Goal: Transaction & Acquisition: Purchase product/service

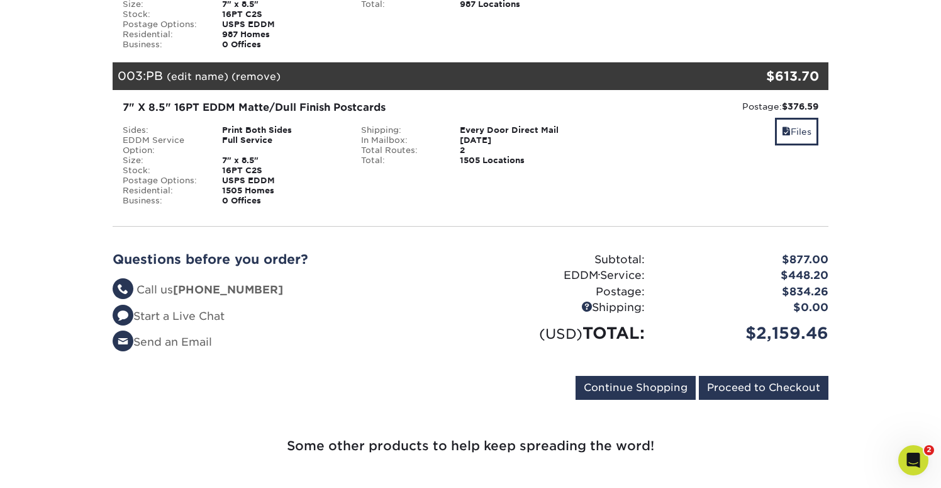
scroll to position [449, 0]
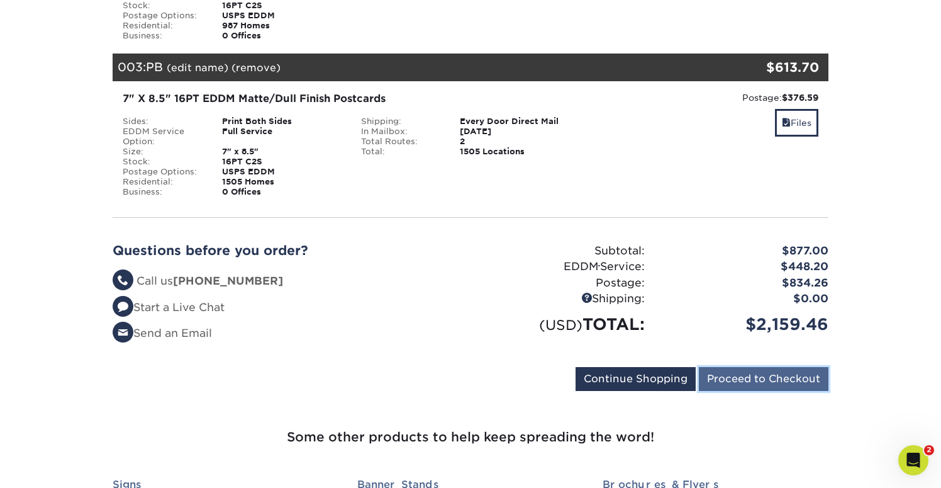
click at [756, 382] on input "Proceed to Checkout" at bounding box center [764, 379] width 130 height 24
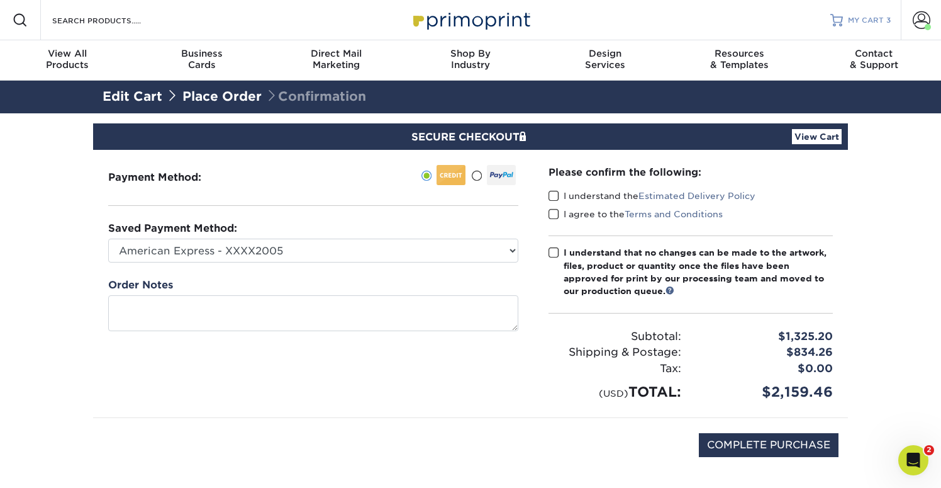
click at [873, 21] on span "MY CART" at bounding box center [866, 20] width 36 height 11
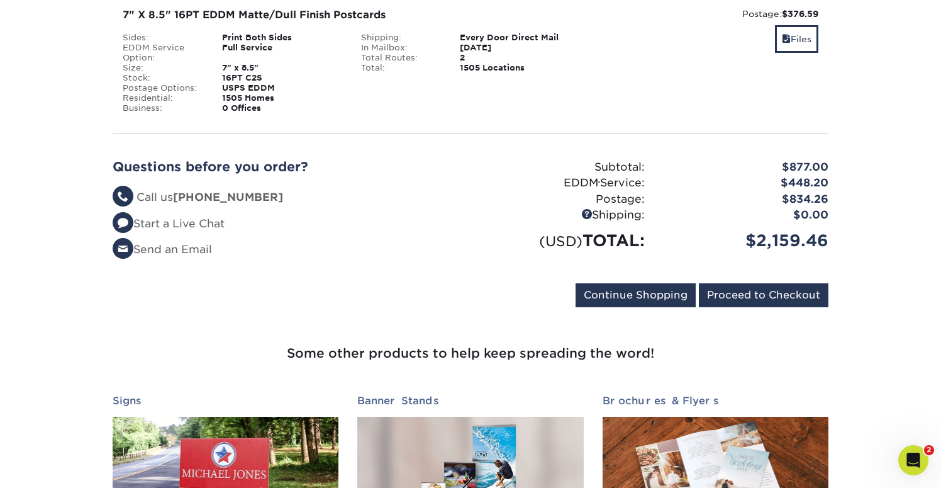
scroll to position [533, 0]
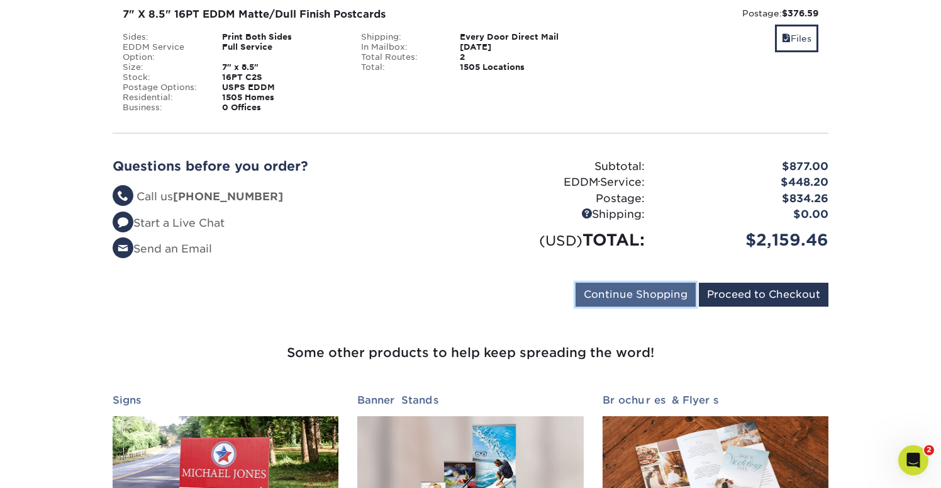
click at [603, 300] on input "Continue Shopping" at bounding box center [636, 294] width 120 height 24
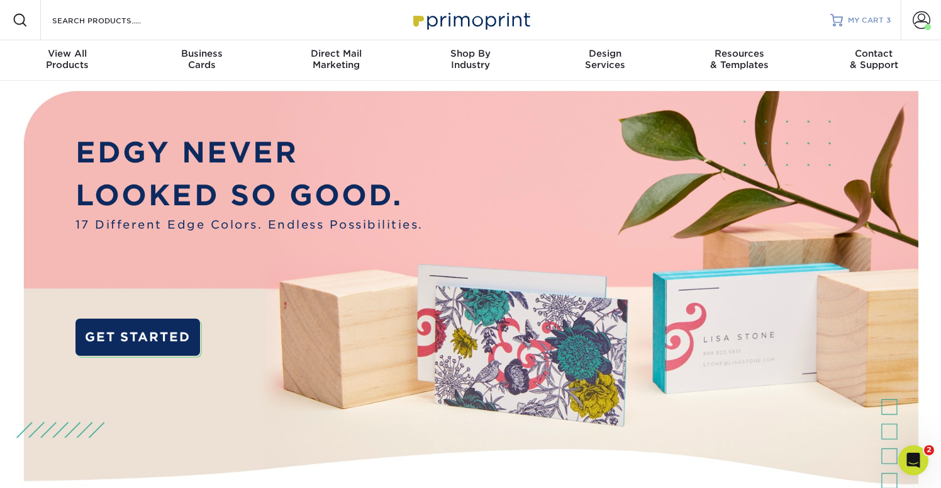
click at [866, 28] on link "MY CART 3" at bounding box center [860, 20] width 60 height 40
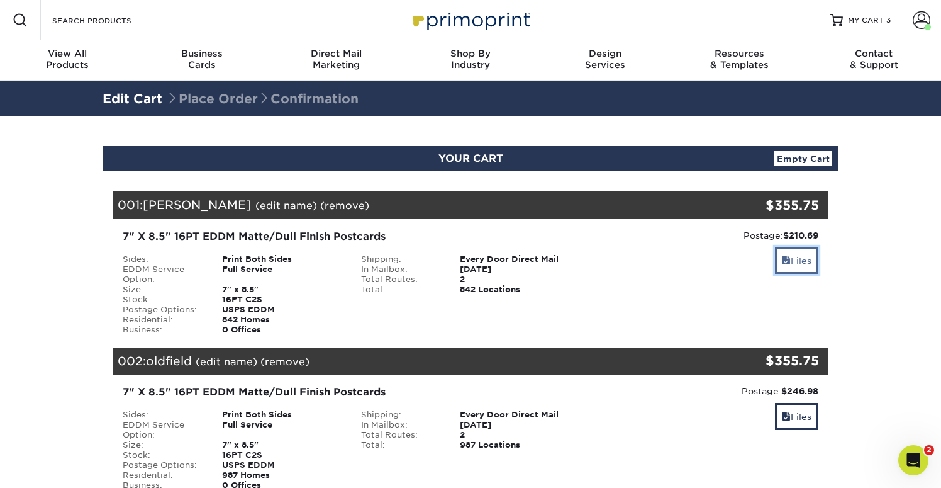
click at [786, 260] on span at bounding box center [786, 260] width 9 height 10
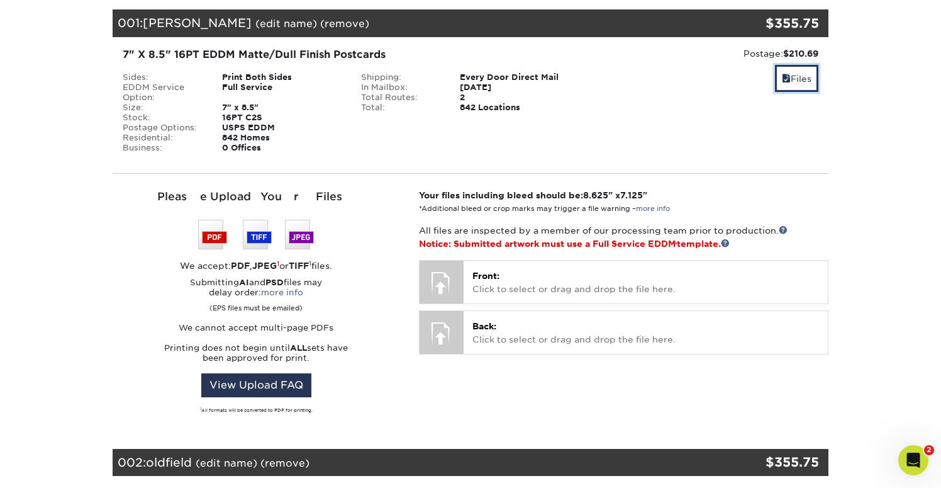
scroll to position [207, 0]
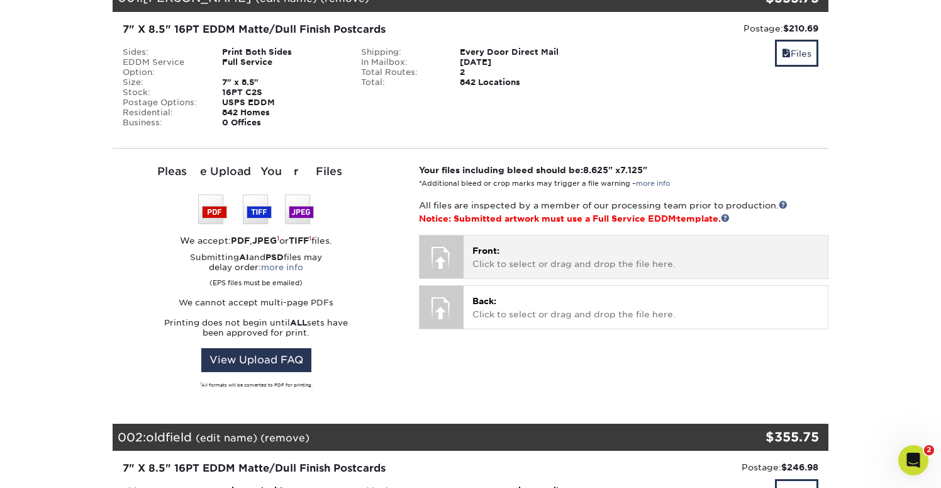
click at [572, 268] on p "Front: Click to select or drag and drop the file here." at bounding box center [645, 257] width 347 height 26
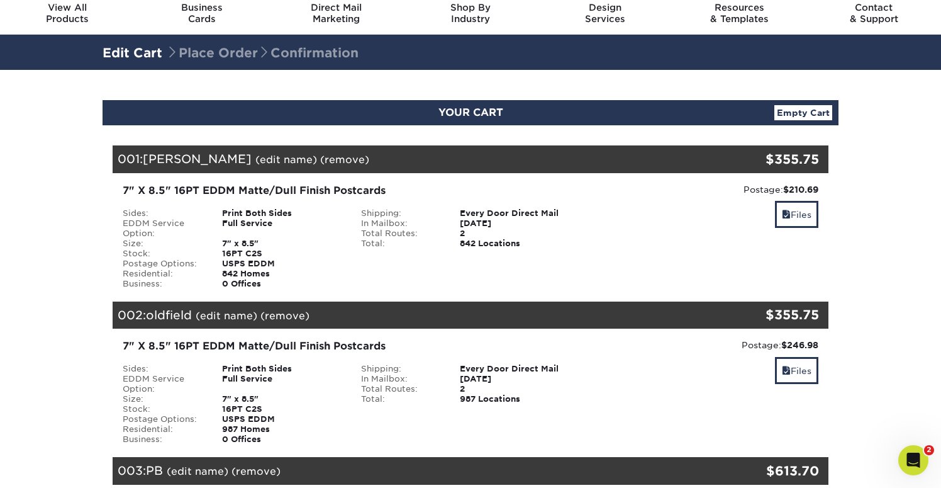
scroll to position [51, 0]
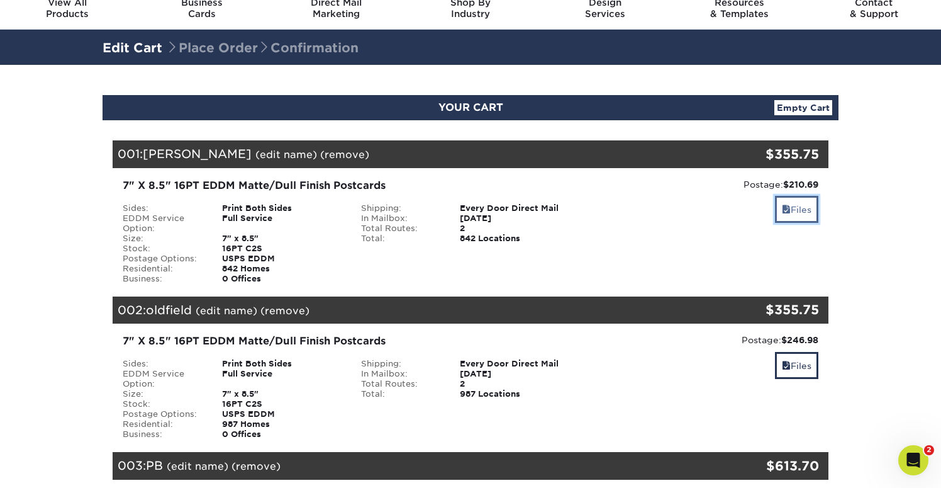
click at [796, 213] on link "Files" at bounding box center [796, 209] width 43 height 27
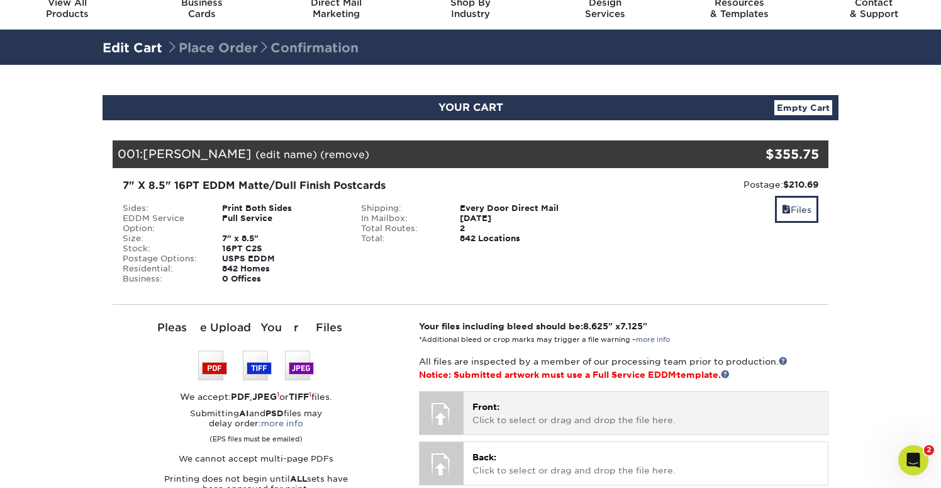
click at [549, 408] on p "Front: Click to select or drag and drop the file here." at bounding box center [645, 413] width 347 height 26
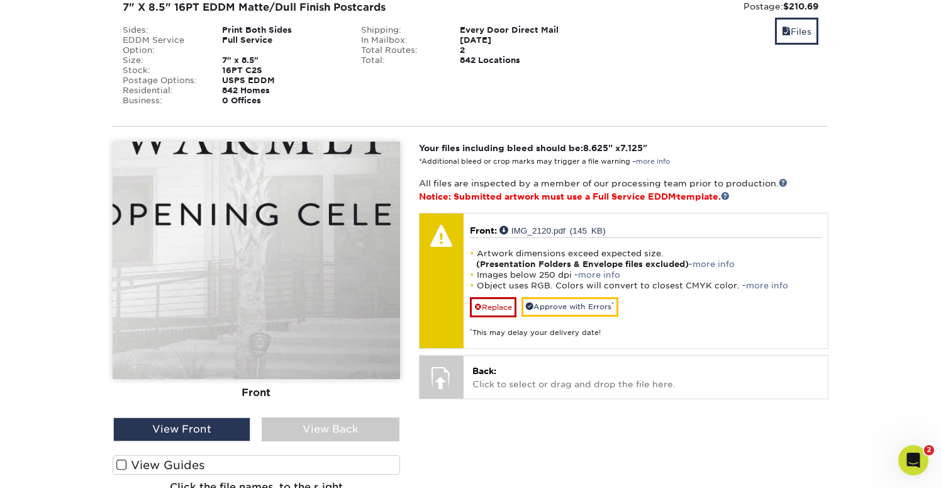
scroll to position [230, 0]
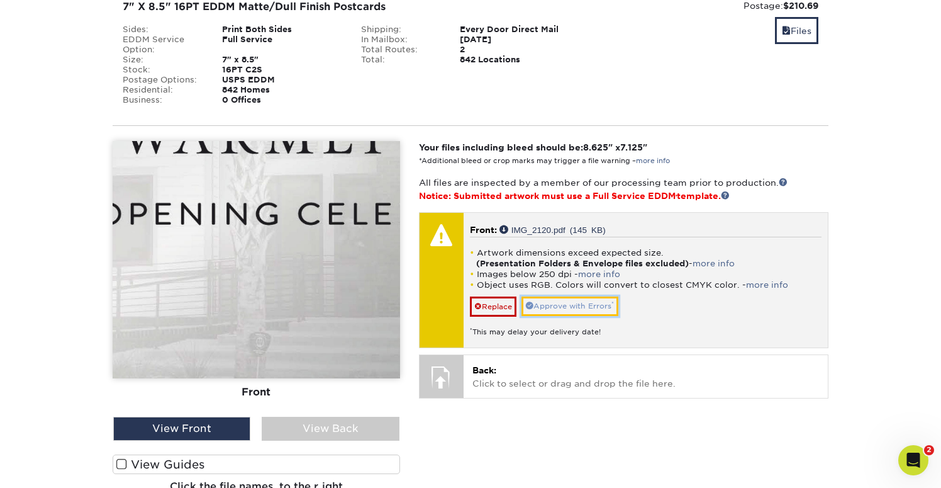
click at [579, 307] on link "Approve with Errors *" at bounding box center [569, 306] width 97 height 20
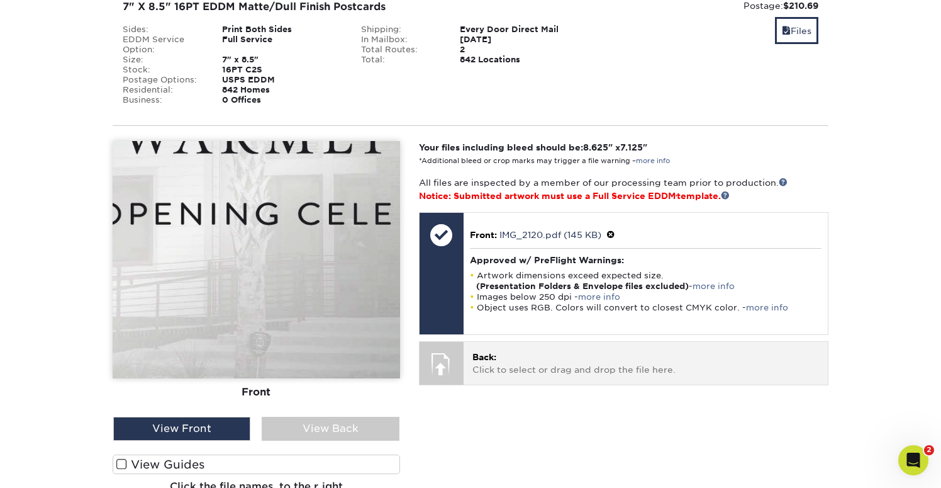
click at [523, 362] on p "Back: Click to select or drag and drop the file here." at bounding box center [645, 363] width 347 height 26
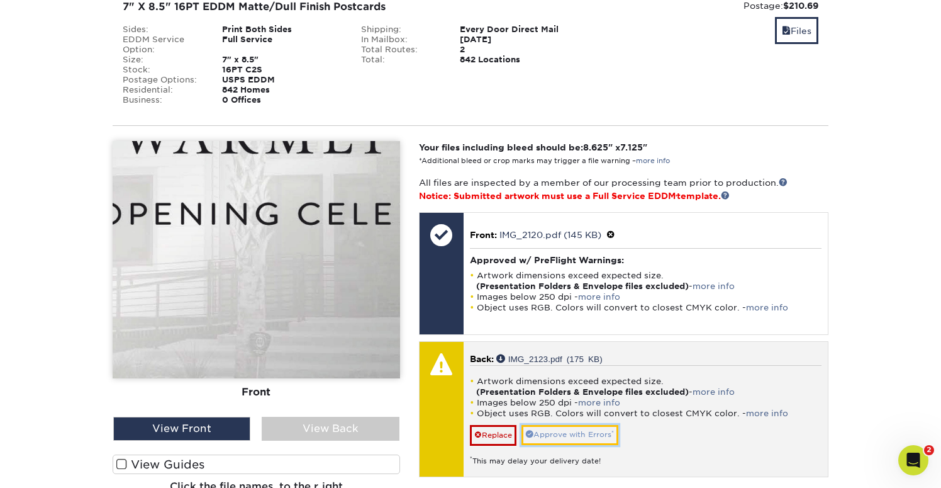
click at [574, 436] on link "Approve with Errors *" at bounding box center [569, 435] width 97 height 20
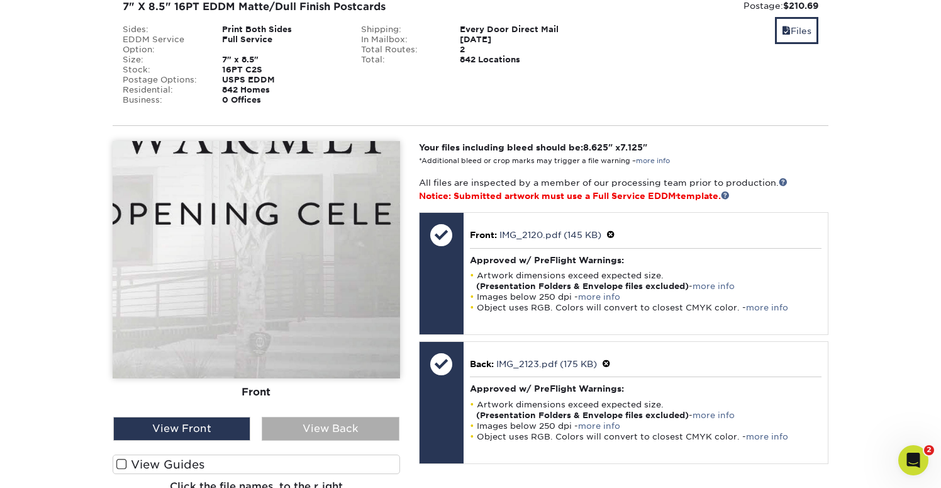
click at [320, 422] on div "View Back" at bounding box center [330, 428] width 137 height 24
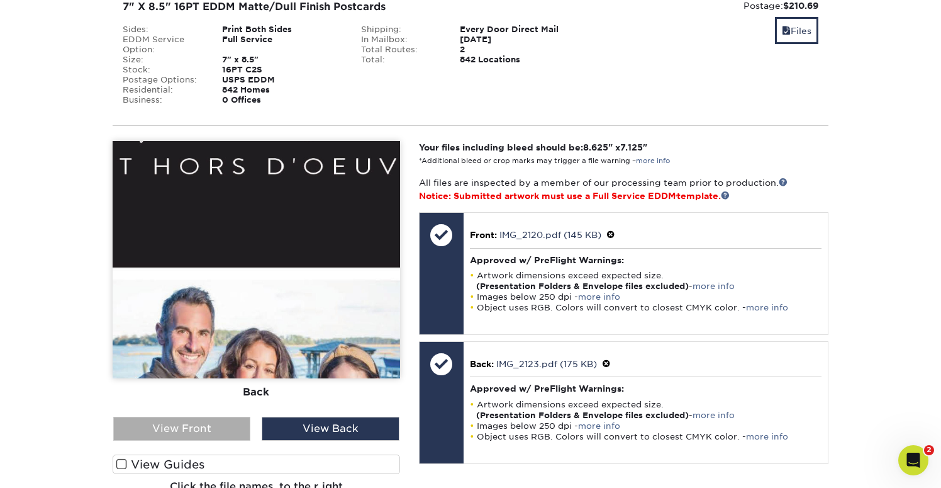
click at [204, 428] on div "View Front" at bounding box center [181, 428] width 137 height 24
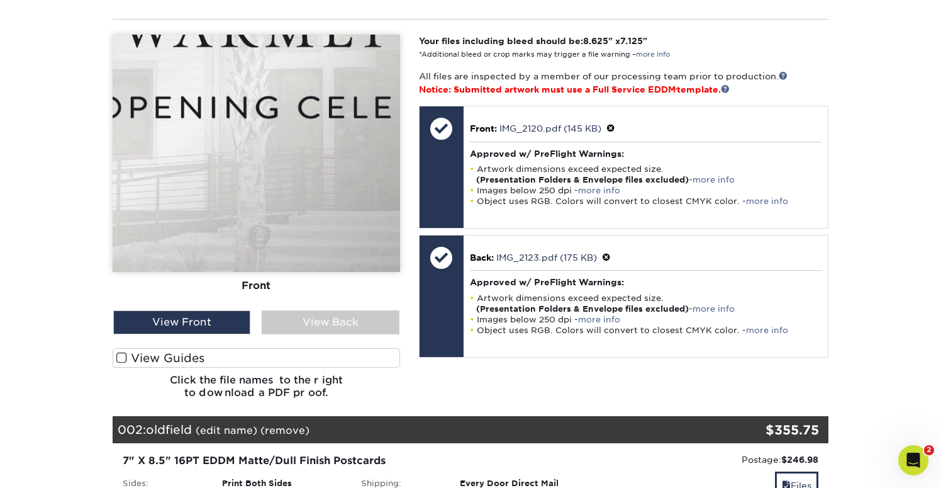
scroll to position [333, 0]
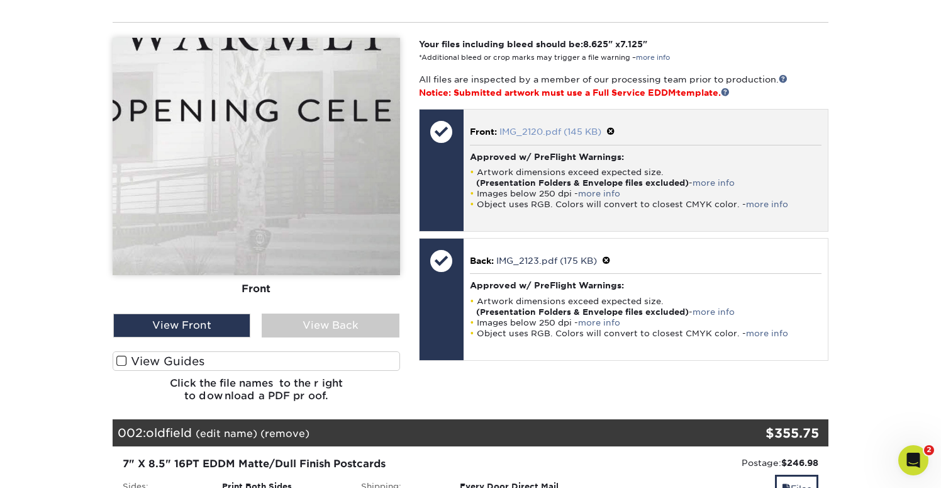
click at [543, 129] on link "IMG_2120.pdf (145 KB)" at bounding box center [550, 131] width 102 height 10
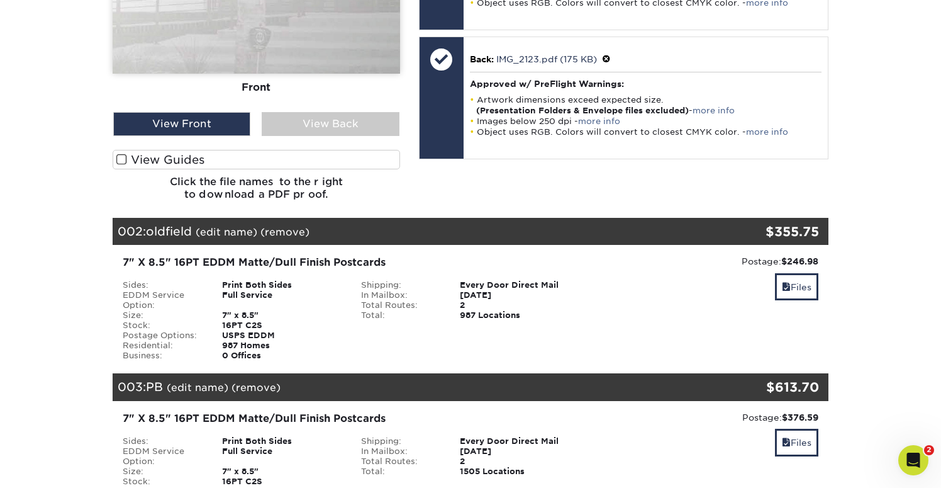
scroll to position [551, 0]
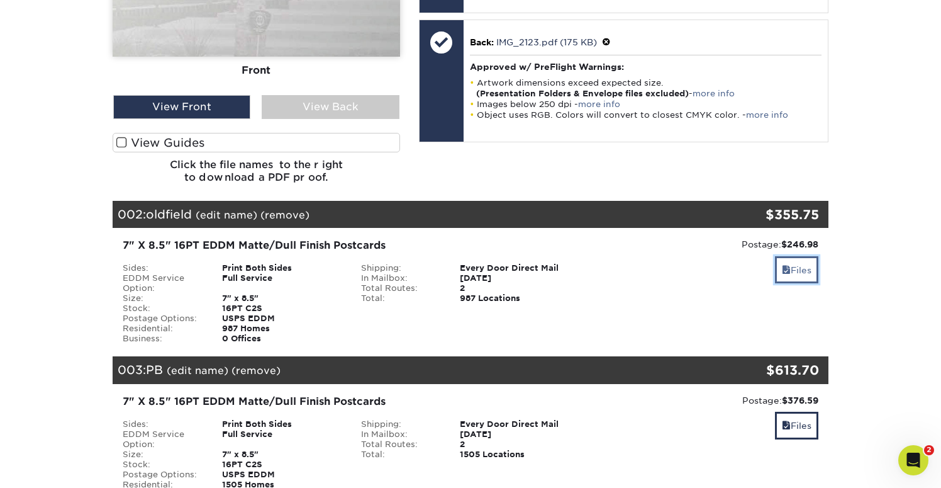
click at [794, 270] on link "Files" at bounding box center [796, 269] width 43 height 27
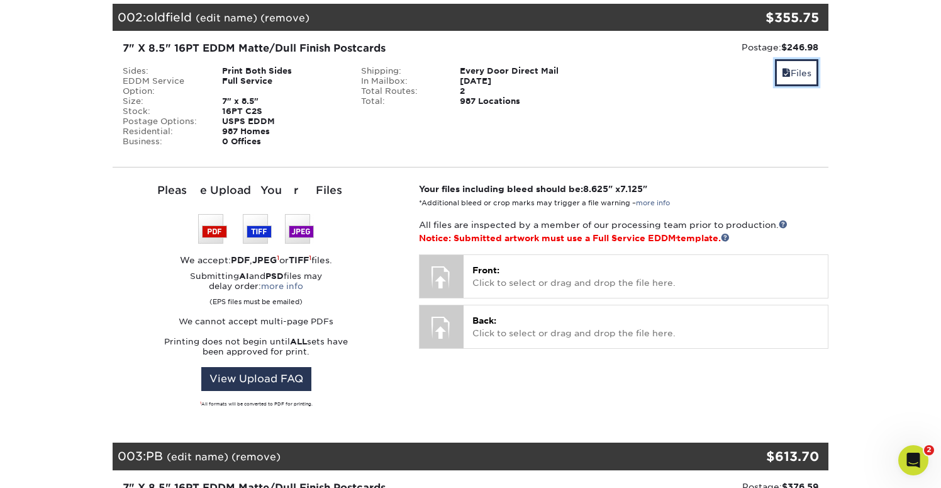
scroll to position [756, 0]
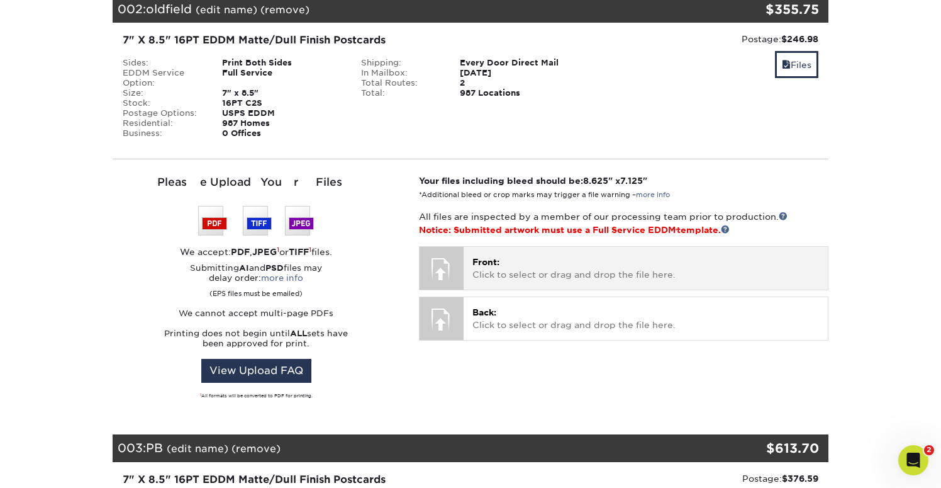
click at [564, 269] on p "Front: Click to select or drag and drop the file here." at bounding box center [645, 268] width 347 height 26
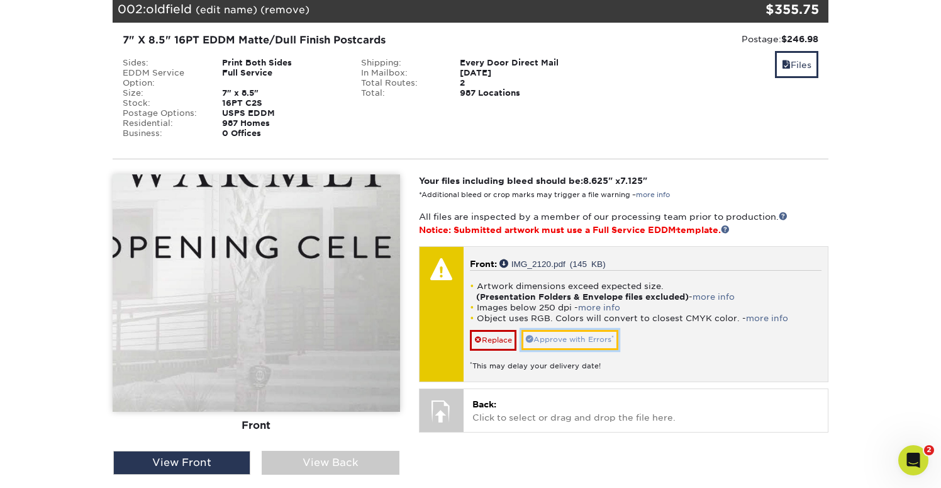
click at [569, 342] on link "Approve with Errors *" at bounding box center [569, 340] width 97 height 20
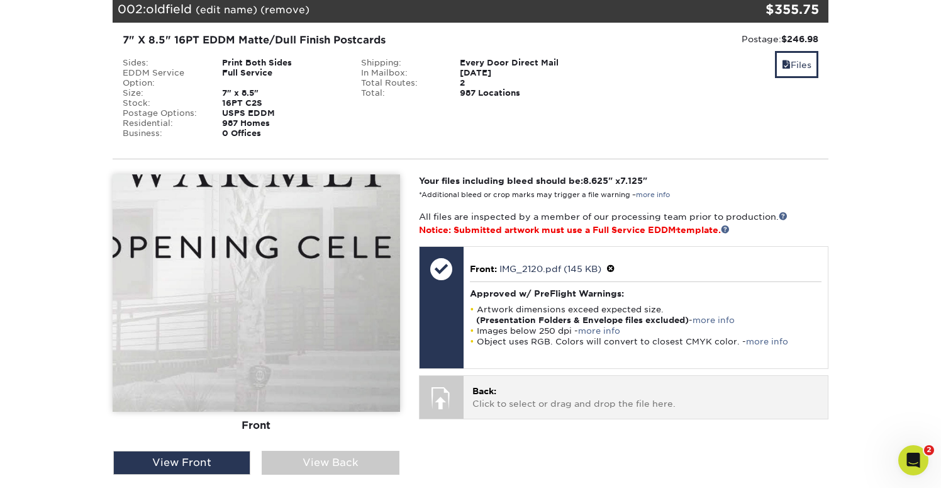
click at [560, 391] on p "Back: Click to select or drag and drop the file here." at bounding box center [645, 397] width 347 height 26
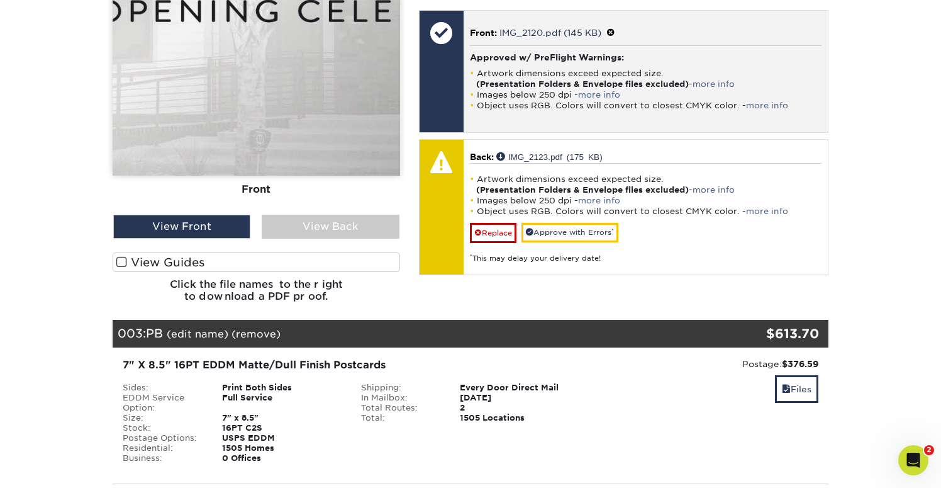
scroll to position [998, 0]
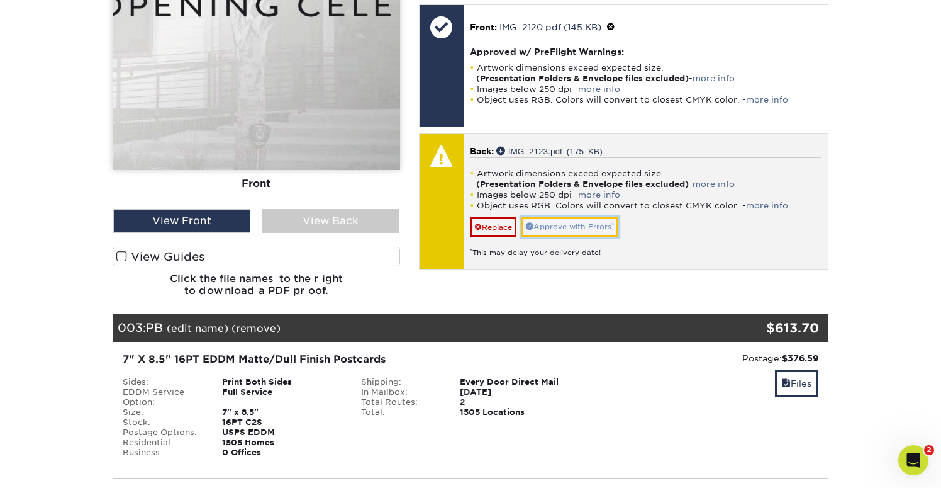
click at [607, 226] on link "Approve with Errors *" at bounding box center [569, 227] width 97 height 20
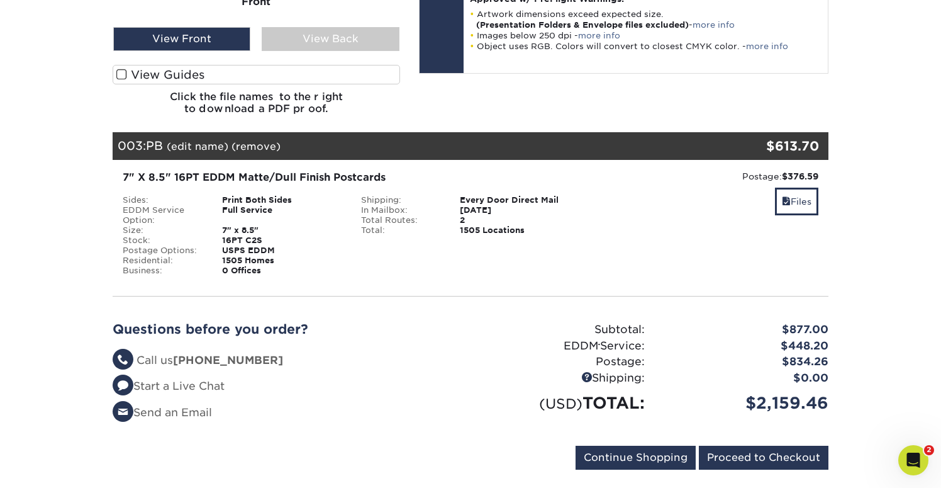
scroll to position [1184, 0]
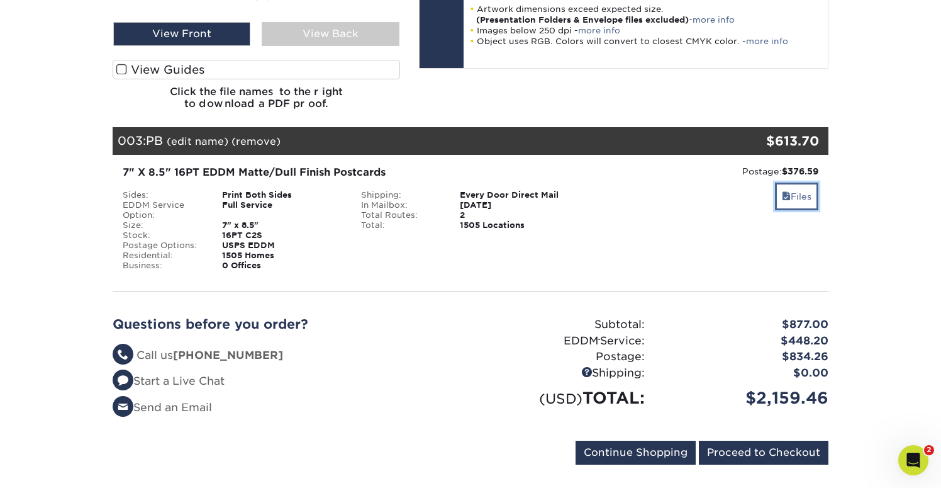
click at [798, 195] on link "Files" at bounding box center [796, 195] width 43 height 27
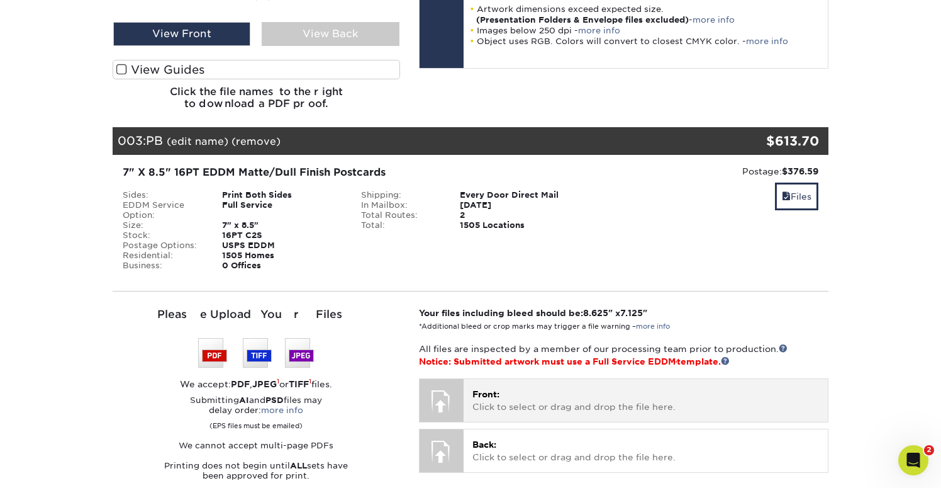
click at [560, 403] on p "Front: Click to select or drag and drop the file here." at bounding box center [645, 400] width 347 height 26
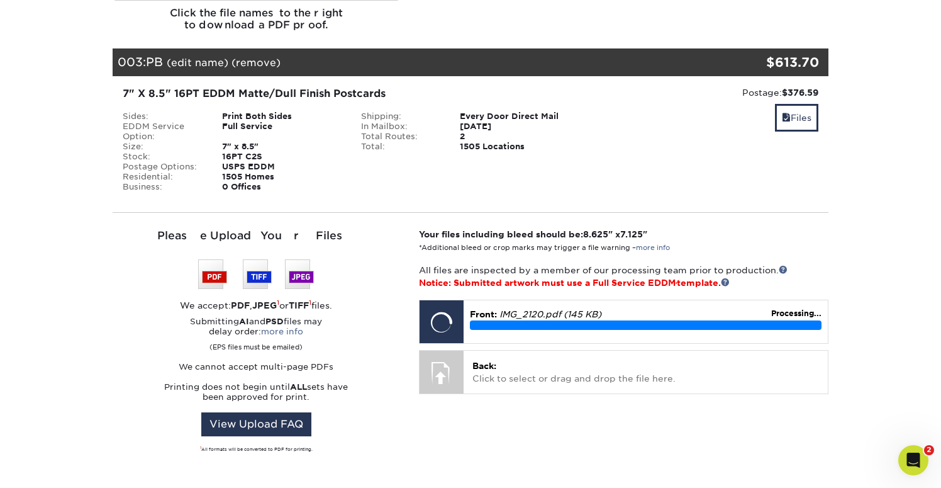
scroll to position [1286, 0]
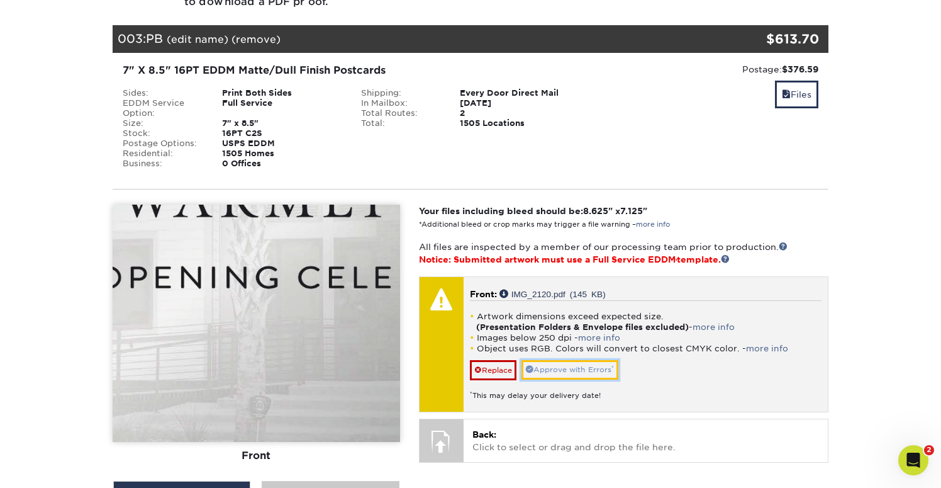
click at [584, 366] on link "Approve with Errors *" at bounding box center [569, 370] width 97 height 20
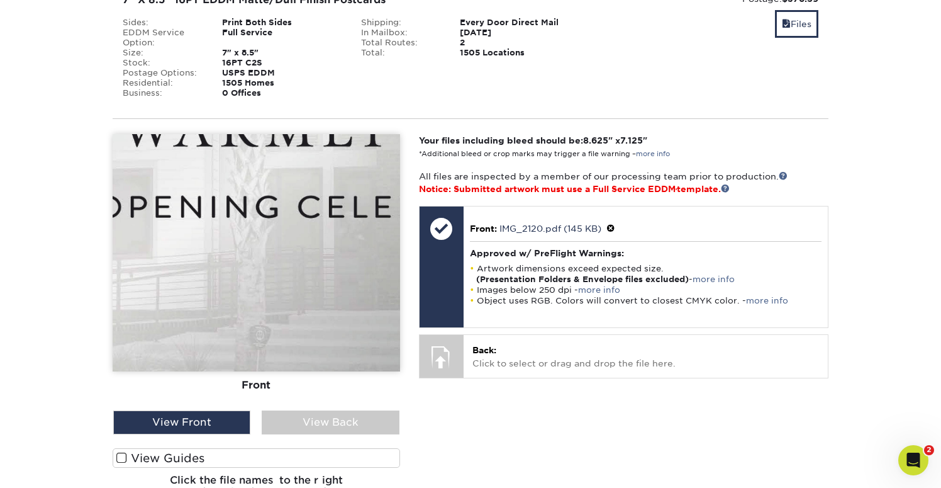
scroll to position [1358, 0]
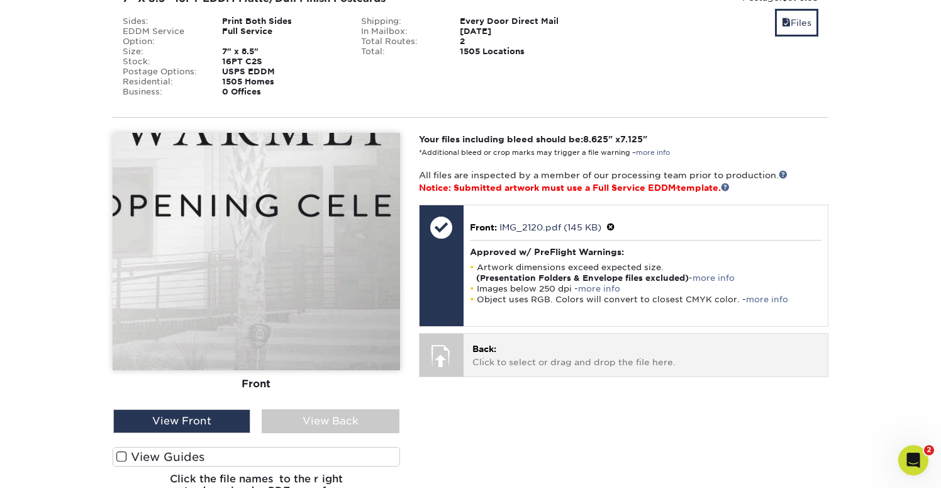
click at [686, 366] on p "Back: Click to select or drag and drop the file here." at bounding box center [645, 355] width 347 height 26
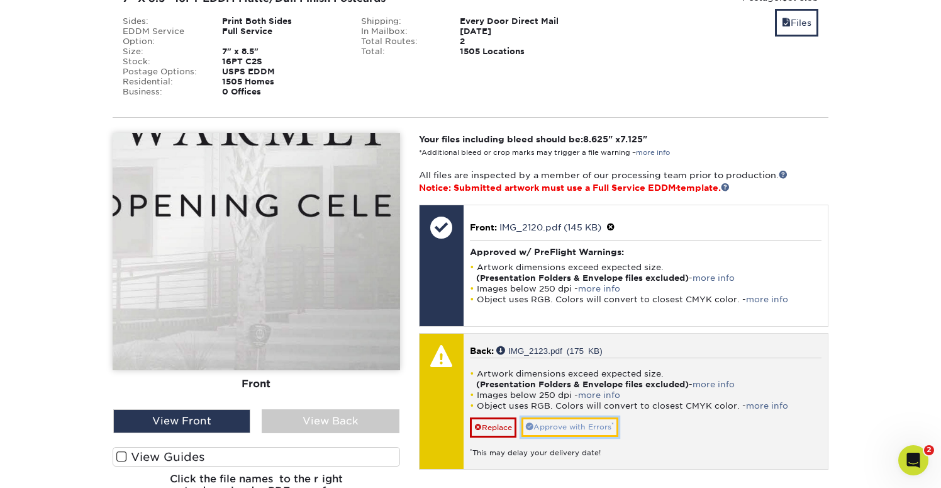
click at [601, 421] on link "Approve with Errors *" at bounding box center [569, 427] width 97 height 20
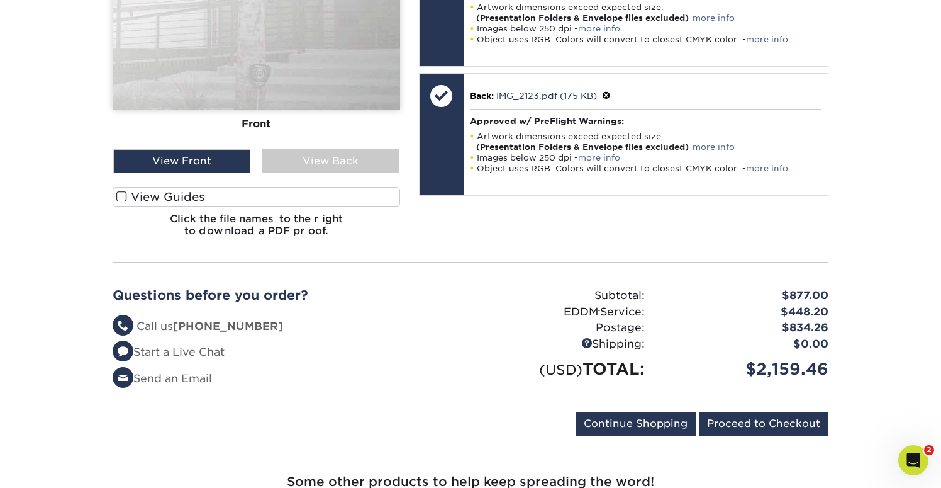
scroll to position [1629, 0]
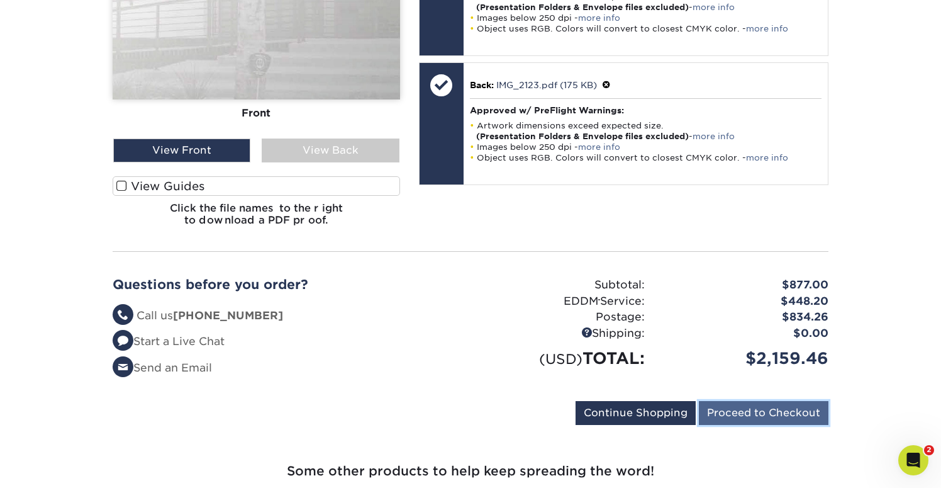
click at [779, 419] on input "Proceed to Checkout" at bounding box center [764, 413] width 130 height 24
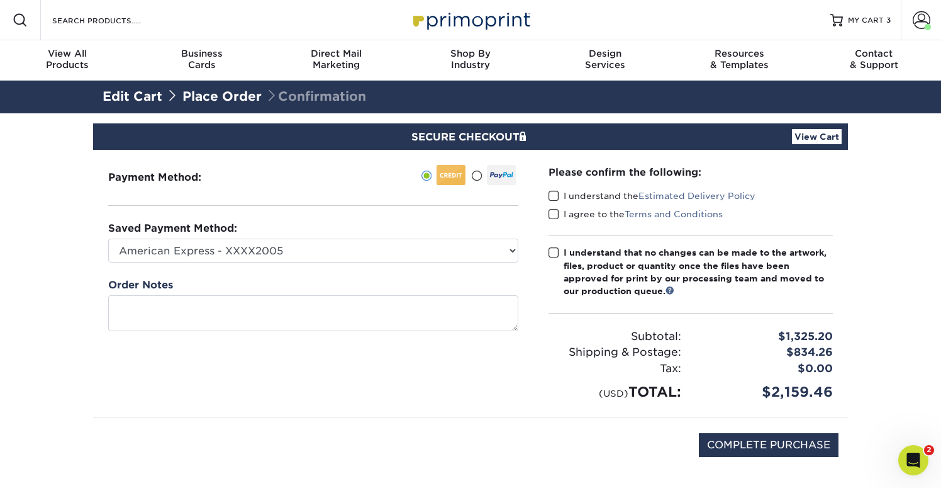
click at [555, 199] on span at bounding box center [554, 196] width 11 height 12
click at [0, 0] on input "I understand the Estimated Delivery Policy" at bounding box center [0, 0] width 0 height 0
click at [555, 216] on span at bounding box center [554, 214] width 11 height 12
click at [0, 0] on input "I agree to the Terms and Conditions" at bounding box center [0, 0] width 0 height 0
click at [552, 254] on span at bounding box center [554, 253] width 11 height 12
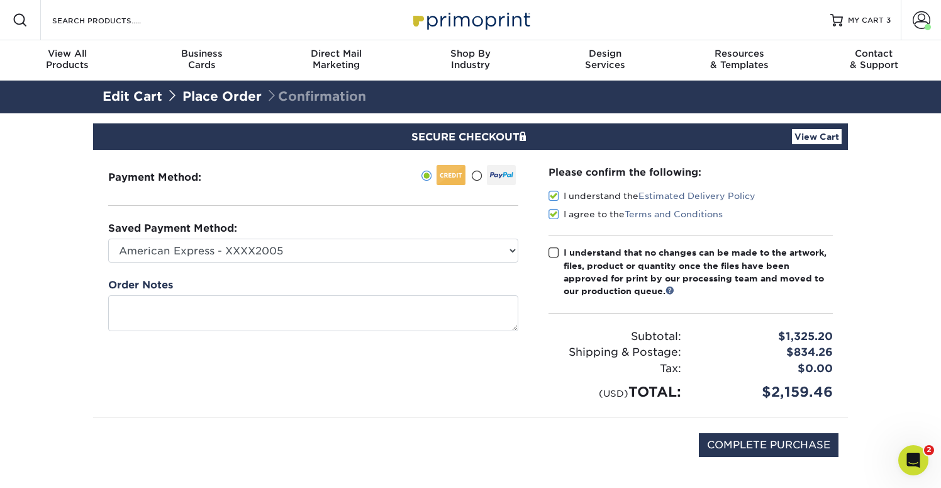
click at [0, 0] on input "I understand that no changes can be made to the artwork, files, product or quan…" at bounding box center [0, 0] width 0 height 0
click at [805, 144] on div "SECURE CHECKOUT View Cart" at bounding box center [470, 136] width 755 height 26
click at [814, 137] on link "View Cart" at bounding box center [817, 136] width 50 height 15
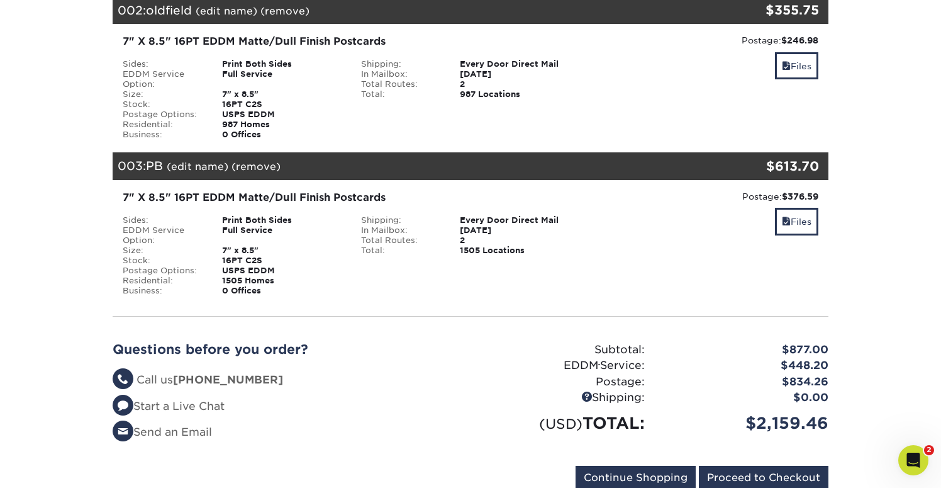
scroll to position [354, 0]
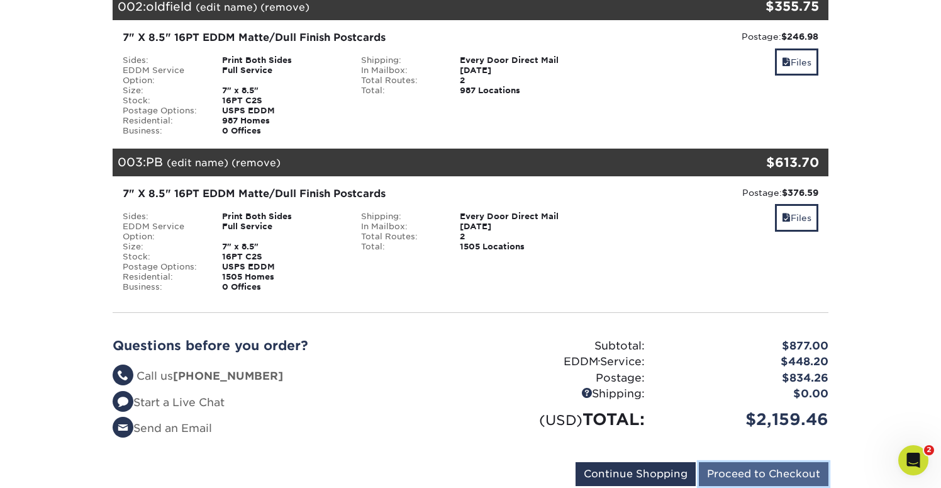
click at [737, 471] on input "Proceed to Checkout" at bounding box center [764, 474] width 130 height 24
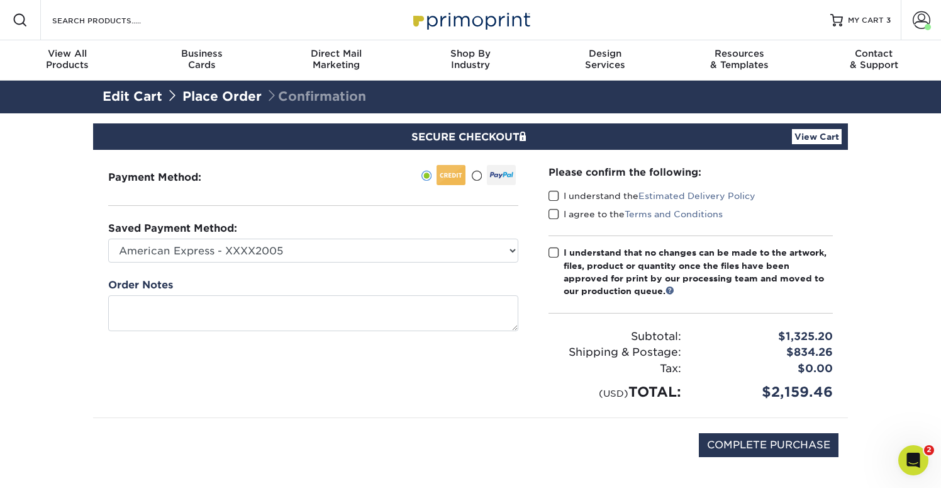
click at [554, 194] on span at bounding box center [554, 196] width 11 height 12
click at [0, 0] on input "I understand the Estimated Delivery Policy" at bounding box center [0, 0] width 0 height 0
click at [554, 209] on span at bounding box center [554, 214] width 11 height 12
click at [0, 0] on input "I agree to the Terms and Conditions" at bounding box center [0, 0] width 0 height 0
click at [554, 247] on span at bounding box center [554, 253] width 11 height 12
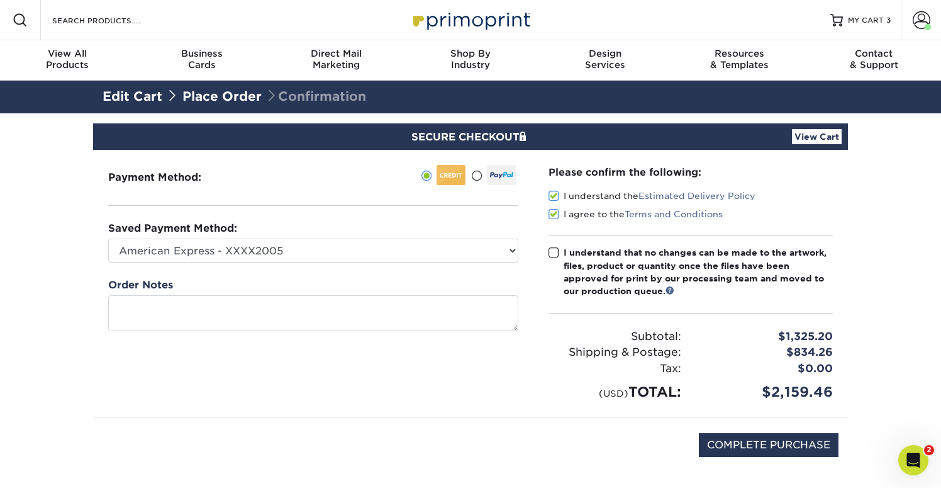
click at [0, 0] on input "I understand that no changes can be made to the artwork, files, product or quan…" at bounding box center [0, 0] width 0 height 0
click at [755, 450] on input "COMPLETE PURCHASE" at bounding box center [769, 445] width 140 height 24
type input "PROCESSING, PLEASE WAIT..."
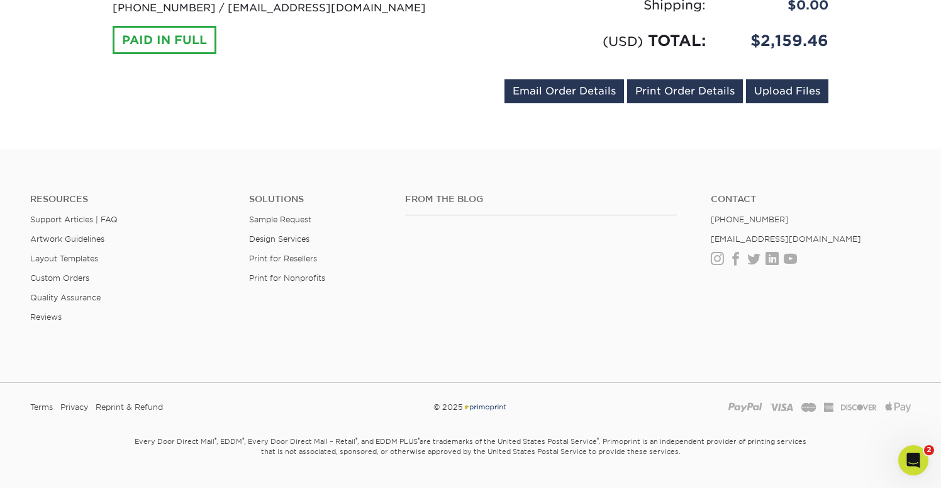
scroll to position [967, 0]
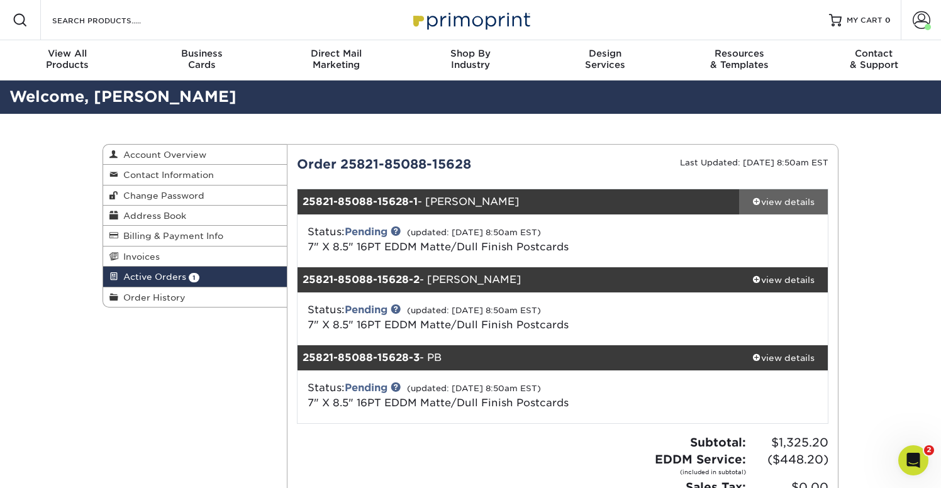
click at [803, 203] on div "view details" at bounding box center [783, 202] width 89 height 13
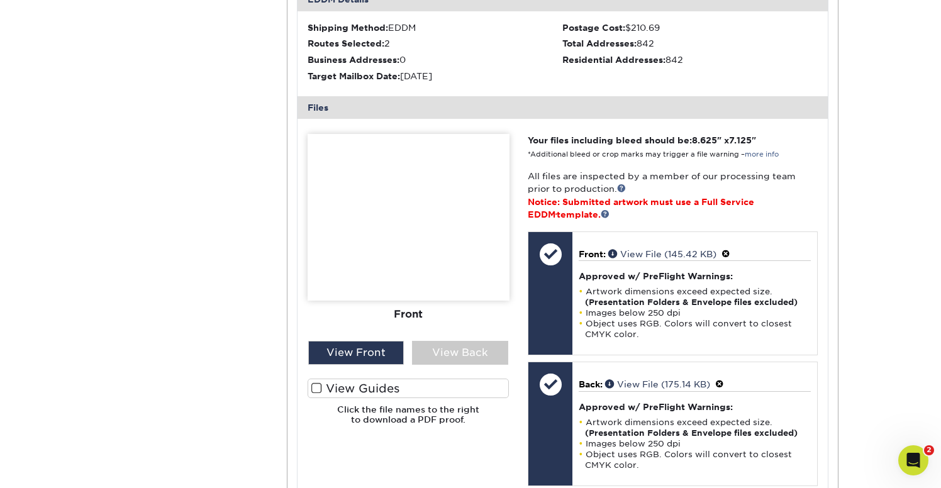
scroll to position [421, 0]
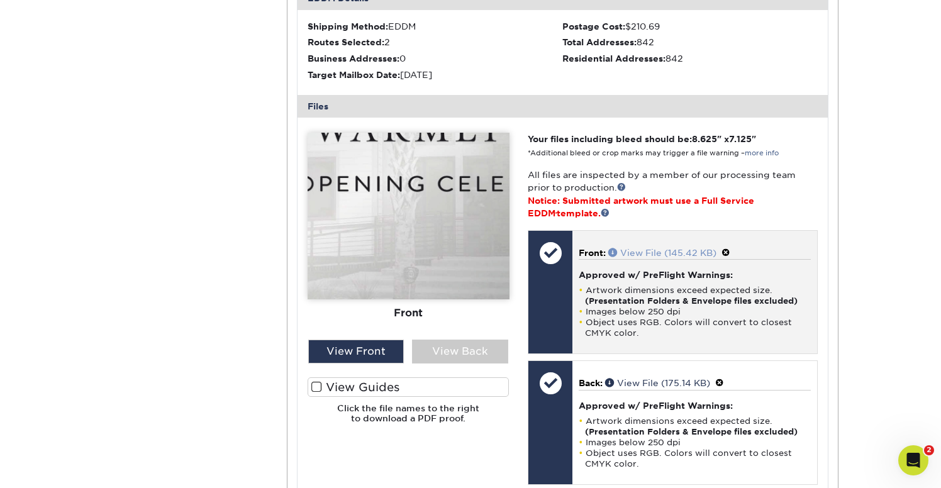
click at [665, 253] on link "View File (145.42 KB)" at bounding box center [662, 253] width 108 height 10
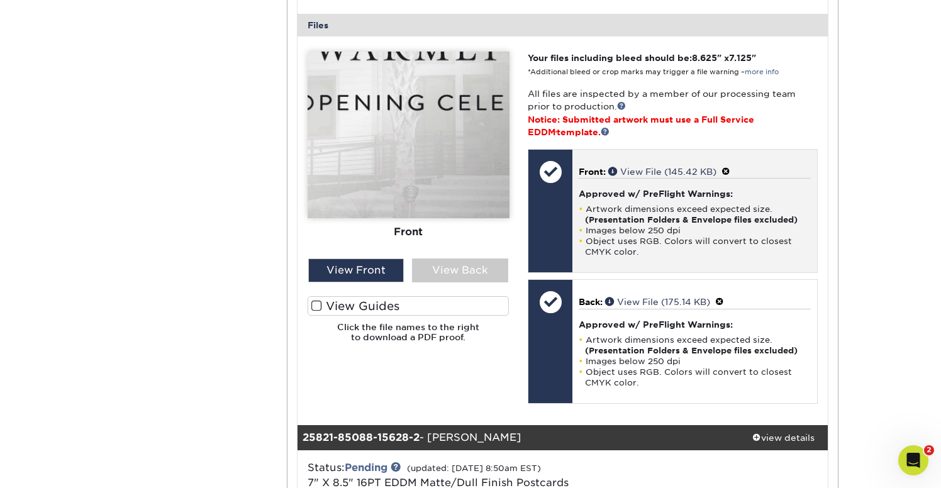
scroll to position [516, 0]
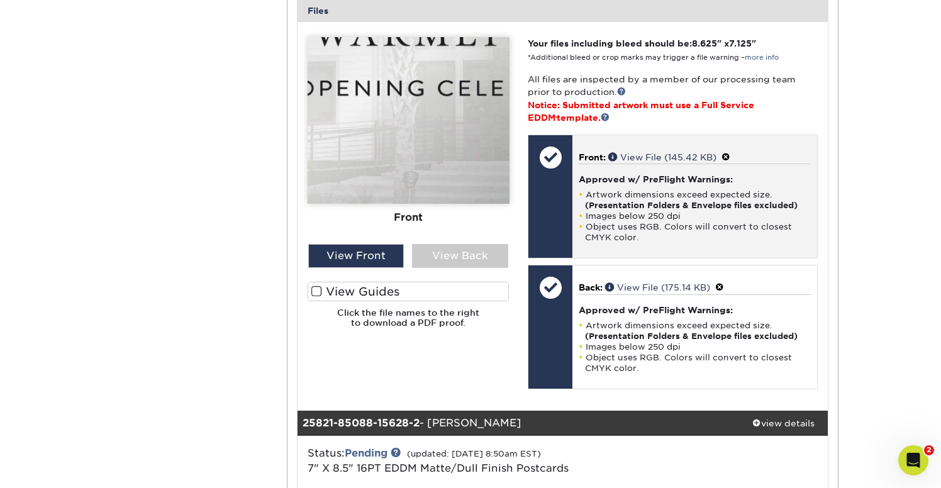
click at [730, 156] on span at bounding box center [726, 157] width 9 height 10
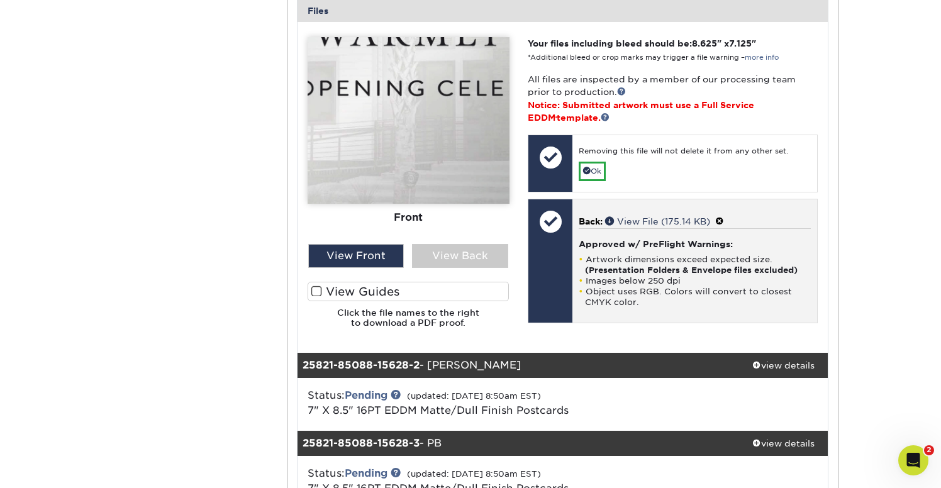
click at [724, 221] on span at bounding box center [719, 221] width 9 height 10
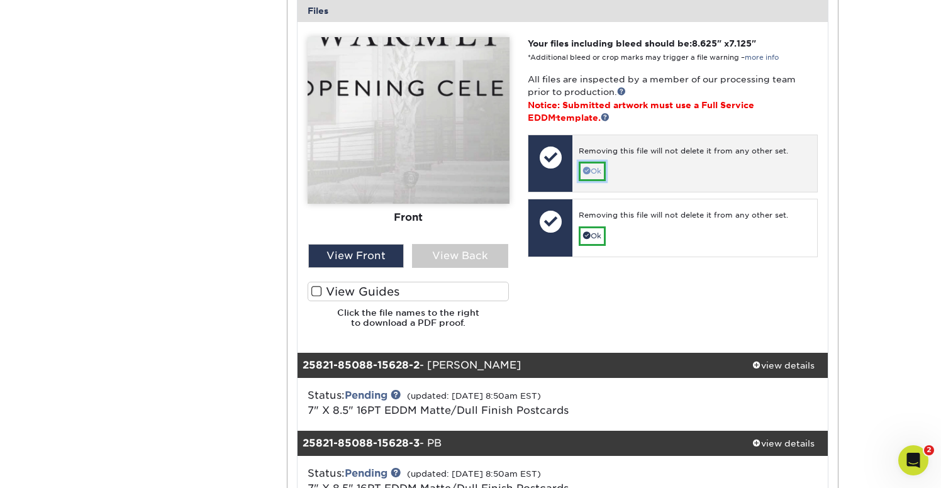
click at [591, 174] on link "Ok" at bounding box center [592, 172] width 27 height 20
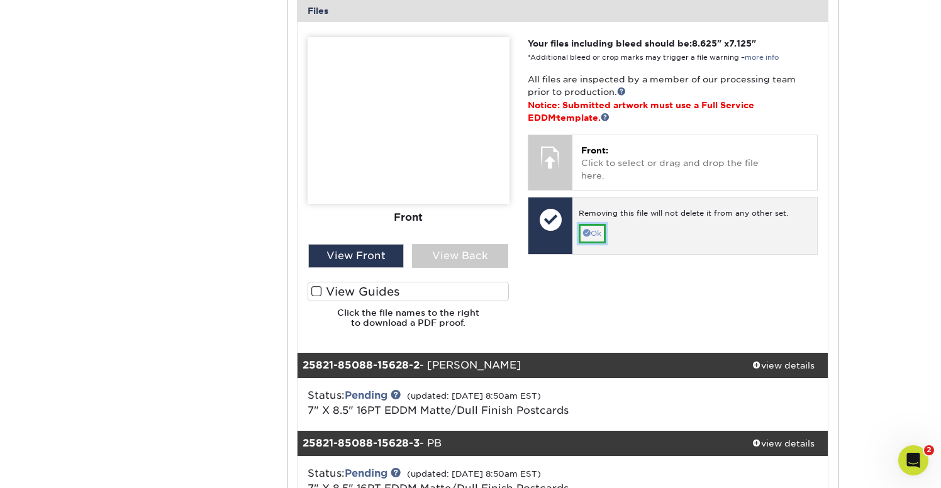
click at [594, 224] on link "Ok" at bounding box center [592, 234] width 27 height 20
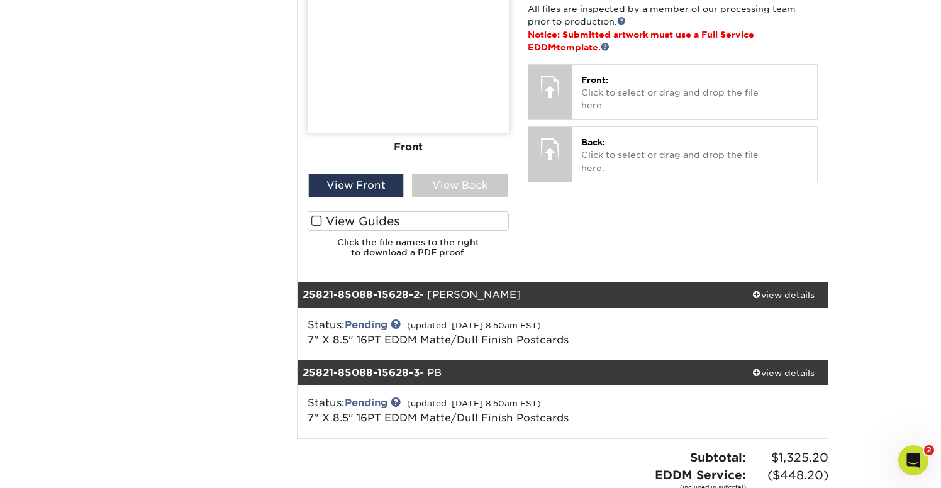
scroll to position [609, 0]
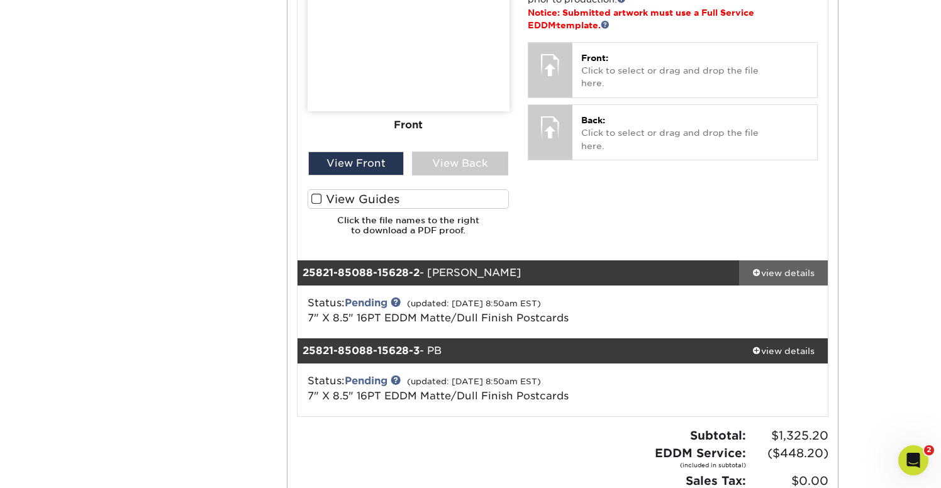
click at [798, 279] on link "view details" at bounding box center [783, 272] width 89 height 25
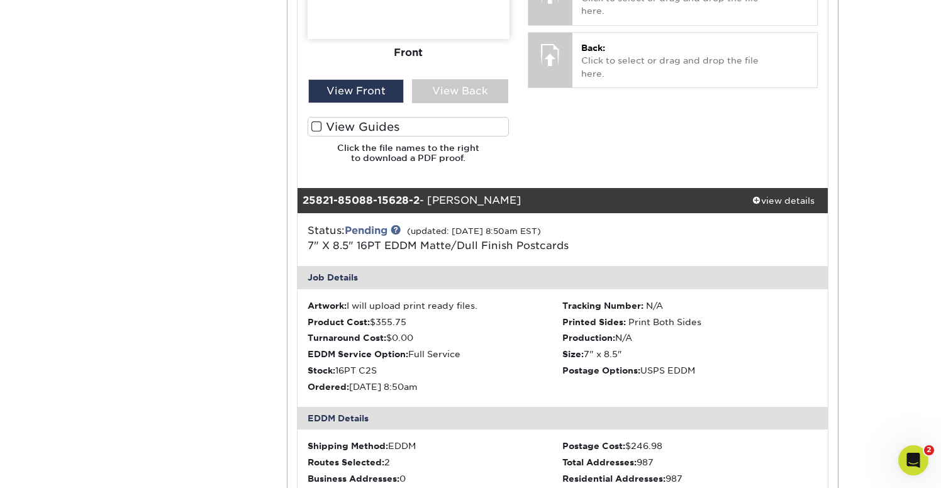
scroll to position [694, 0]
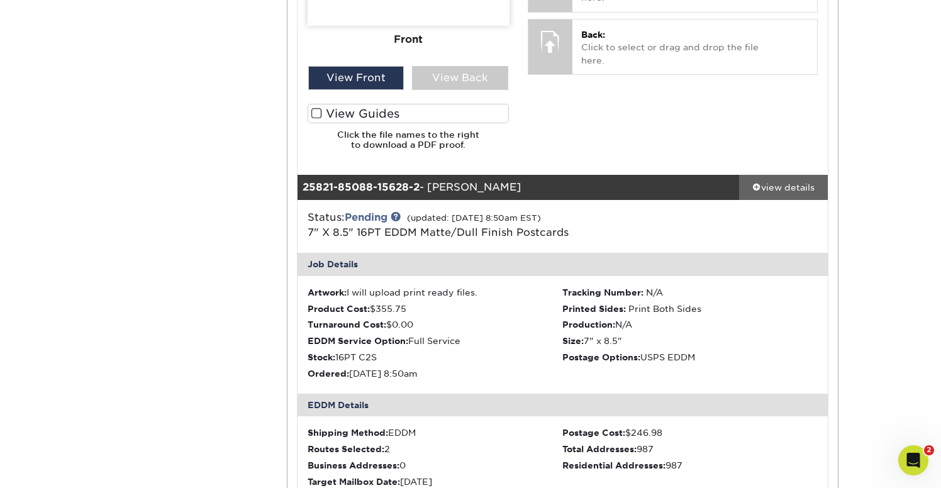
click at [759, 186] on div "view details" at bounding box center [783, 187] width 89 height 13
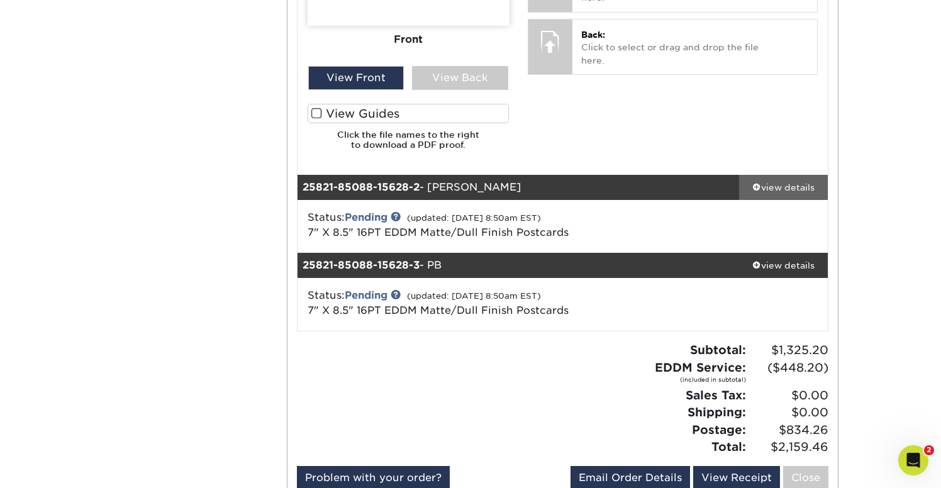
click at [759, 186] on div "view details" at bounding box center [783, 187] width 89 height 13
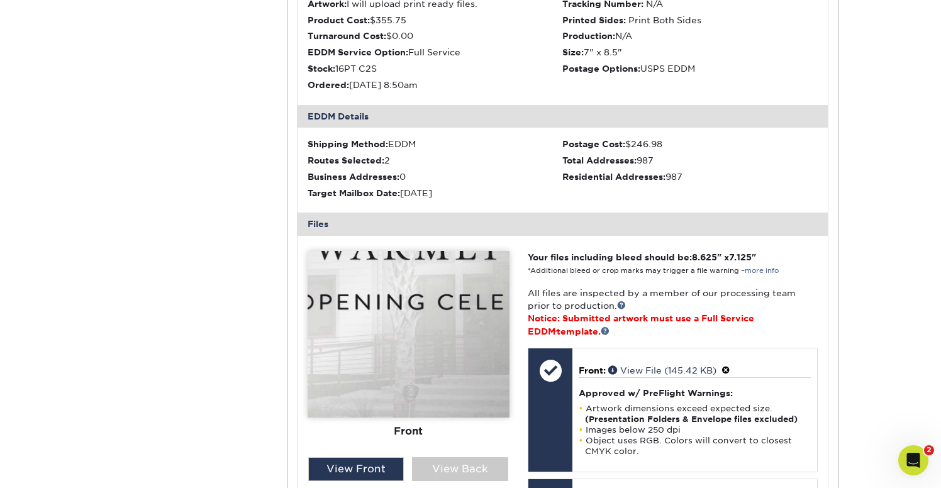
scroll to position [993, 0]
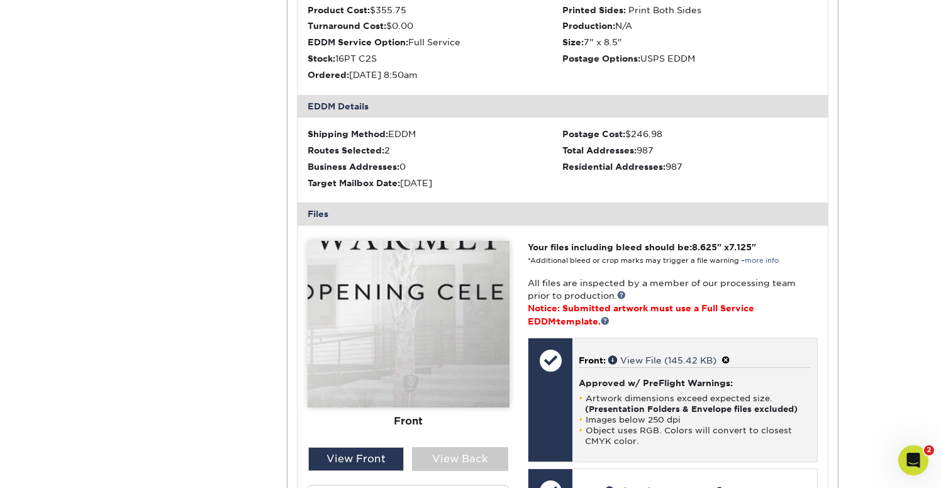
click at [728, 359] on span at bounding box center [726, 360] width 9 height 10
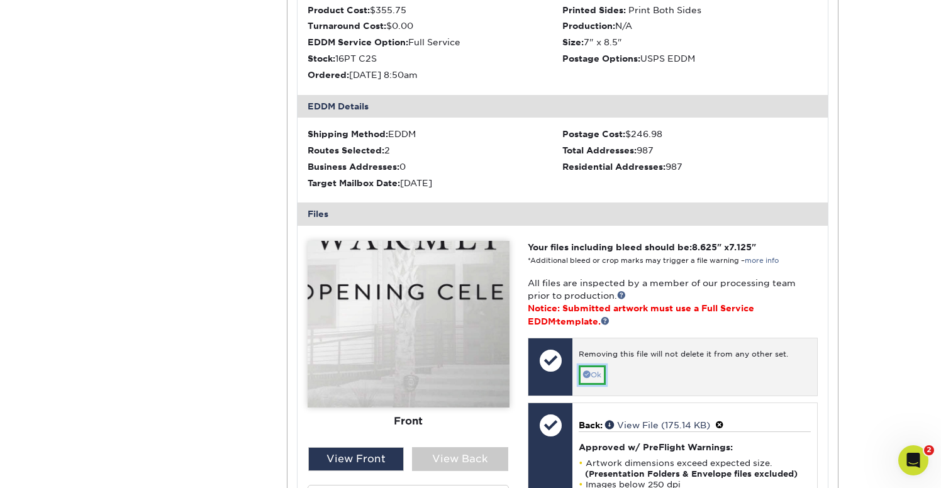
click at [601, 376] on link "Ok" at bounding box center [592, 375] width 27 height 20
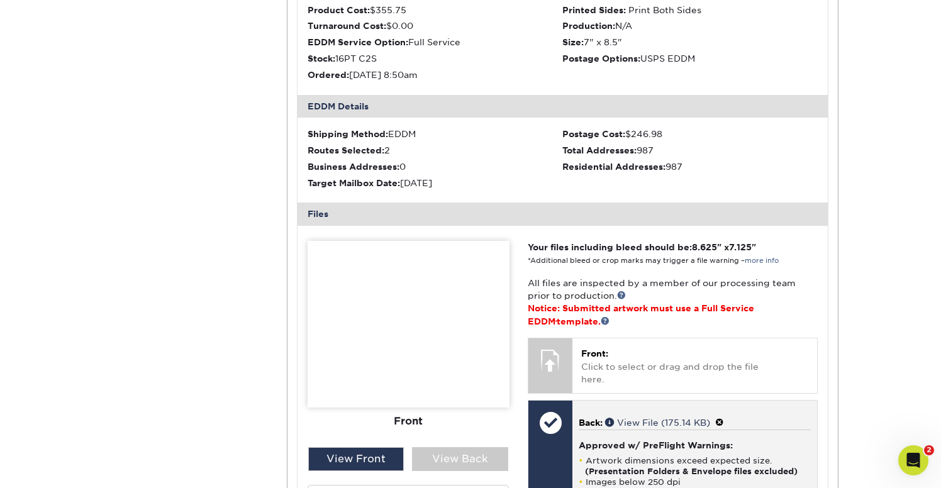
click at [723, 418] on span at bounding box center [719, 423] width 9 height 10
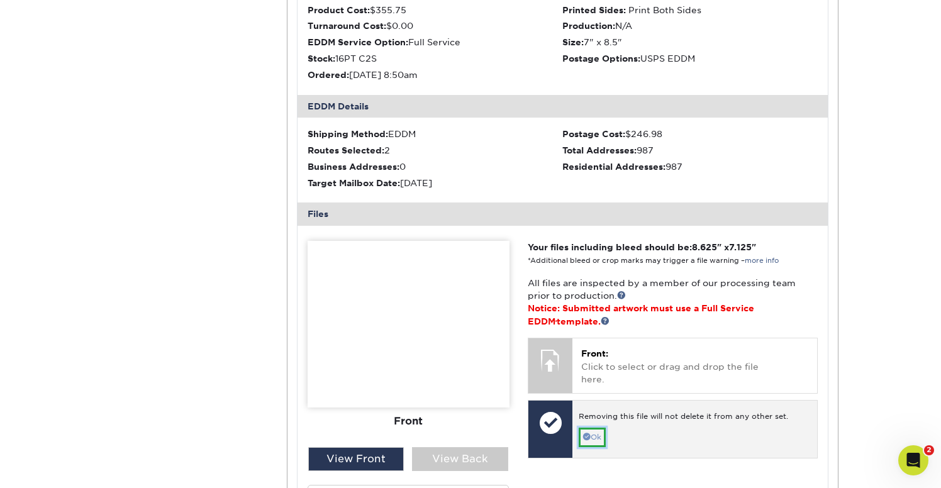
click at [591, 428] on link "Ok" at bounding box center [592, 438] width 27 height 20
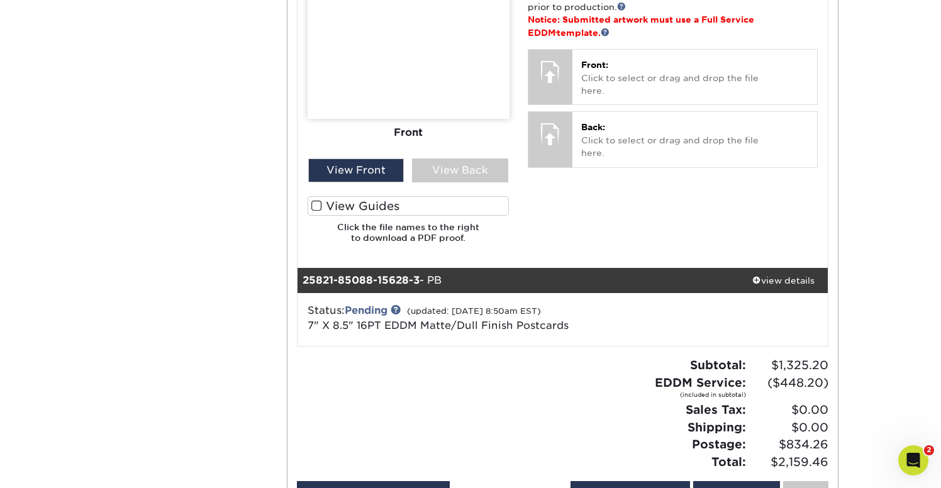
scroll to position [1296, 0]
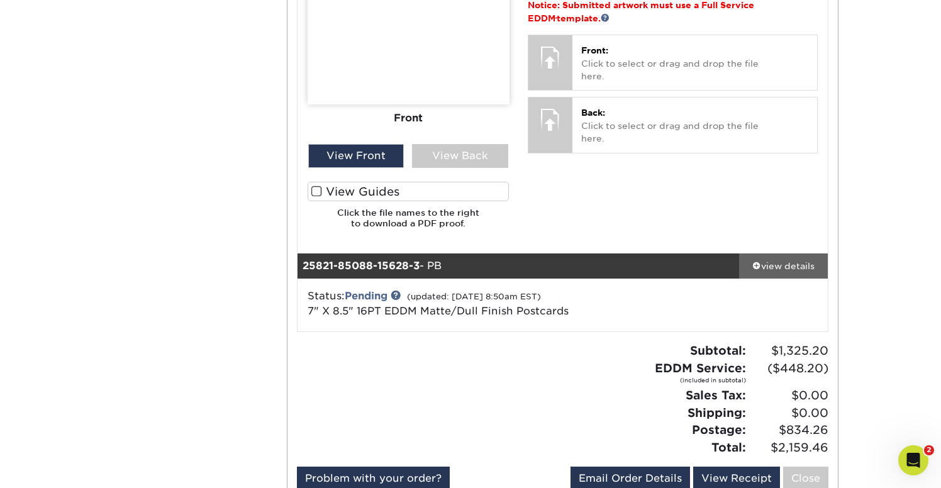
click at [755, 267] on span at bounding box center [756, 265] width 9 height 9
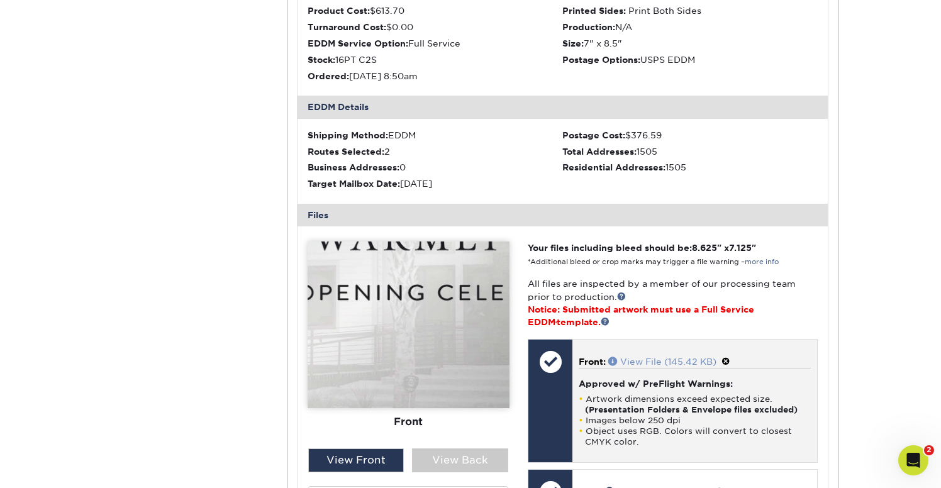
scroll to position [1683, 0]
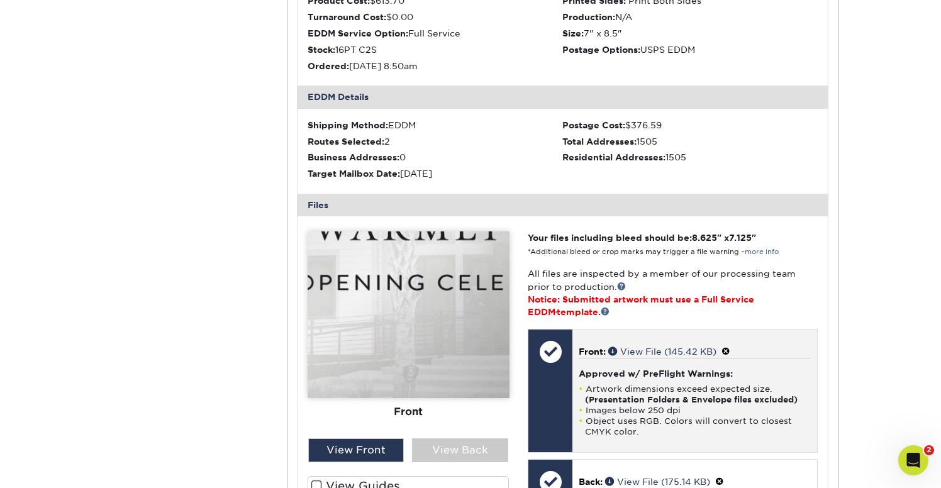
click at [729, 352] on span at bounding box center [726, 352] width 9 height 10
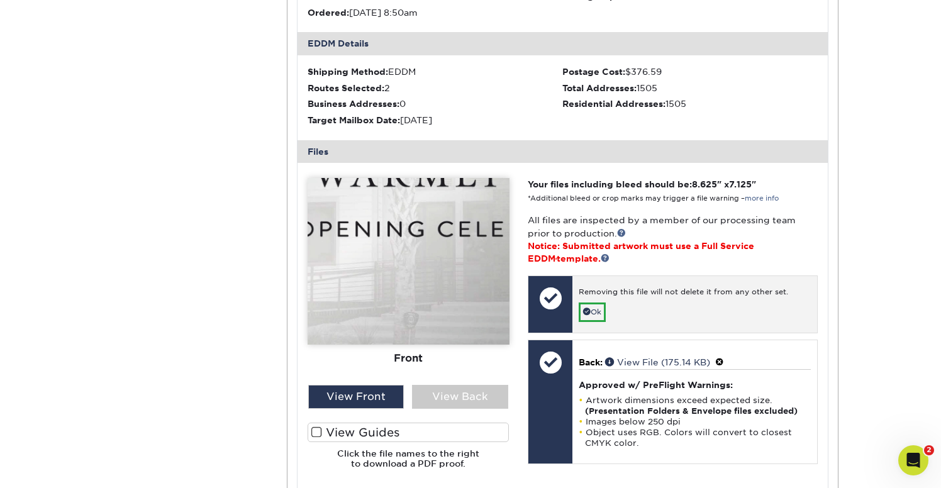
scroll to position [1739, 0]
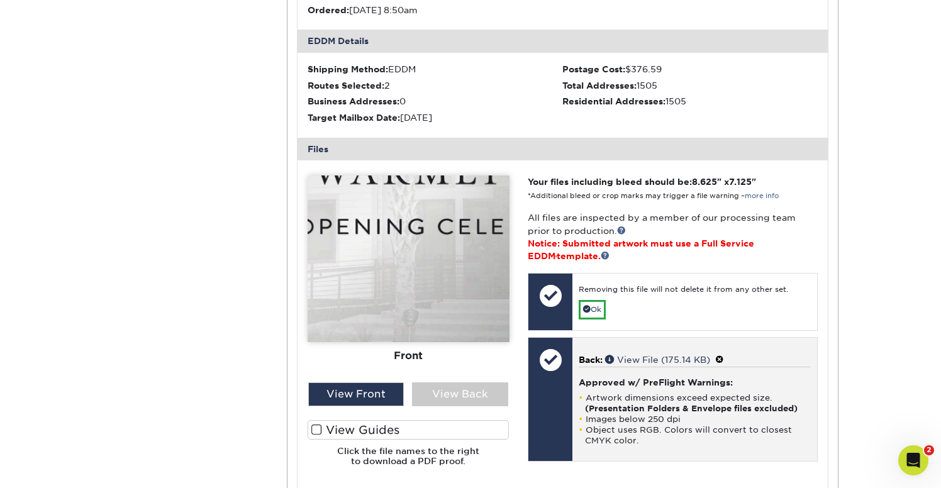
click at [724, 359] on span at bounding box center [719, 360] width 9 height 10
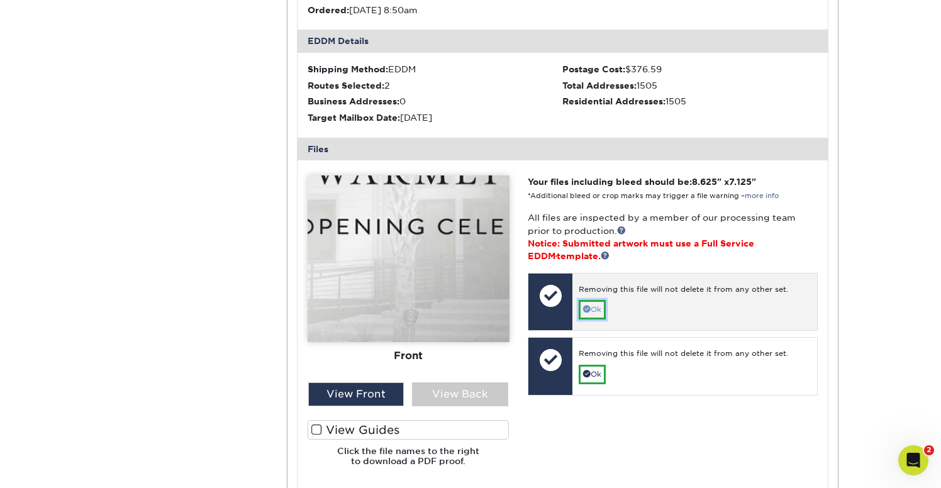
click at [596, 311] on link "Ok" at bounding box center [592, 310] width 27 height 20
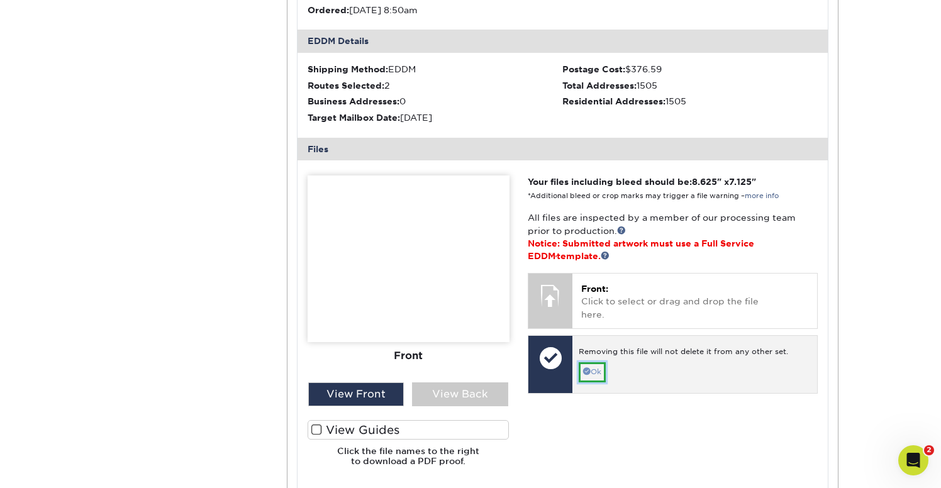
click at [594, 362] on link "Ok" at bounding box center [592, 372] width 27 height 20
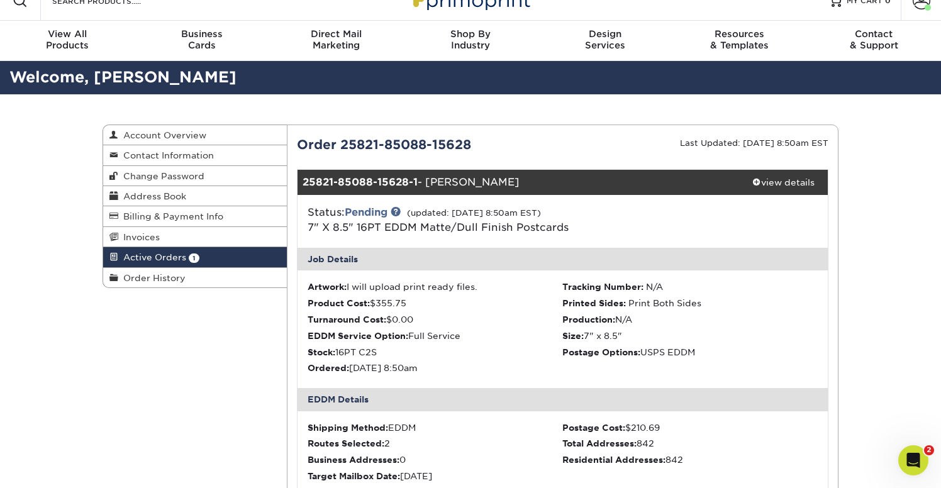
scroll to position [0, 0]
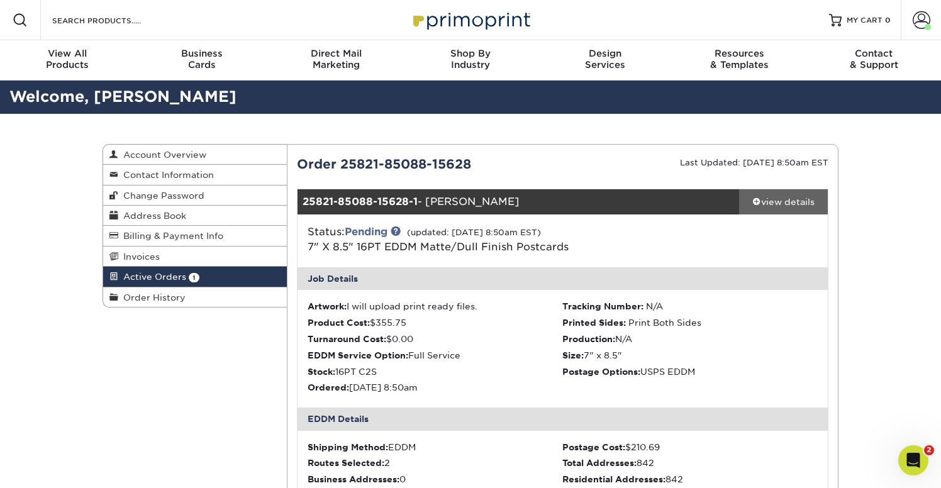
click at [761, 200] on div "view details" at bounding box center [783, 202] width 89 height 13
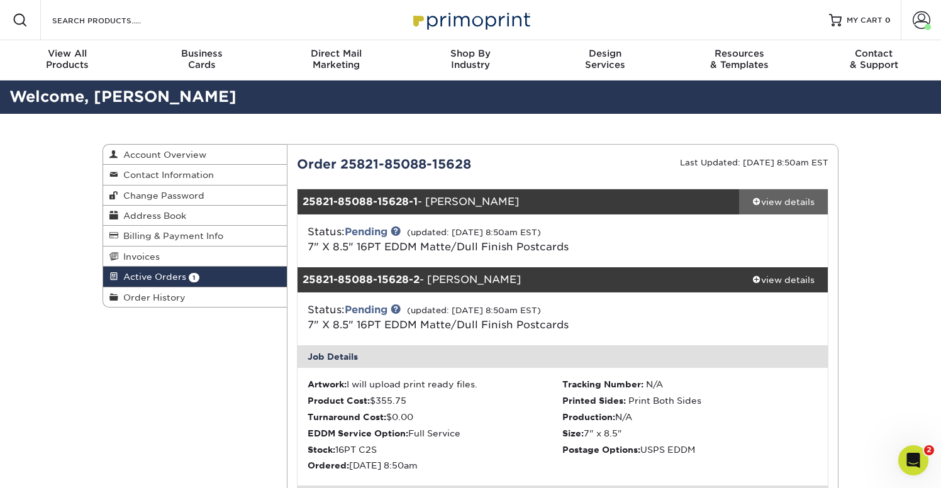
click at [758, 201] on span at bounding box center [756, 201] width 9 height 9
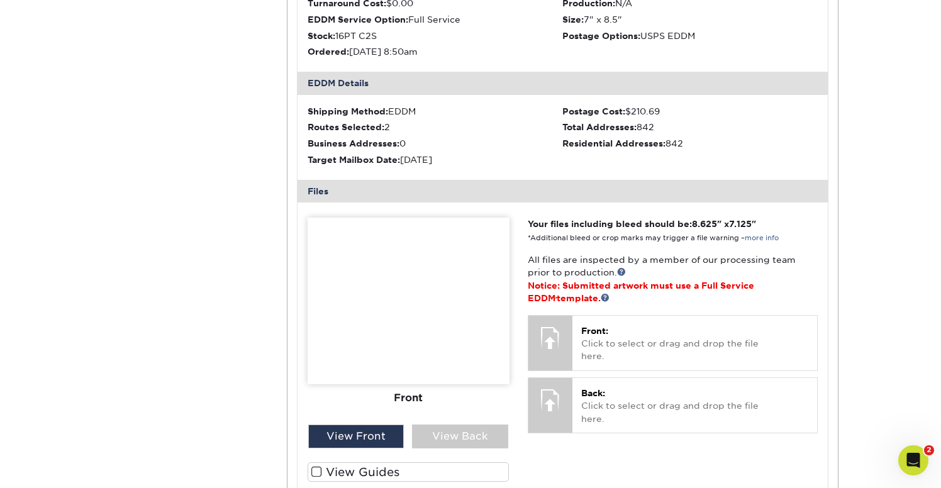
scroll to position [375, 0]
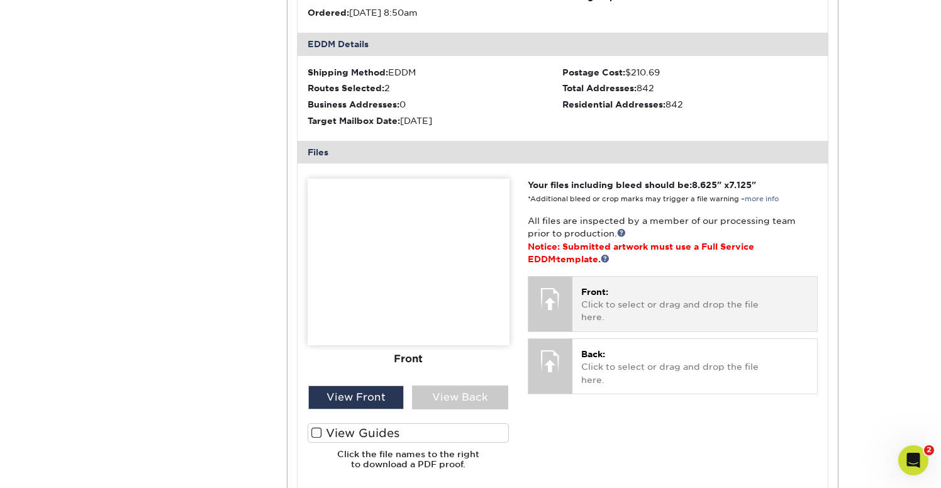
click at [604, 298] on p "Front: Click to select or drag and drop the file here." at bounding box center [694, 305] width 227 height 38
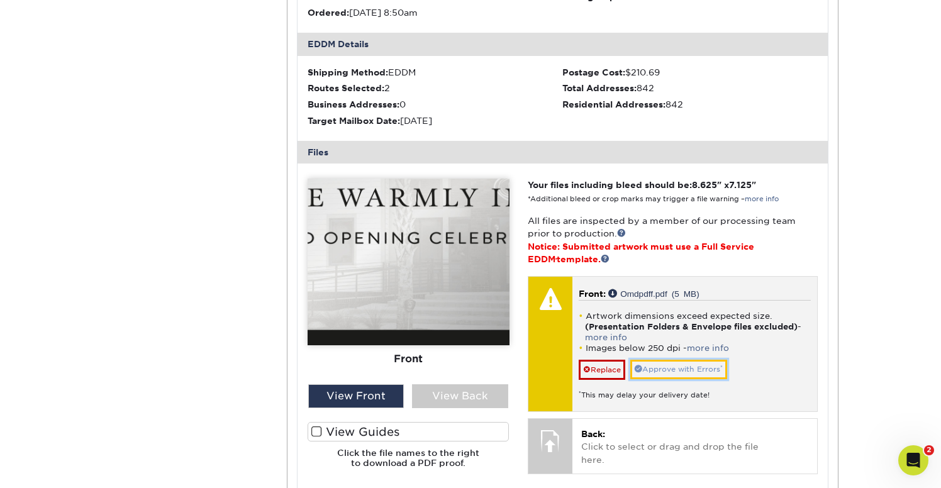
click at [710, 372] on link "Approve with Errors *" at bounding box center [678, 370] width 97 height 20
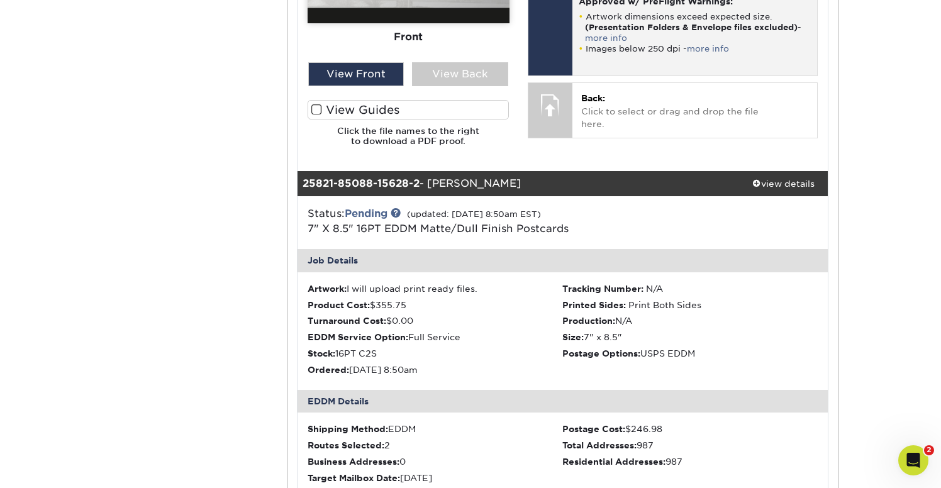
scroll to position [705, 0]
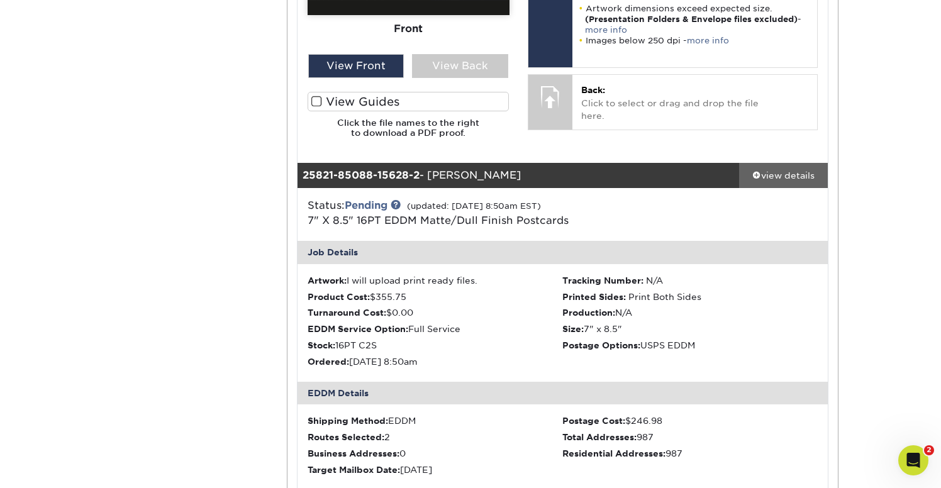
click at [754, 176] on span at bounding box center [756, 174] width 9 height 9
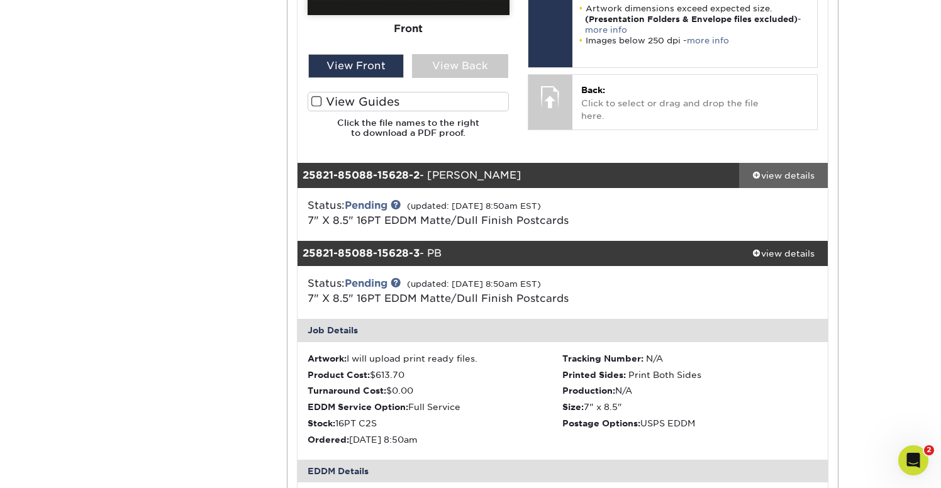
click at [754, 176] on span at bounding box center [756, 174] width 9 height 9
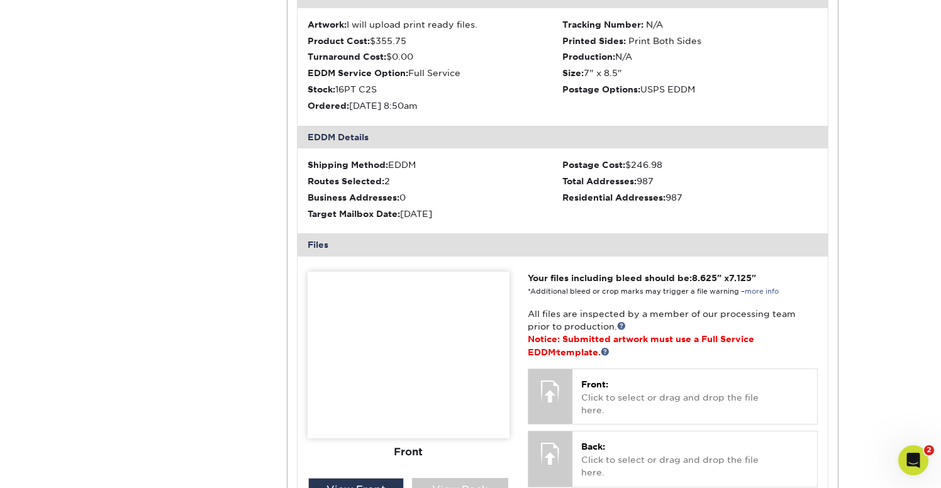
scroll to position [964, 0]
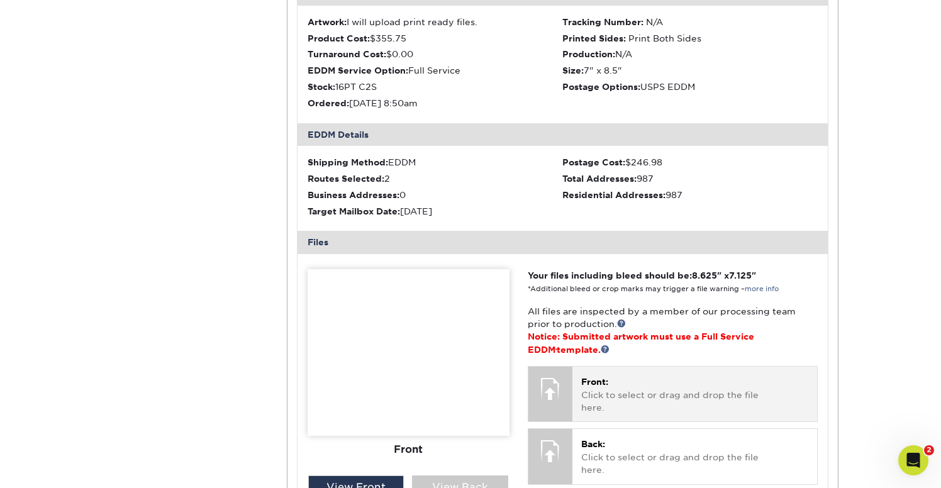
click at [698, 386] on p "Front: Click to select or drag and drop the file here." at bounding box center [694, 395] width 227 height 38
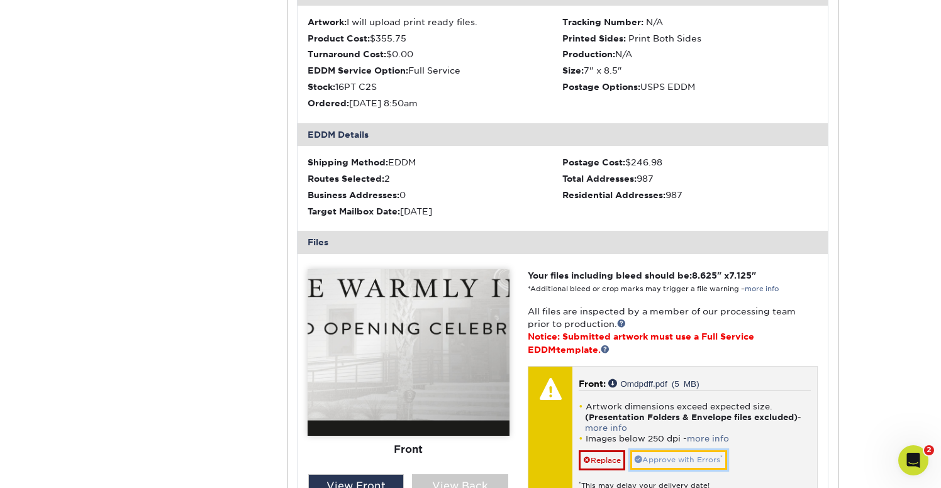
click at [674, 460] on link "Approve with Errors *" at bounding box center [678, 460] width 97 height 20
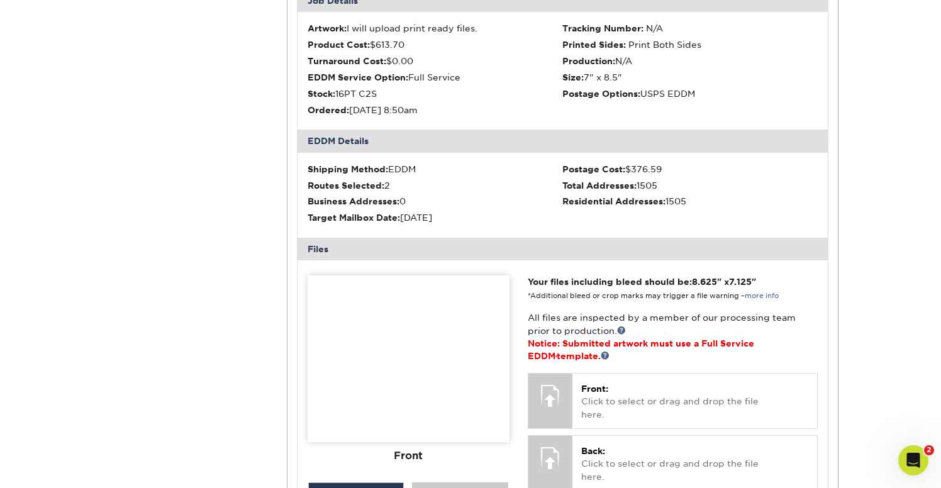
scroll to position [1644, 0]
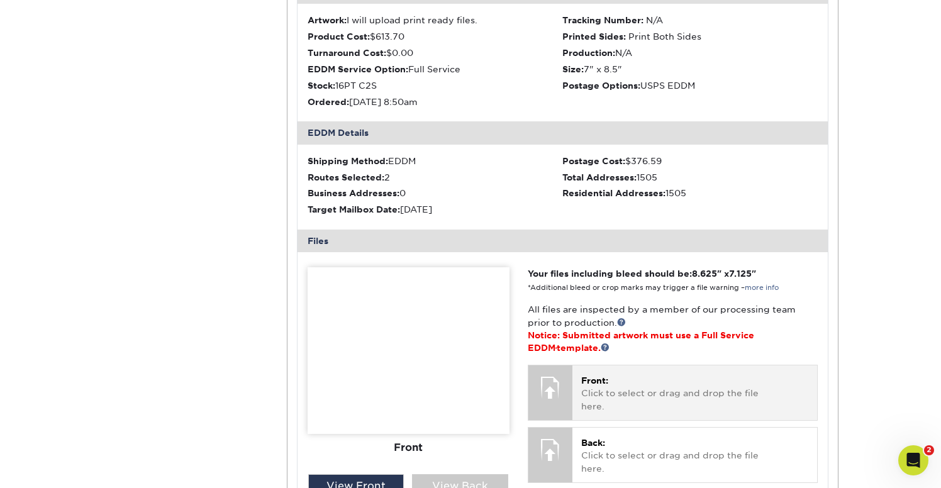
click at [749, 398] on p "Front: Click to select or drag and drop the file here." at bounding box center [694, 393] width 227 height 38
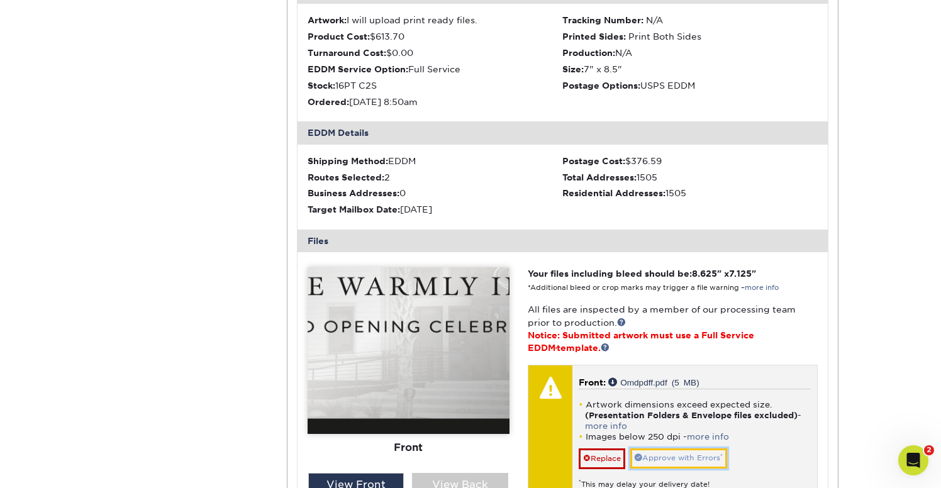
click at [691, 457] on link "Approve with Errors *" at bounding box center [678, 459] width 97 height 20
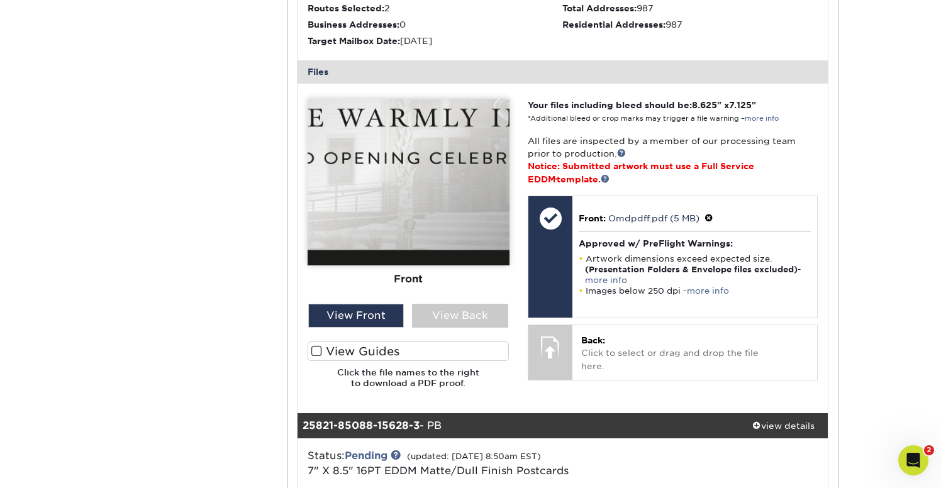
scroll to position [1136, 0]
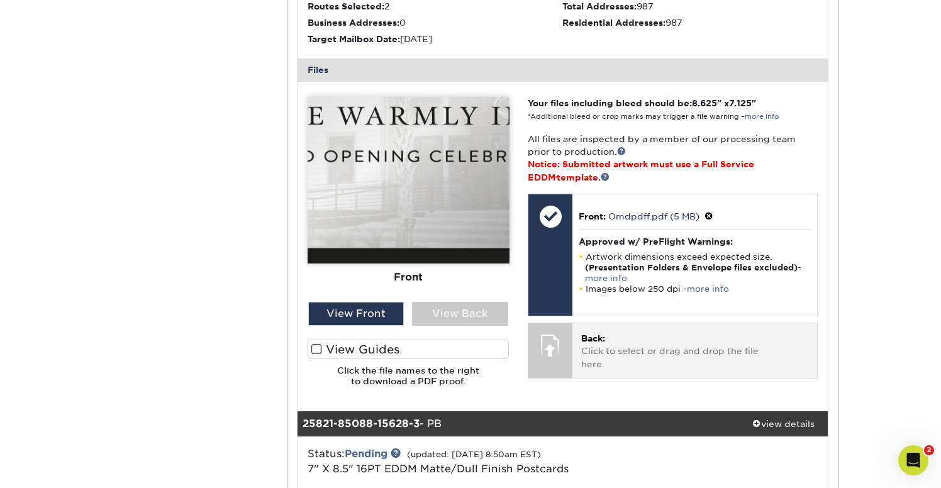
click at [649, 333] on p "Back: Click to select or drag and drop the file here." at bounding box center [694, 351] width 227 height 38
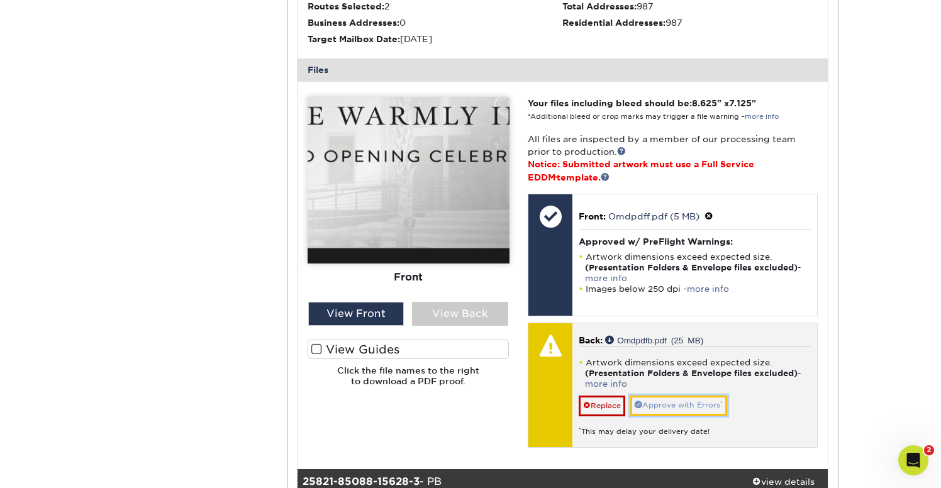
click at [687, 411] on link "Approve with Errors *" at bounding box center [678, 406] width 97 height 20
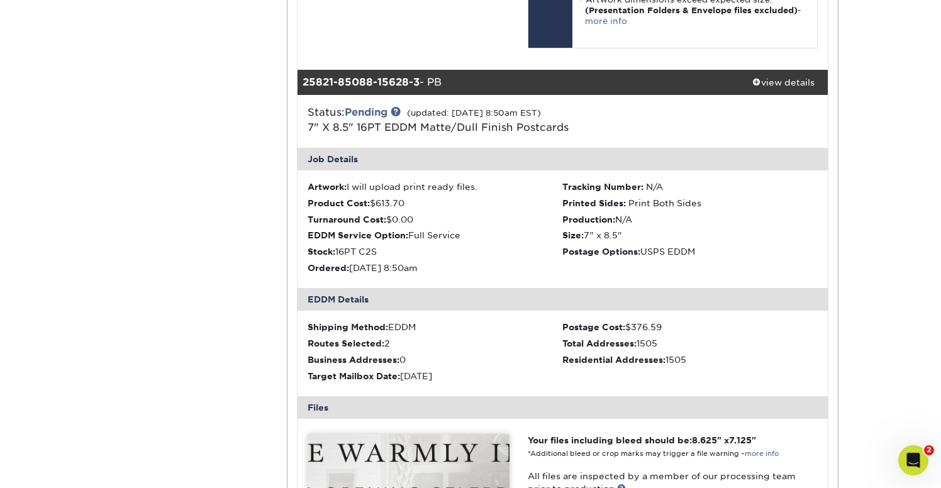
scroll to position [1534, 0]
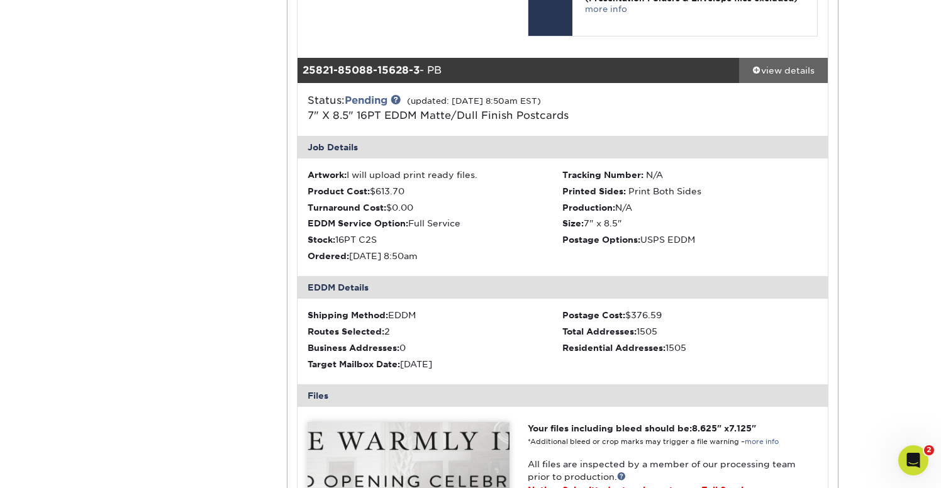
click at [756, 70] on span at bounding box center [756, 69] width 9 height 9
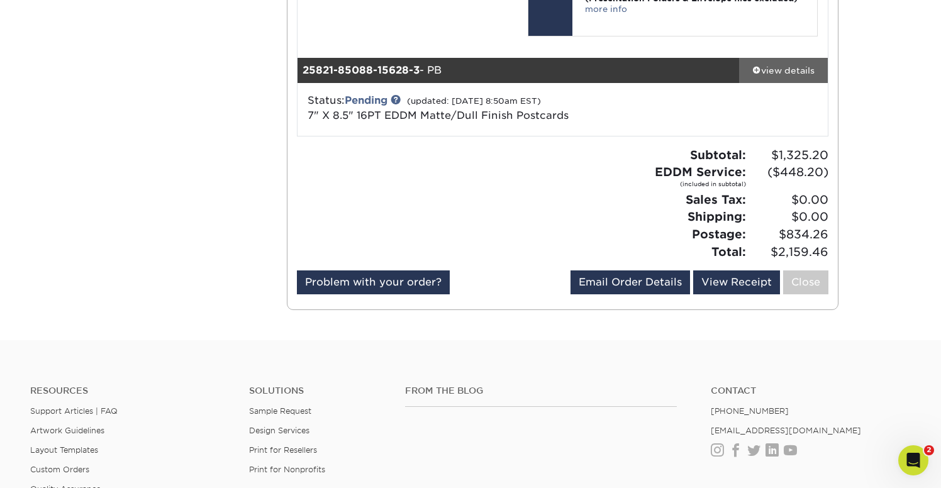
click at [753, 73] on span at bounding box center [756, 69] width 9 height 9
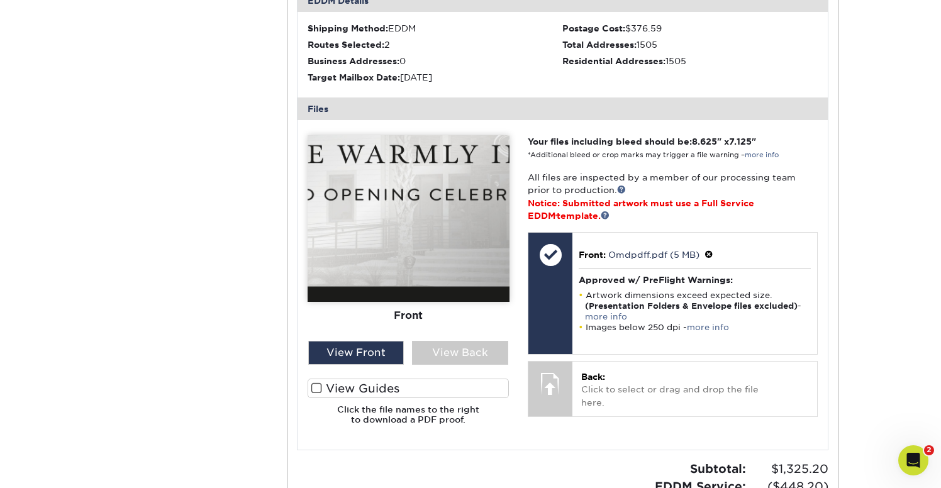
scroll to position [1822, 0]
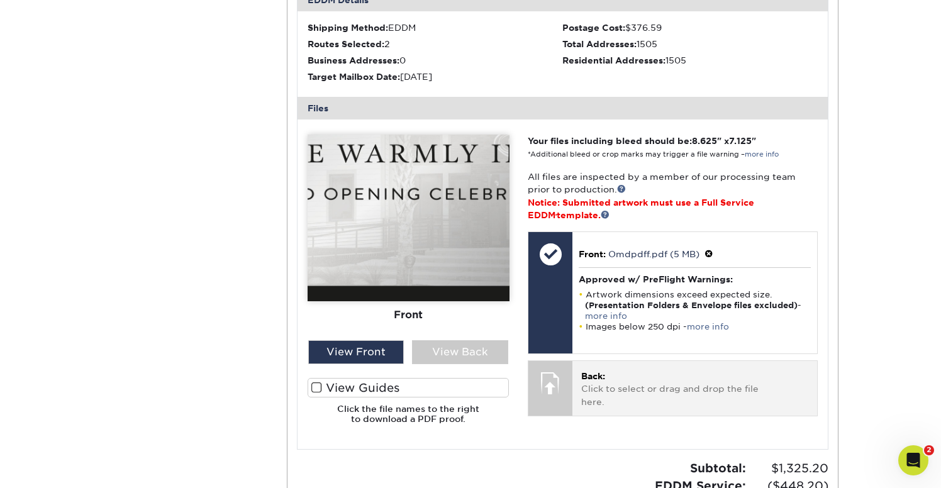
click at [645, 390] on p "Back: Click to select or drag and drop the file here." at bounding box center [694, 389] width 227 height 38
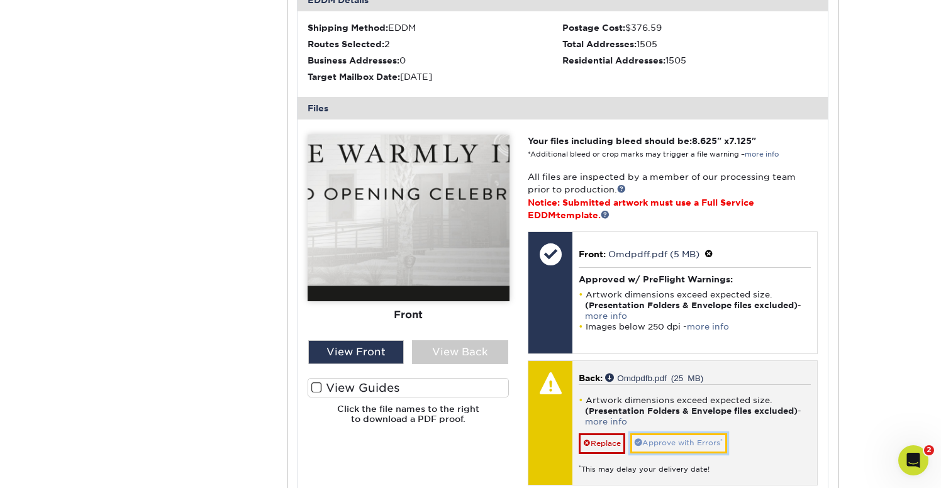
click at [716, 440] on link "Approve with Errors *" at bounding box center [678, 443] width 97 height 20
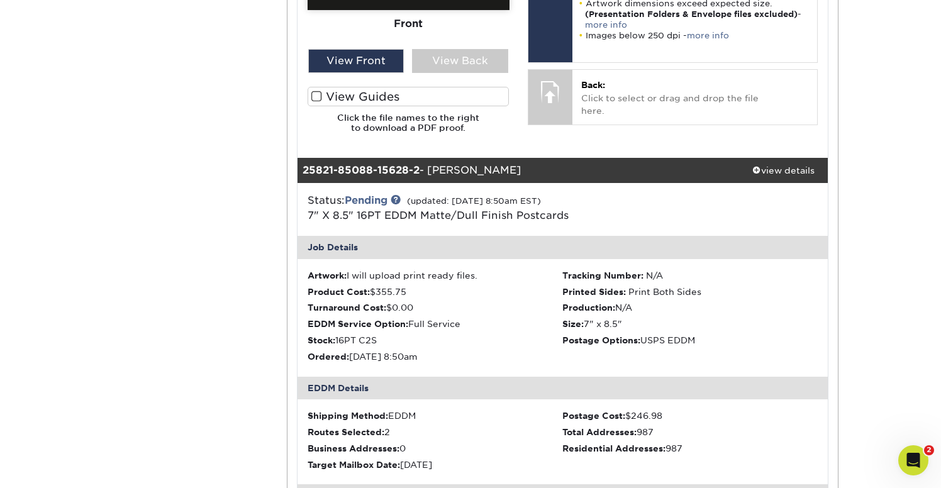
scroll to position [706, 0]
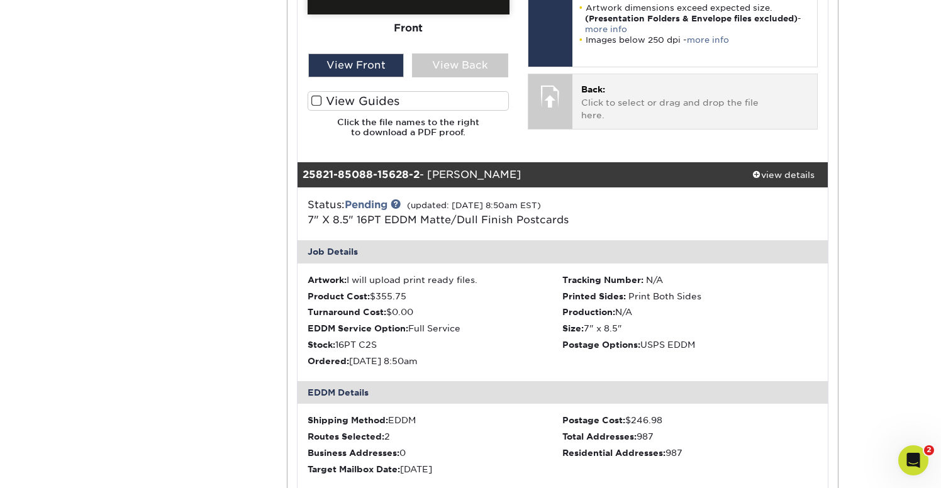
click at [713, 89] on p "Back: Click to select or drag and drop the file here." at bounding box center [694, 102] width 227 height 38
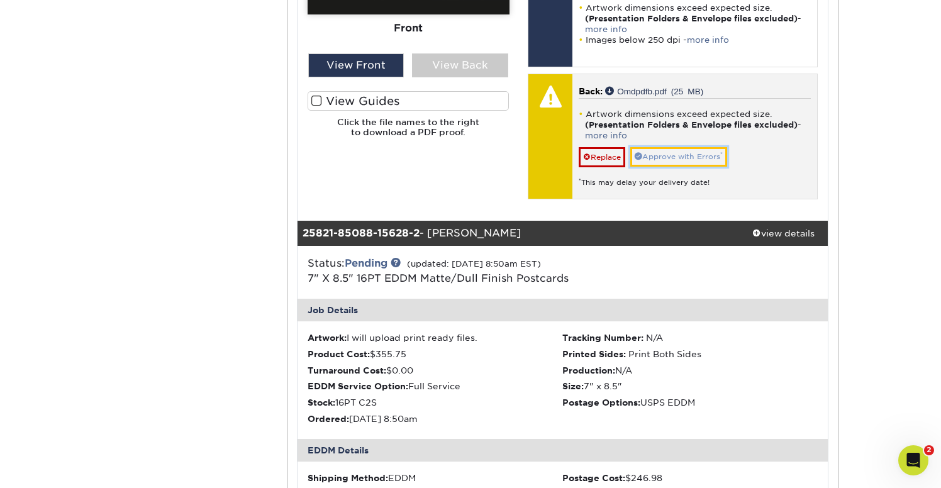
click at [694, 152] on link "Approve with Errors *" at bounding box center [678, 157] width 97 height 20
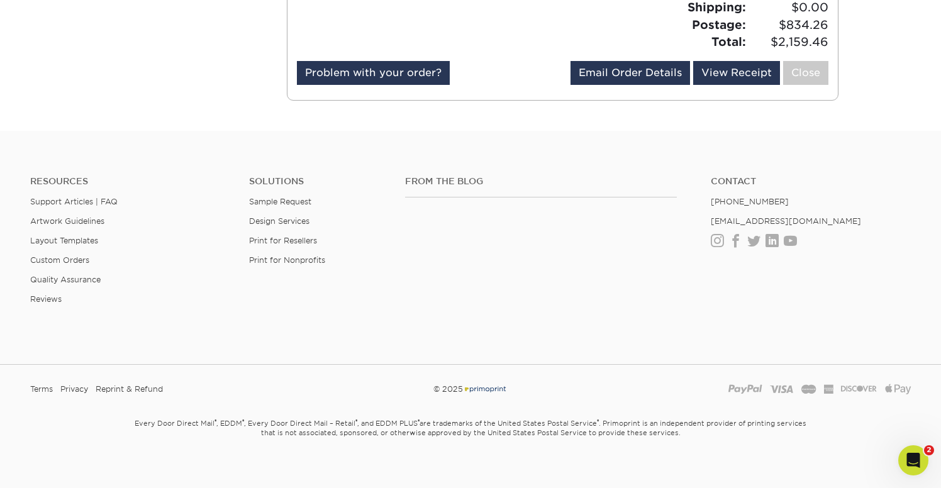
scroll to position [2447, 0]
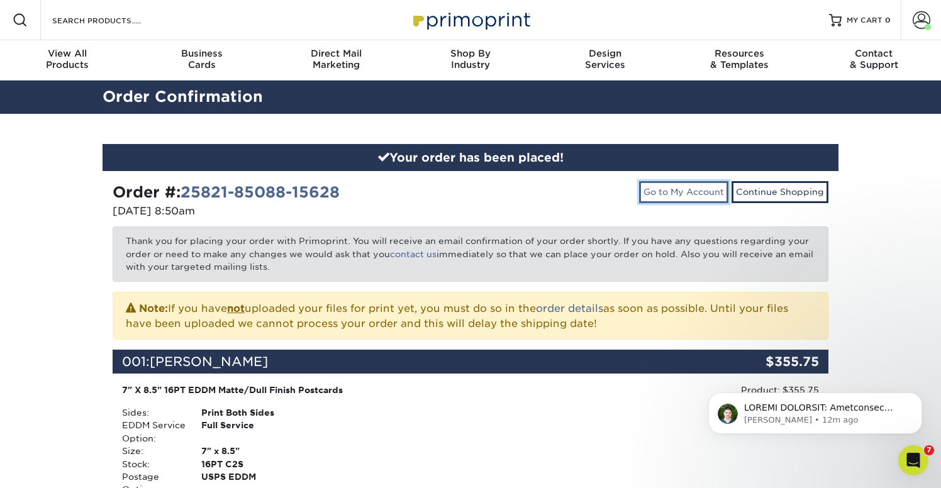
click at [683, 190] on link "Go to My Account" at bounding box center [683, 191] width 89 height 21
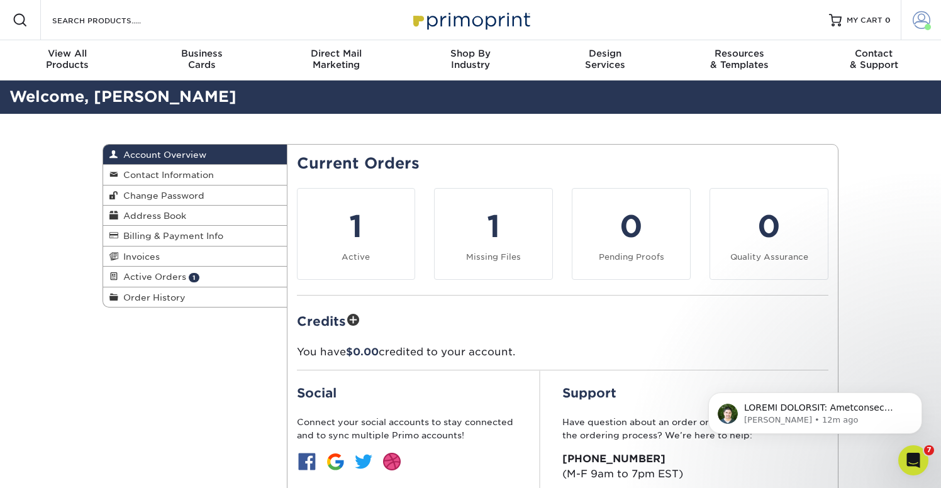
click at [913, 21] on span at bounding box center [922, 20] width 18 height 18
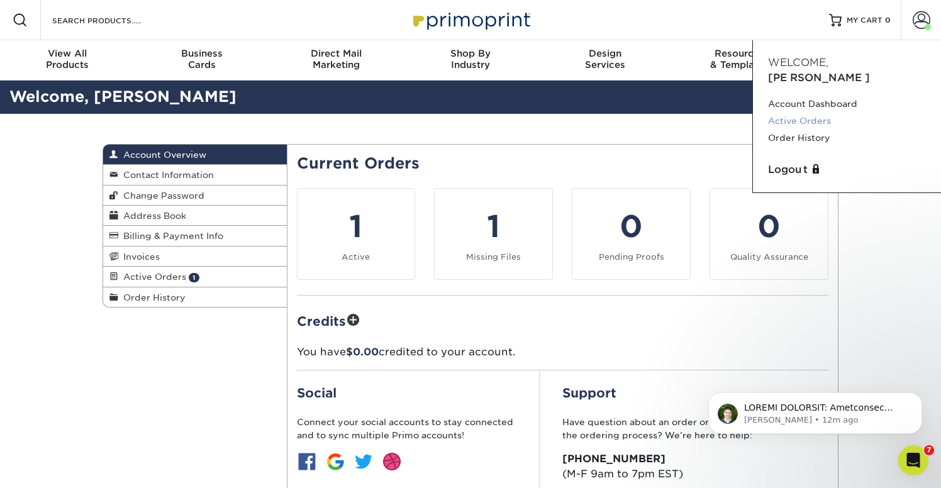
click at [822, 113] on link "Active Orders" at bounding box center [847, 121] width 158 height 17
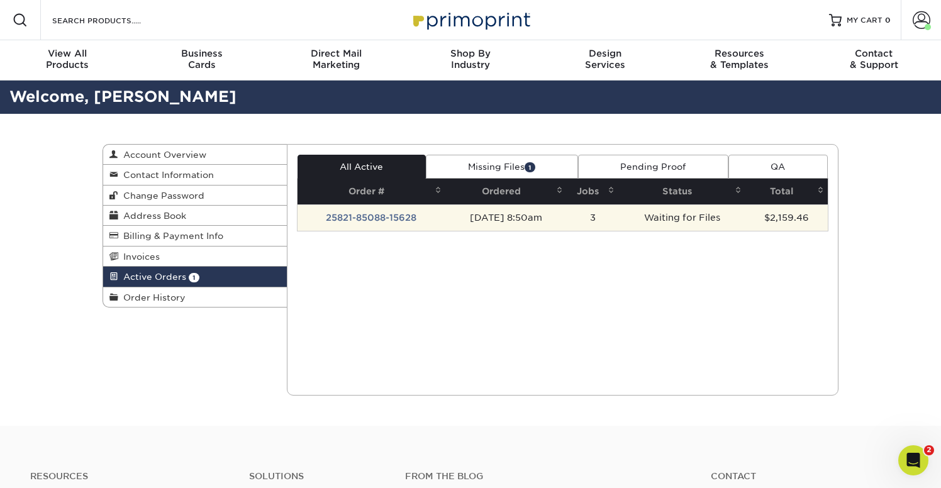
click at [688, 214] on td "Waiting for Files" at bounding box center [681, 217] width 127 height 26
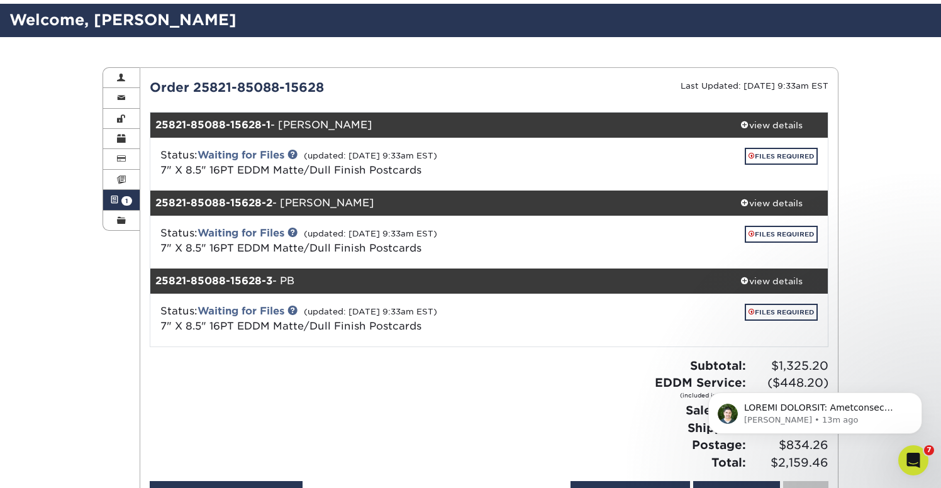
scroll to position [78, 0]
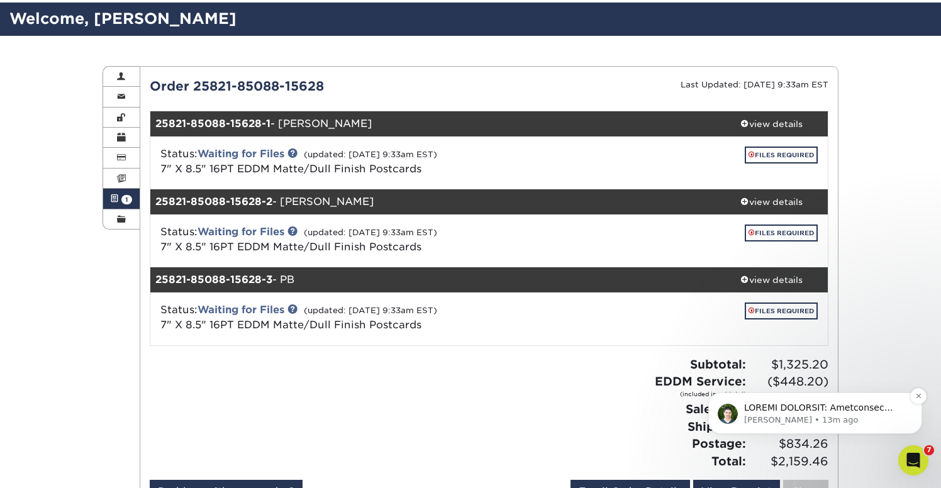
click at [845, 413] on p "Notification stack" at bounding box center [825, 408] width 162 height 13
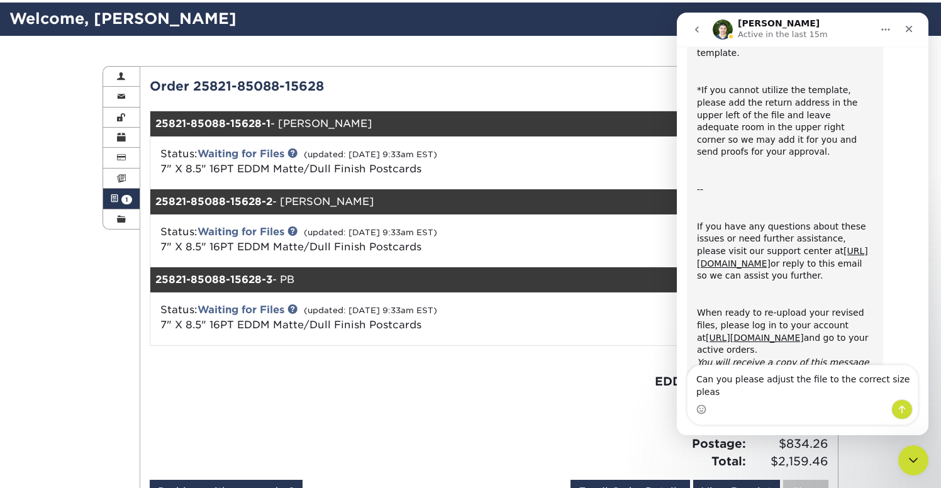
scroll to position [447, 0]
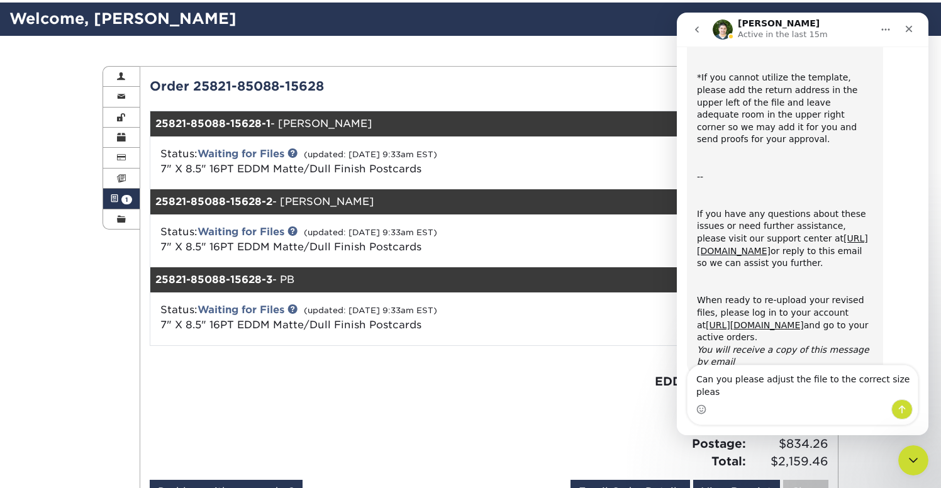
type textarea "Can you please adjust the file to the correct size please"
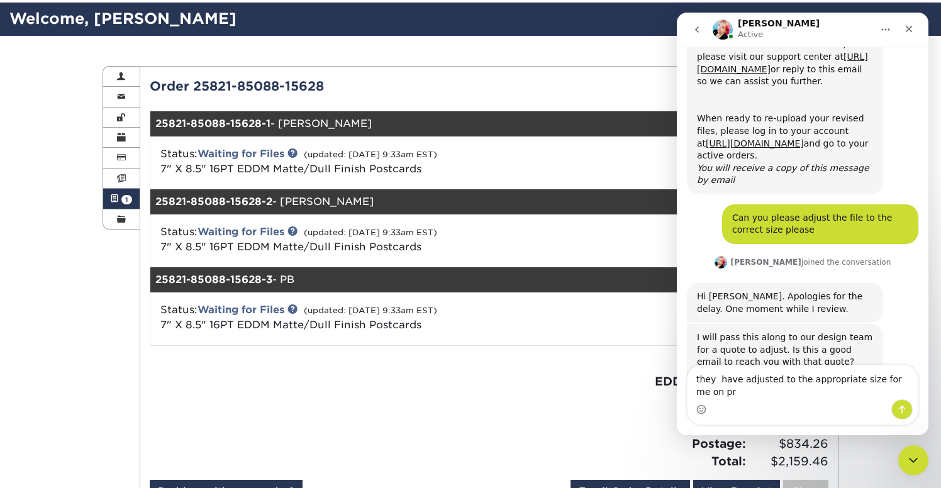
scroll to position [641, 0]
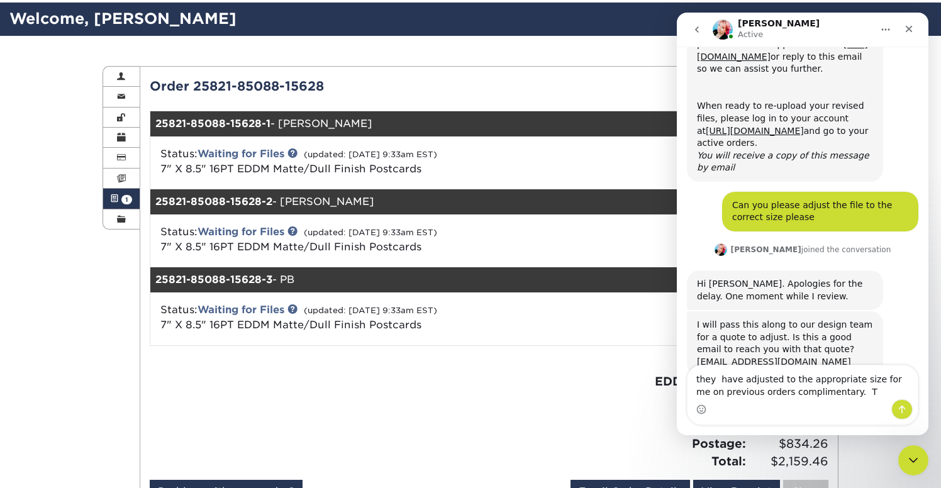
type textarea "they have adjusted to the appropriate size for me on previous orders compliment…"
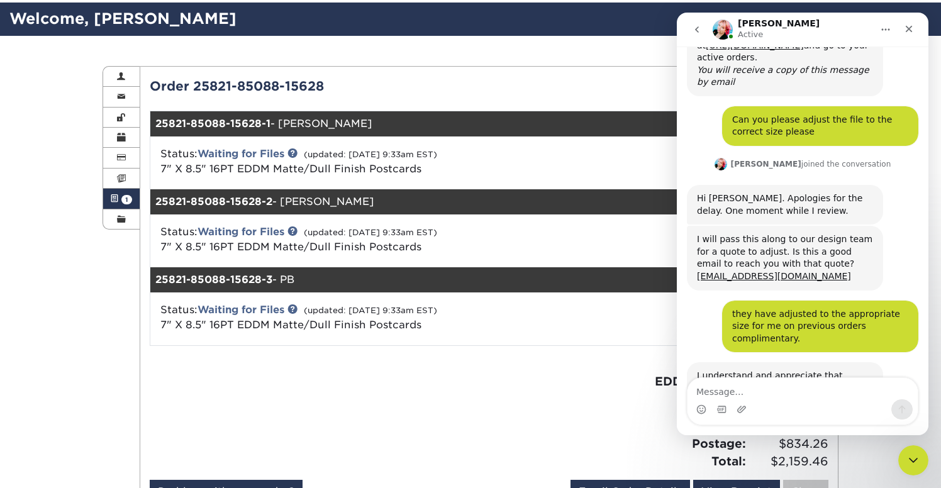
scroll to position [752, 0]
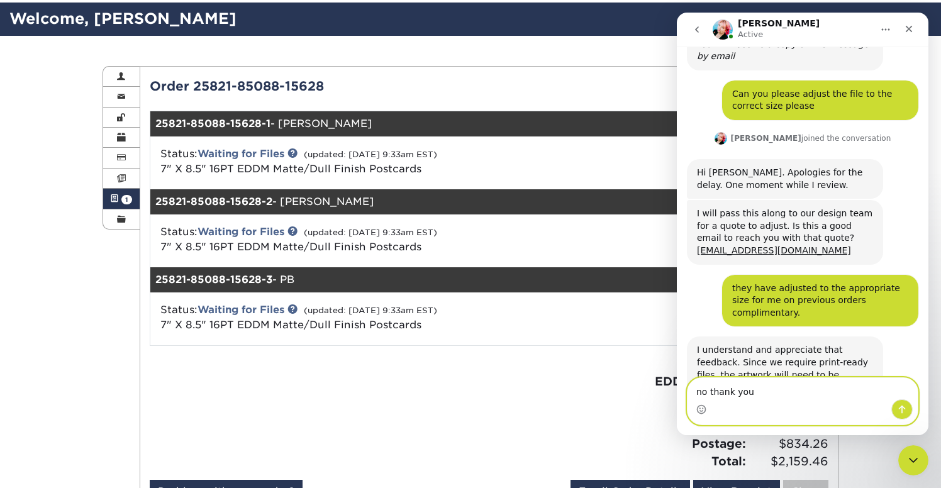
type textarea "no thank you."
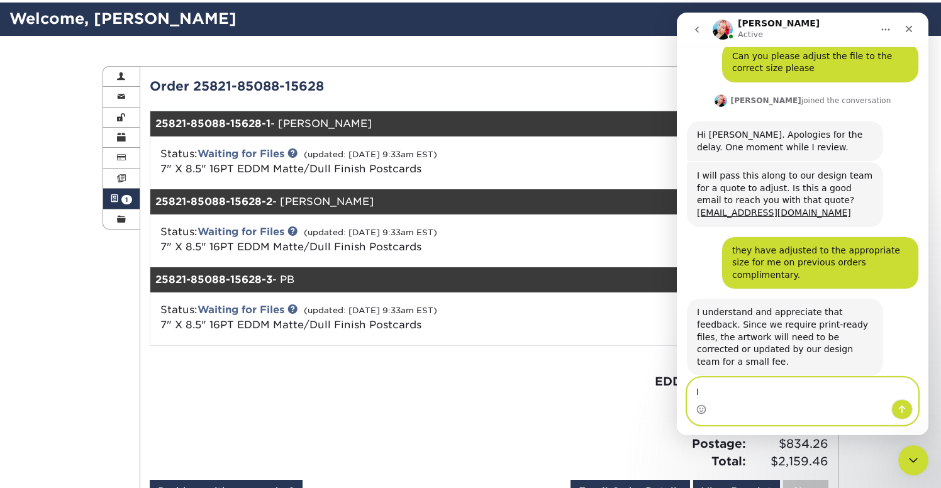
type textarea "I"
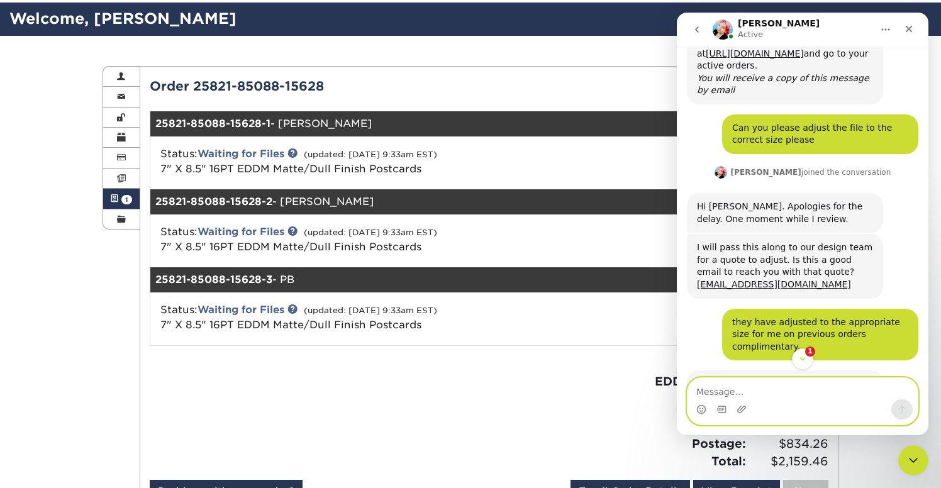
scroll to position [861, 0]
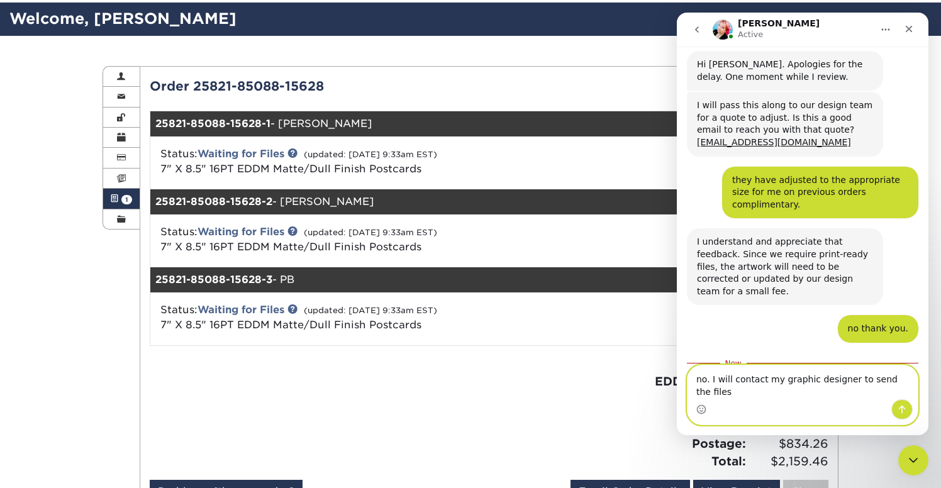
type textarea "no. I will contact my graphic designer to send the files"
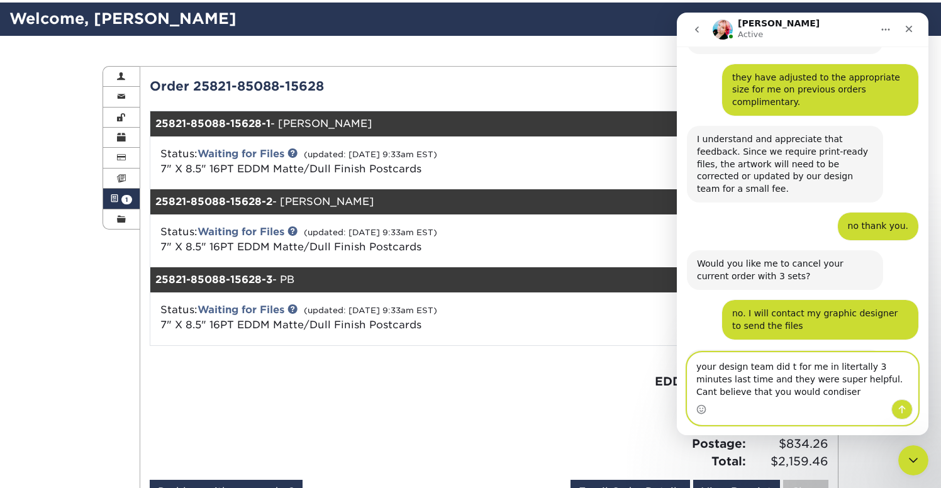
scroll to position [989, 0]
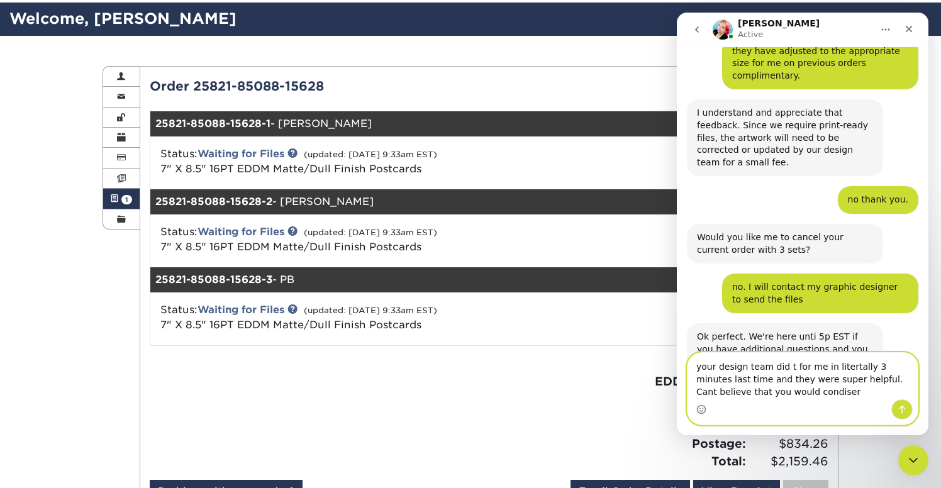
click at [784, 366] on textarea "your design team did t for me in litertally 3 minutes last time and they were s…" at bounding box center [803, 376] width 230 height 47
click at [862, 368] on textarea "your design team did it for me in litertally 3 minutes last time and they were …" at bounding box center [803, 376] width 230 height 47
click at [773, 393] on textarea "your design team did it for me in 3 minutes last time and they were super helpf…" at bounding box center [803, 376] width 230 height 47
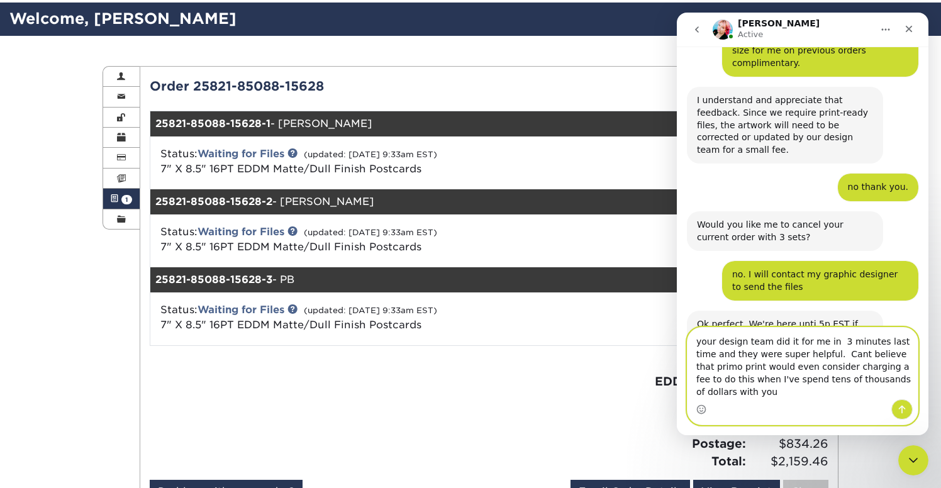
scroll to position [1015, 0]
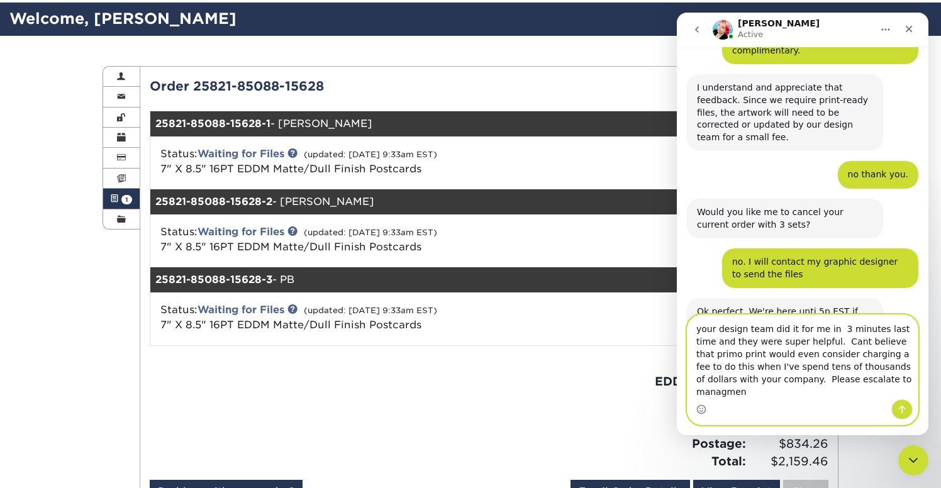
type textarea "your design team did it for me in 3 minutes last time and they were super helpf…"
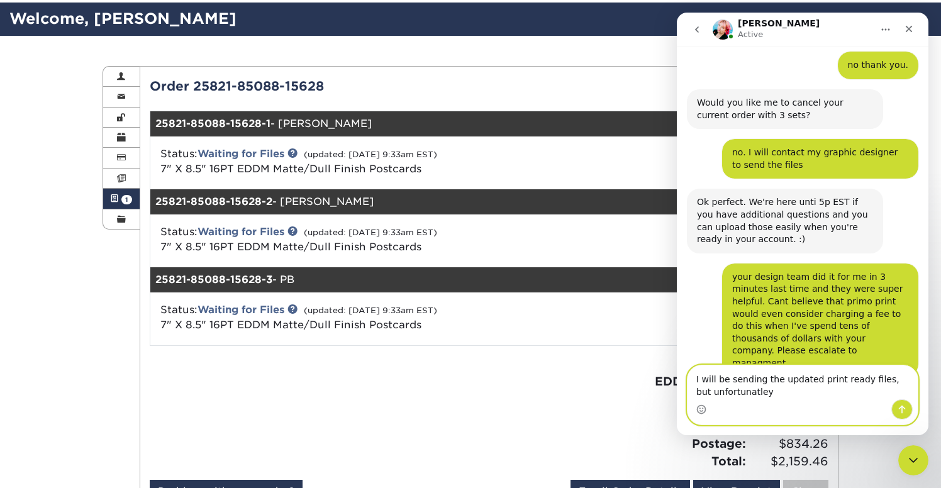
scroll to position [1138, 0]
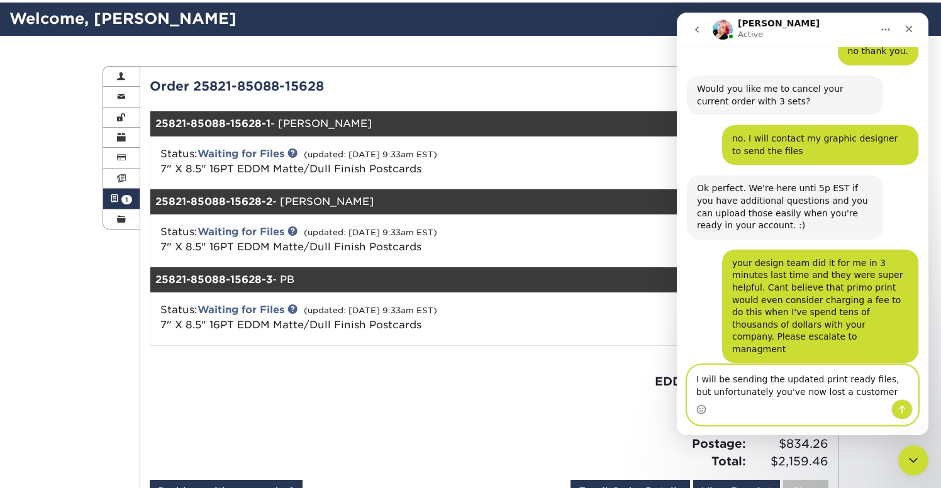
click at [878, 378] on textarea "I will be sending the updated print ready files, but unfortunately you've now l…" at bounding box center [803, 382] width 230 height 34
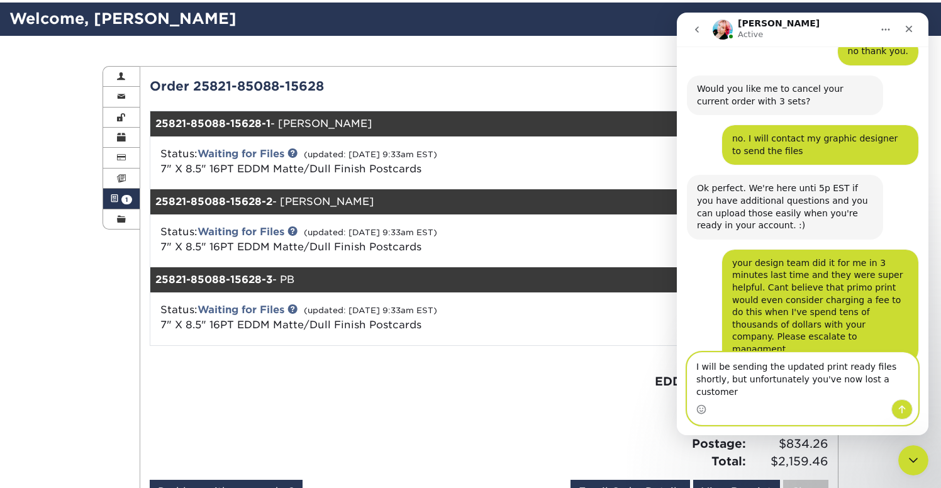
type textarea "I will be sending the updated print ready files shortly, but unfortunately you'…"
click at [901, 411] on icon "Send a message…" at bounding box center [902, 409] width 10 height 10
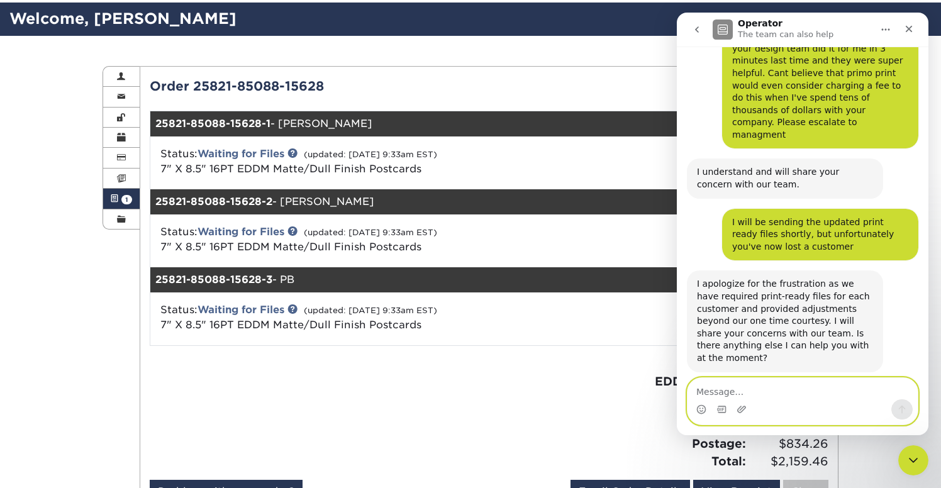
scroll to position [1374, 0]
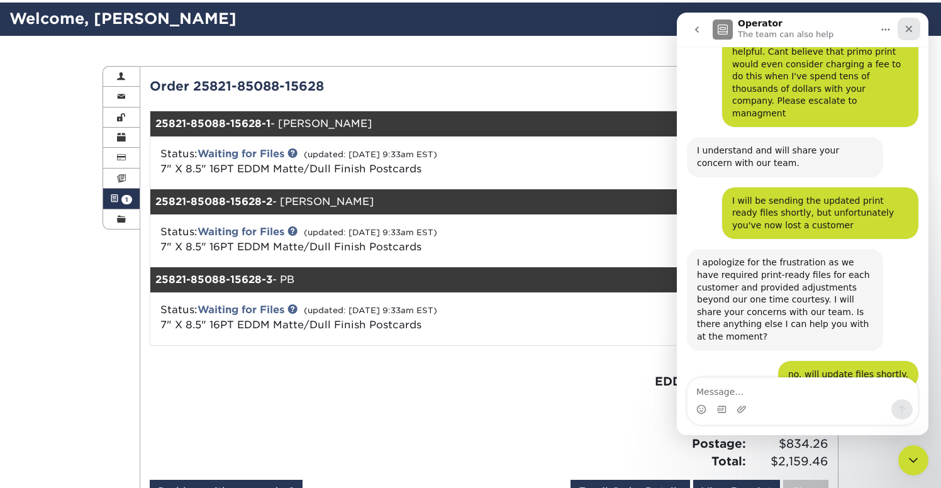
click at [911, 25] on icon "Close" at bounding box center [909, 29] width 10 height 10
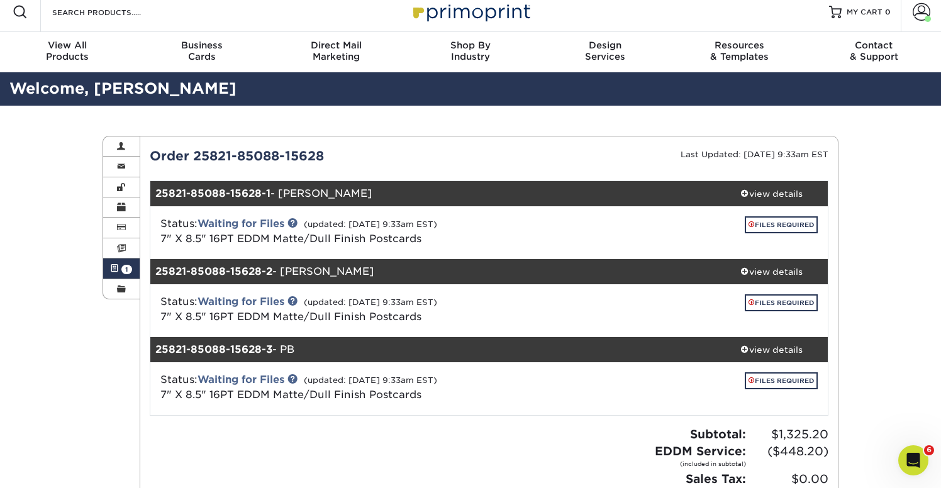
scroll to position [0, 0]
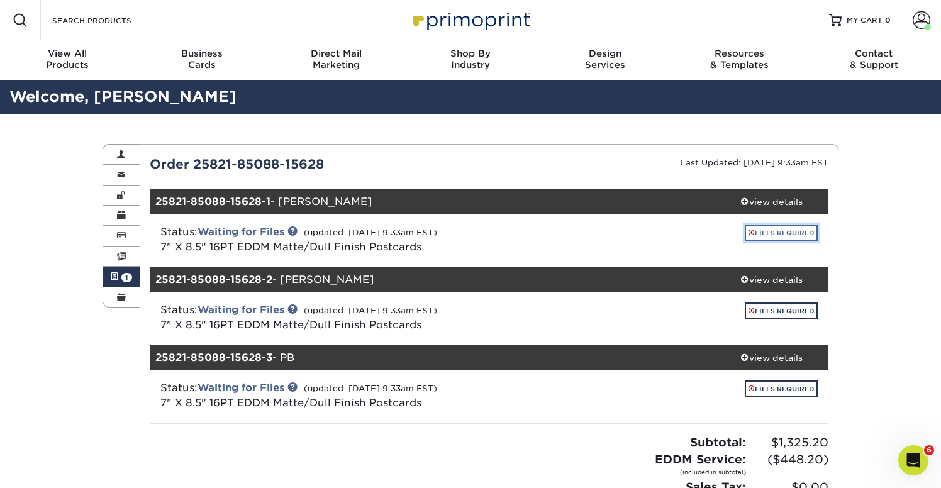
click at [777, 235] on link "FILES REQUIRED" at bounding box center [781, 233] width 73 height 17
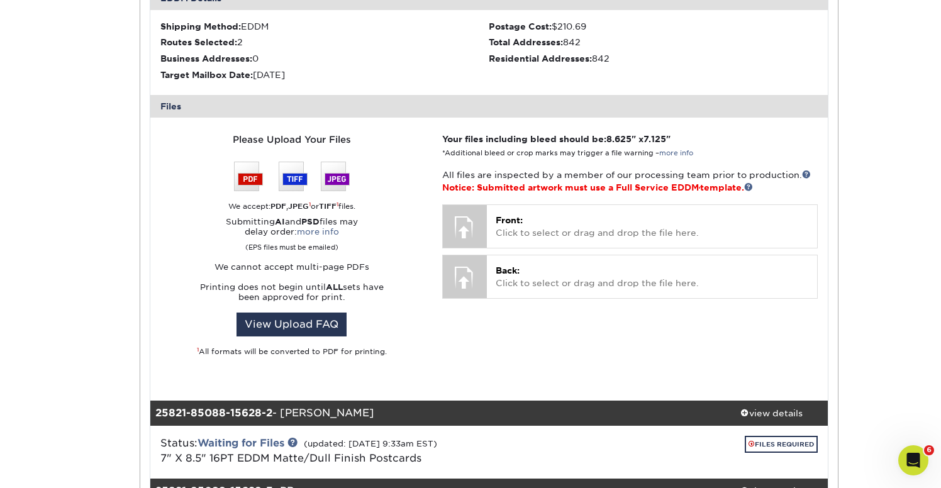
scroll to position [421, 0]
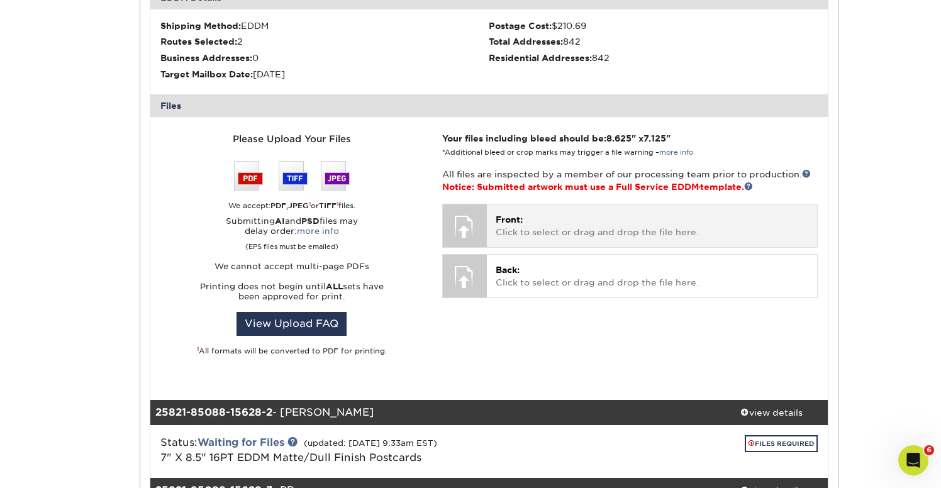
click at [543, 217] on p "Front: Click to select or drag and drop the file here." at bounding box center [652, 226] width 313 height 26
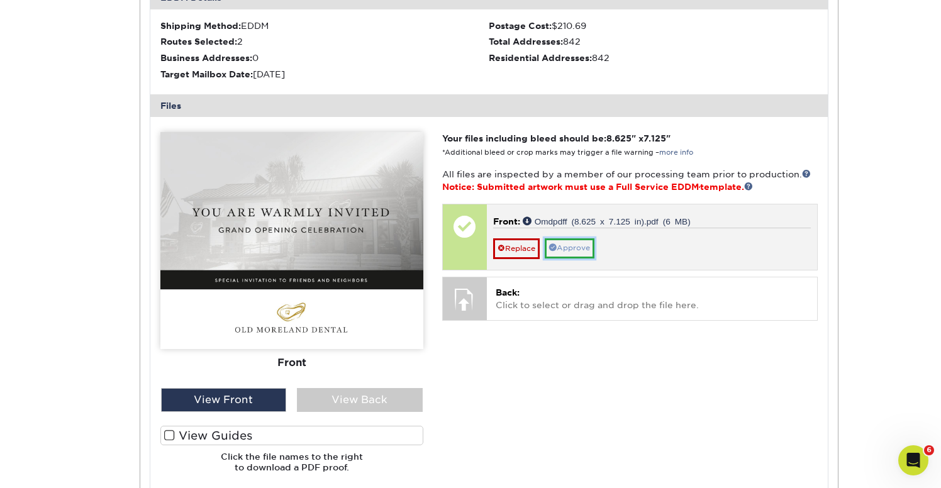
click at [586, 248] on link "Approve" at bounding box center [570, 248] width 50 height 20
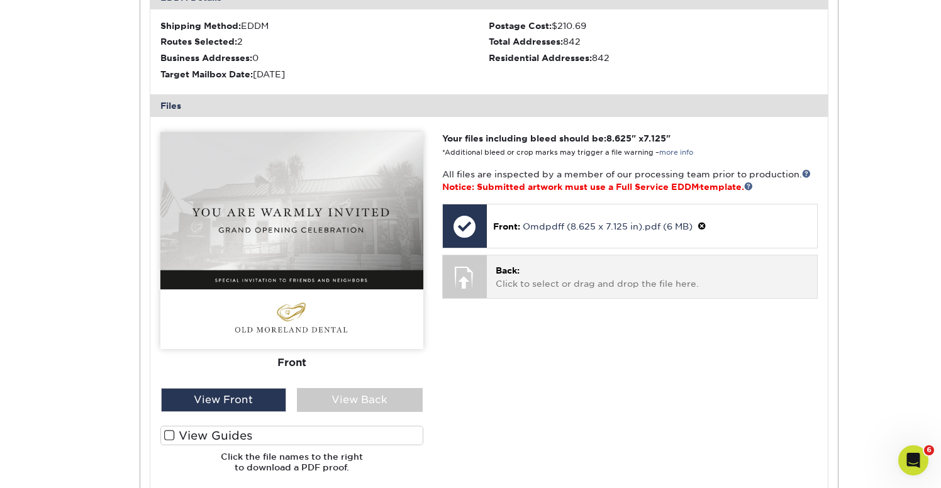
click at [586, 274] on p "Back: Click to select or drag and drop the file here." at bounding box center [652, 277] width 313 height 26
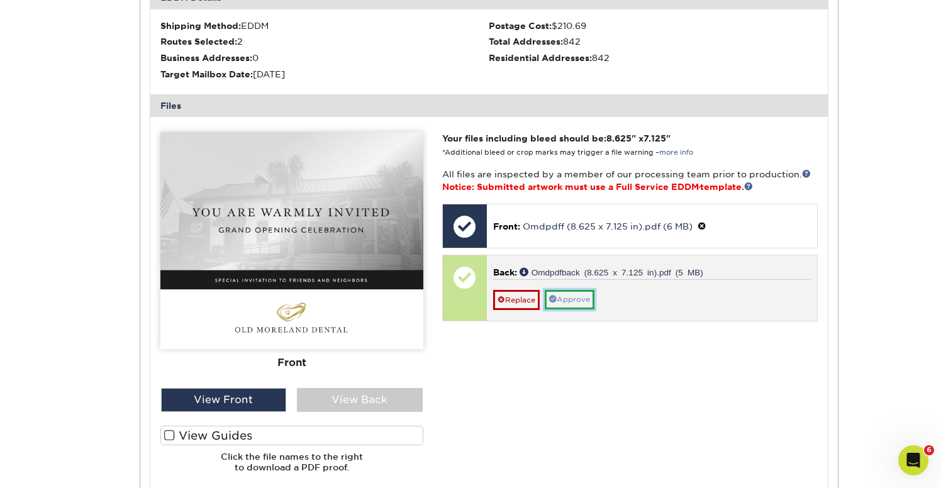
click at [581, 300] on link "Approve" at bounding box center [570, 300] width 50 height 20
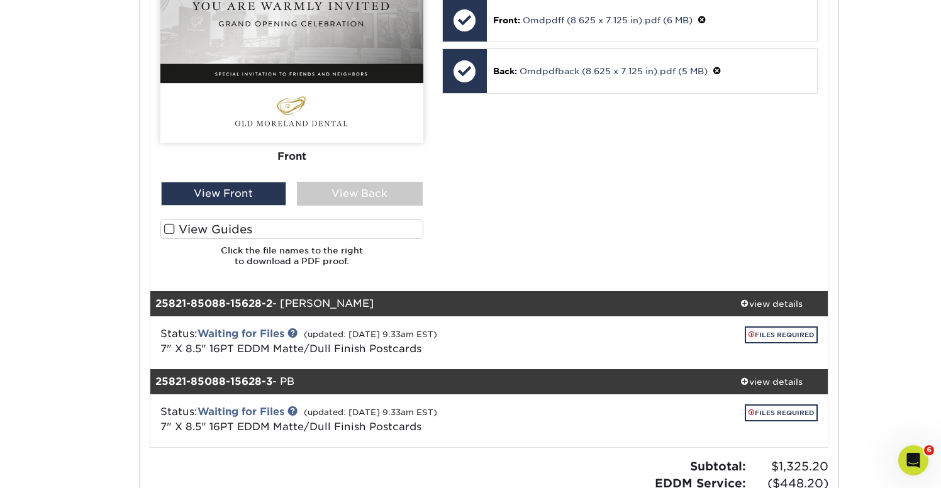
scroll to position [638, 0]
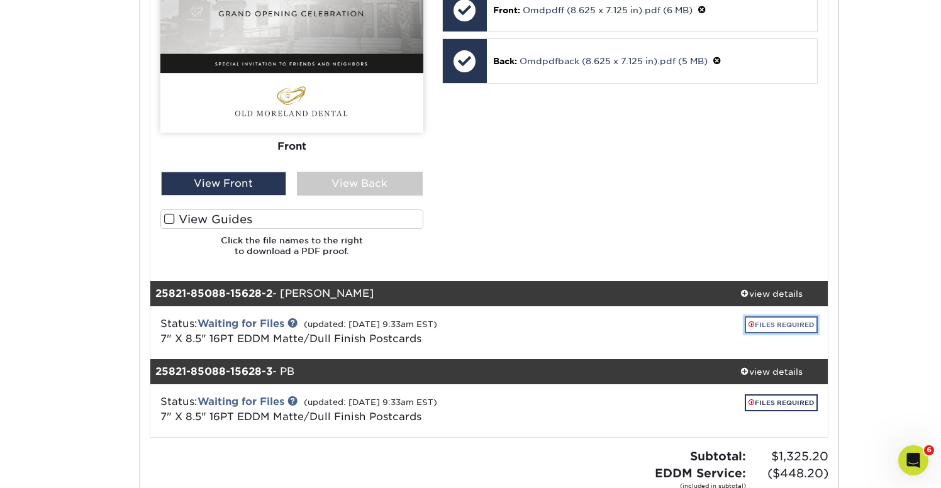
click at [767, 326] on link "FILES REQUIRED" at bounding box center [781, 324] width 73 height 17
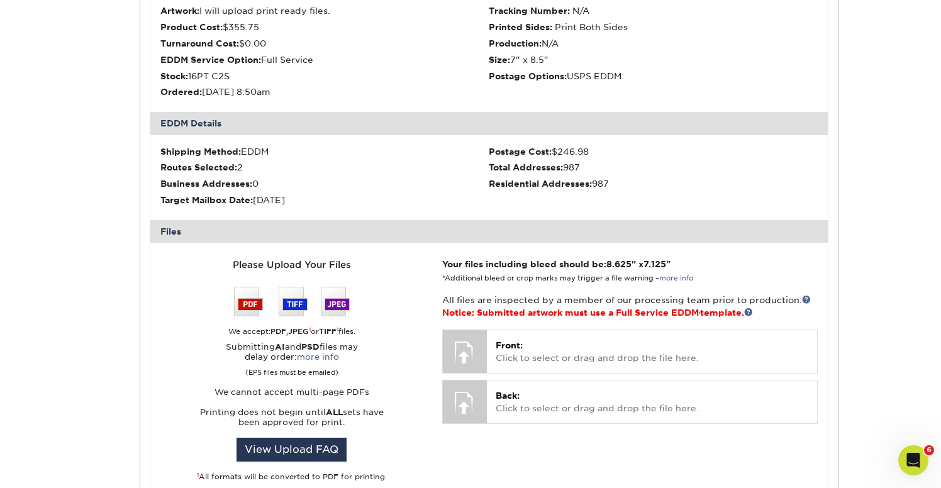
scroll to position [1044, 0]
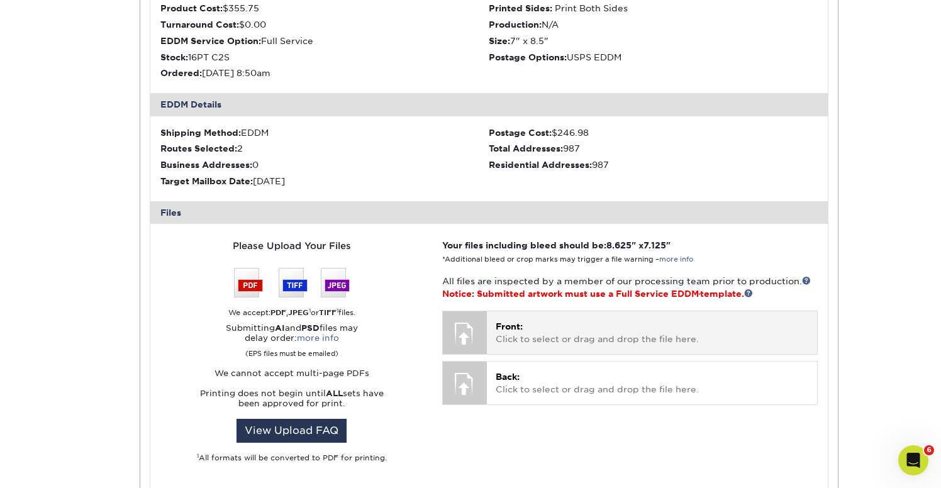
click at [655, 332] on p "Front: Click to select or drag and drop the file here." at bounding box center [652, 333] width 313 height 26
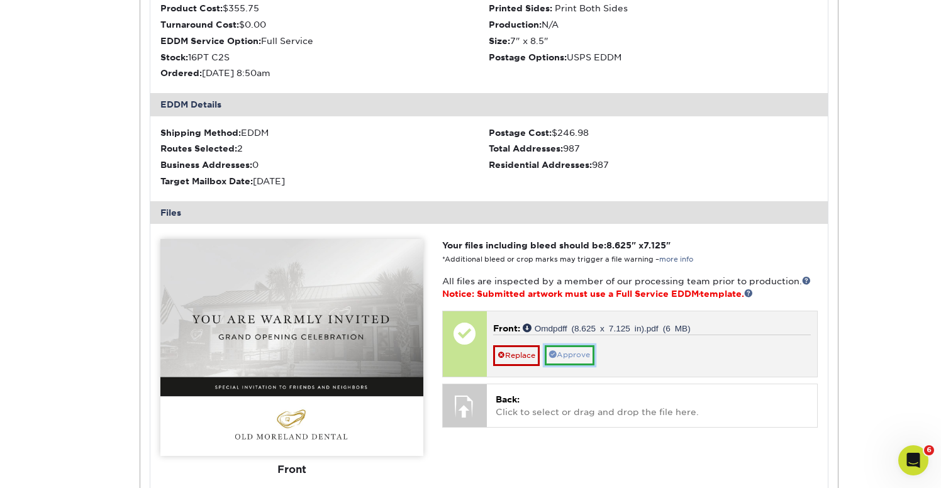
click at [583, 354] on link "Approve" at bounding box center [570, 355] width 50 height 20
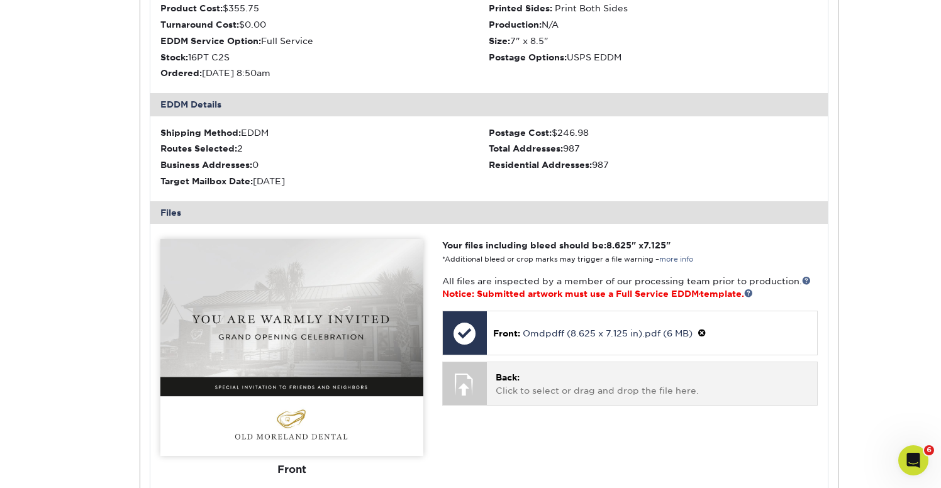
click at [616, 402] on div "Back: Click to select or drag and drop the file here. Choose file" at bounding box center [652, 383] width 330 height 42
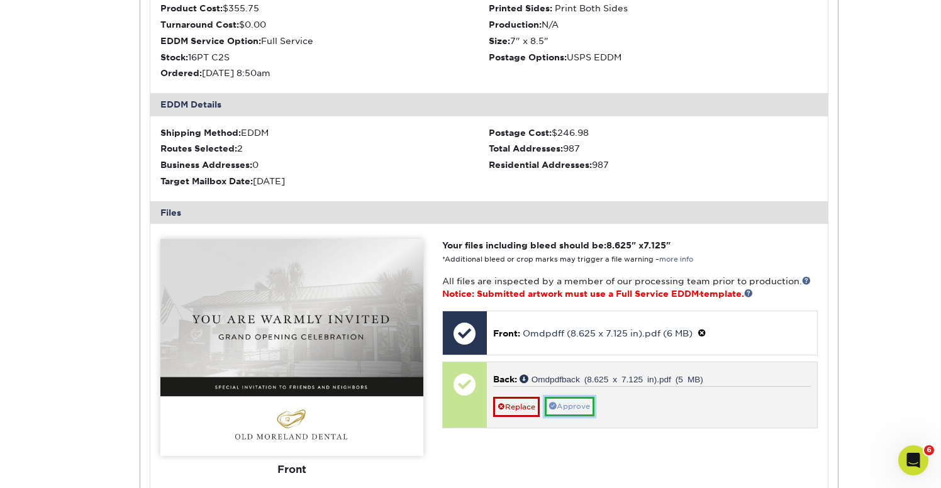
click at [583, 408] on link "Approve" at bounding box center [570, 407] width 50 height 20
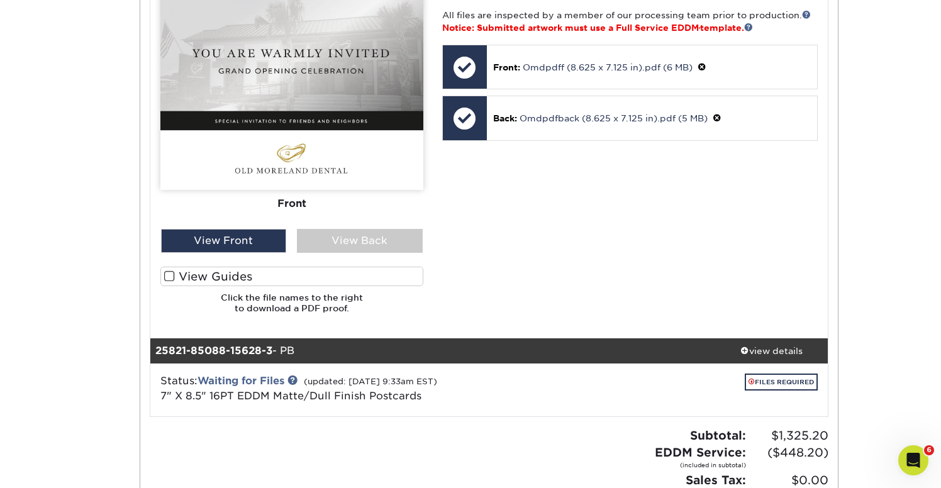
scroll to position [1311, 0]
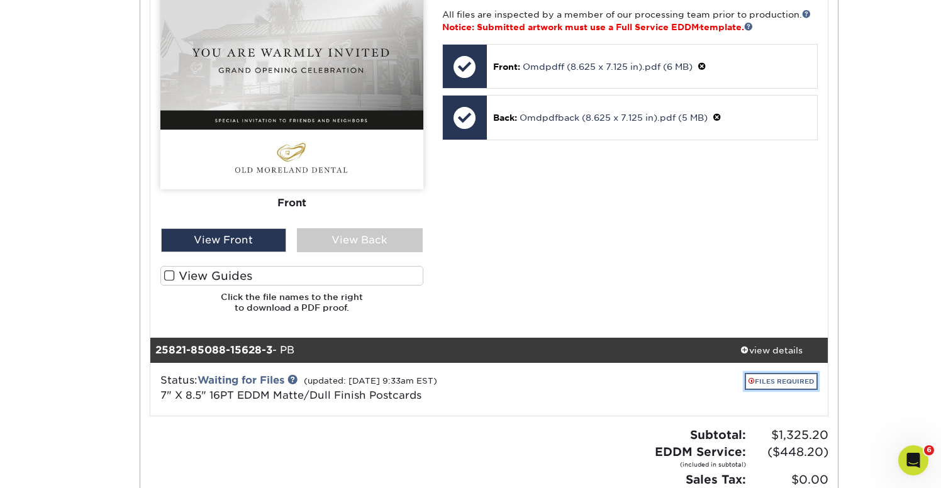
click at [761, 379] on link "FILES REQUIRED" at bounding box center [781, 381] width 73 height 17
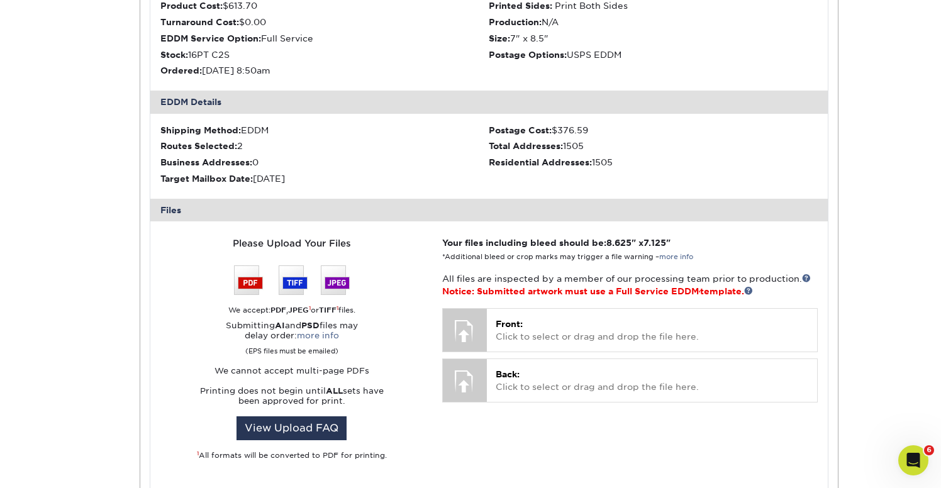
scroll to position [1779, 0]
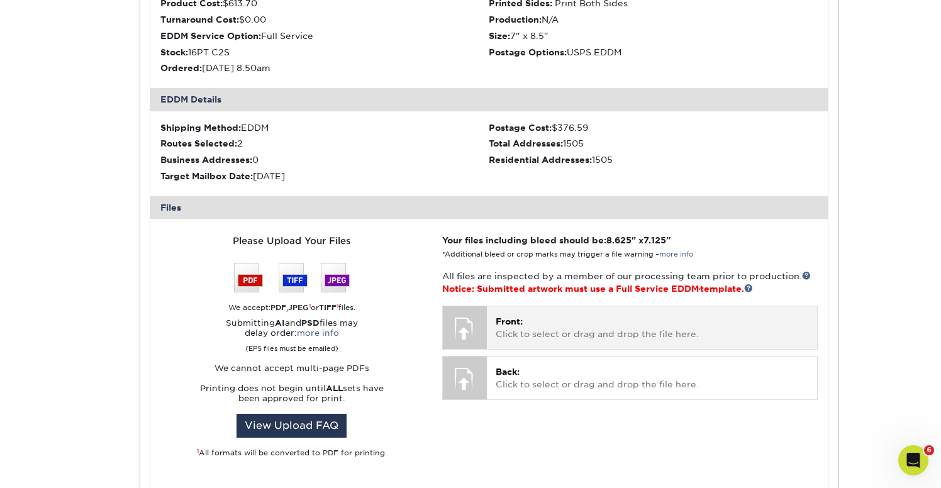
click at [588, 330] on p "Front: Click to select or drag and drop the file here." at bounding box center [652, 328] width 313 height 26
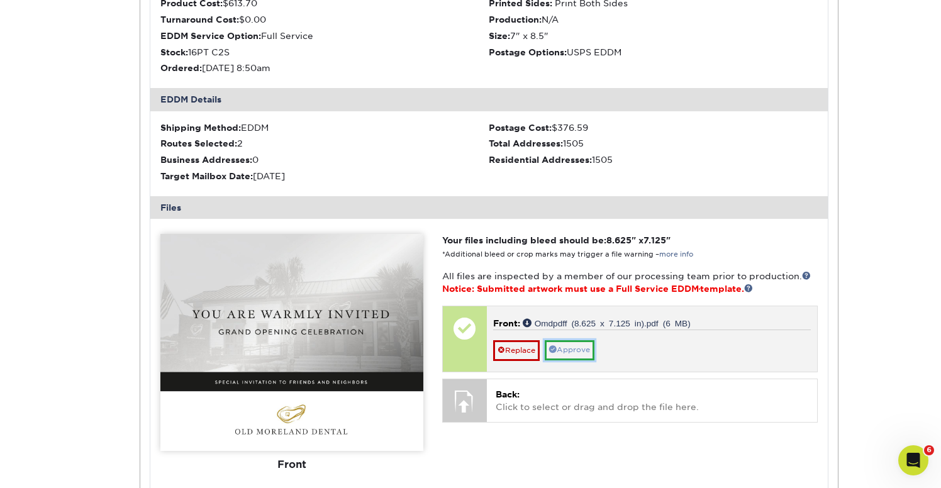
click at [584, 347] on link "Approve" at bounding box center [570, 350] width 50 height 20
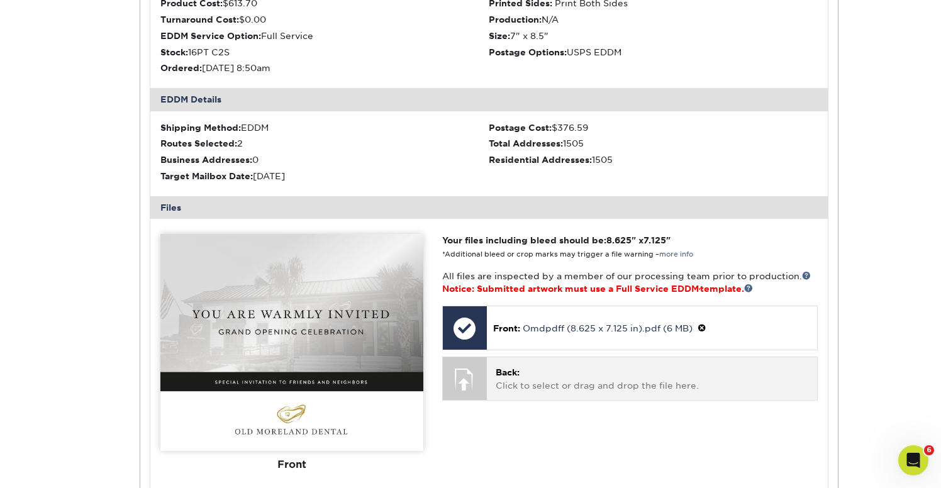
click at [589, 377] on p "Back: Click to select or drag and drop the file here." at bounding box center [652, 379] width 313 height 26
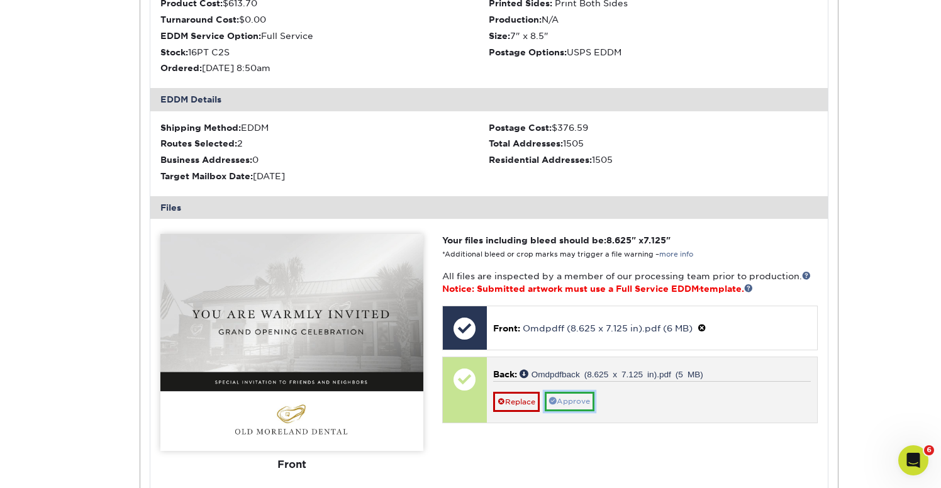
click at [586, 397] on link "Approve" at bounding box center [570, 402] width 50 height 20
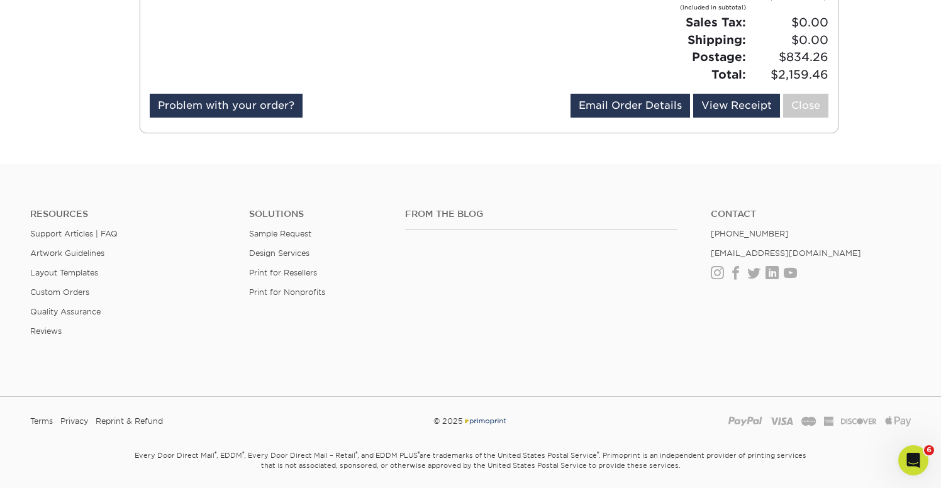
scroll to position [2463, 0]
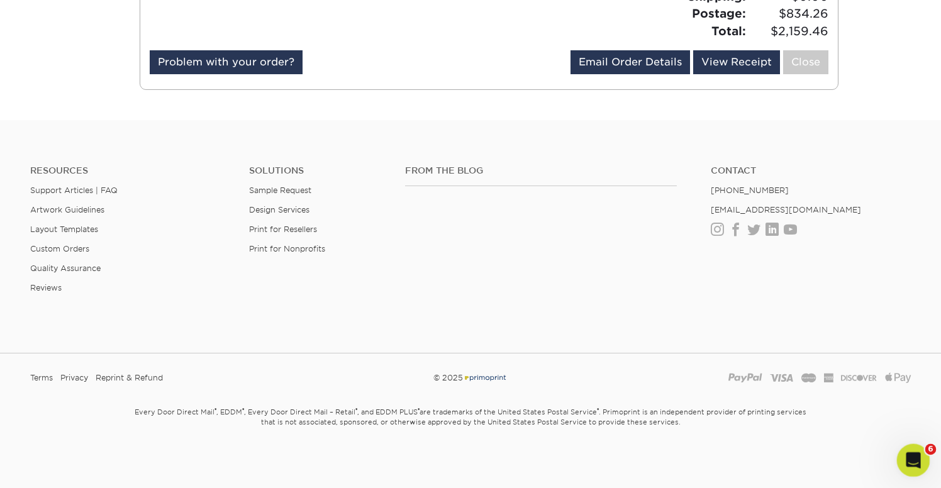
click at [913, 455] on icon "Open Intercom Messenger" at bounding box center [911, 459] width 21 height 21
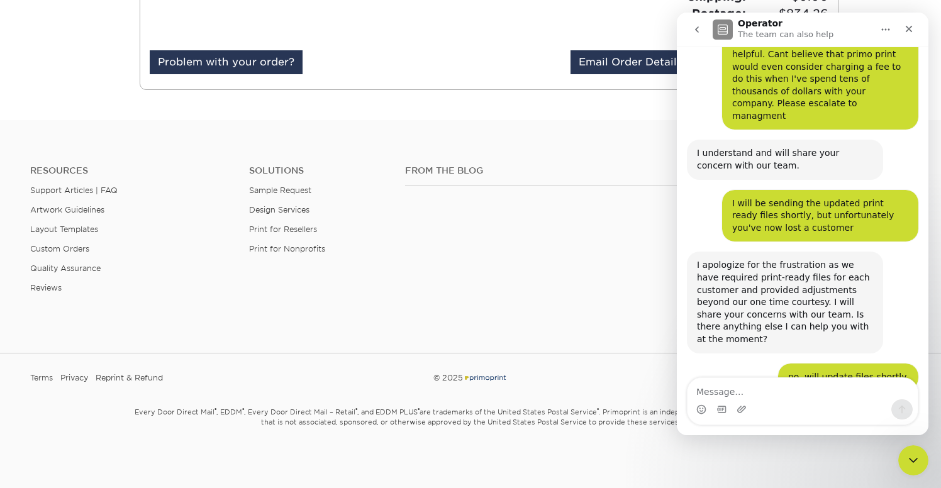
scroll to position [1374, 0]
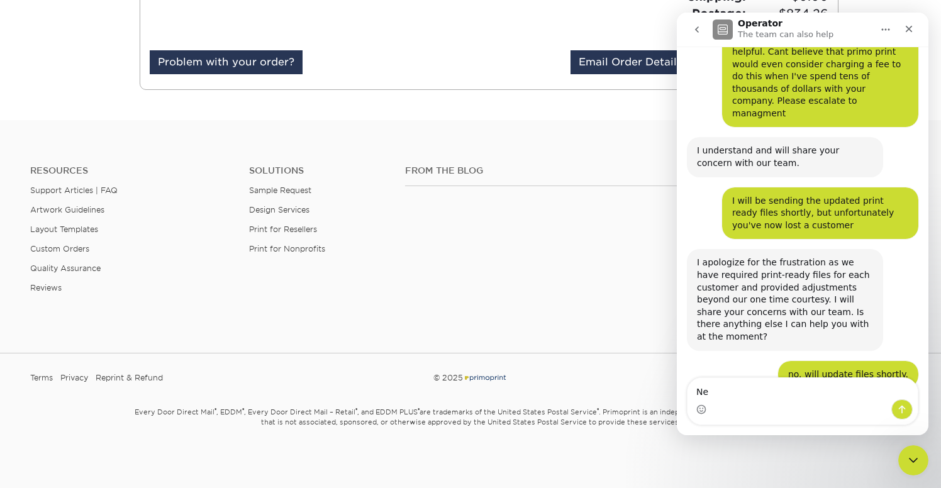
type textarea "N"
type textarea "Updated filed have been uploaded"
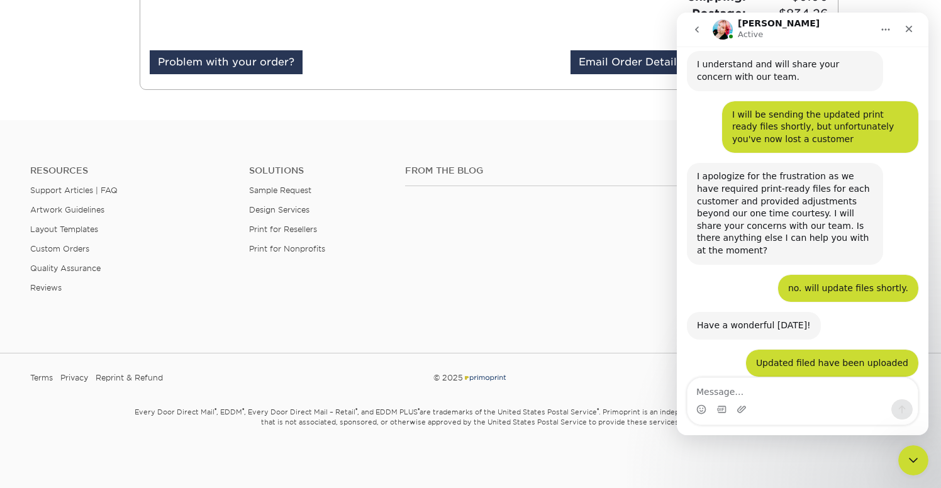
scroll to position [1473, 0]
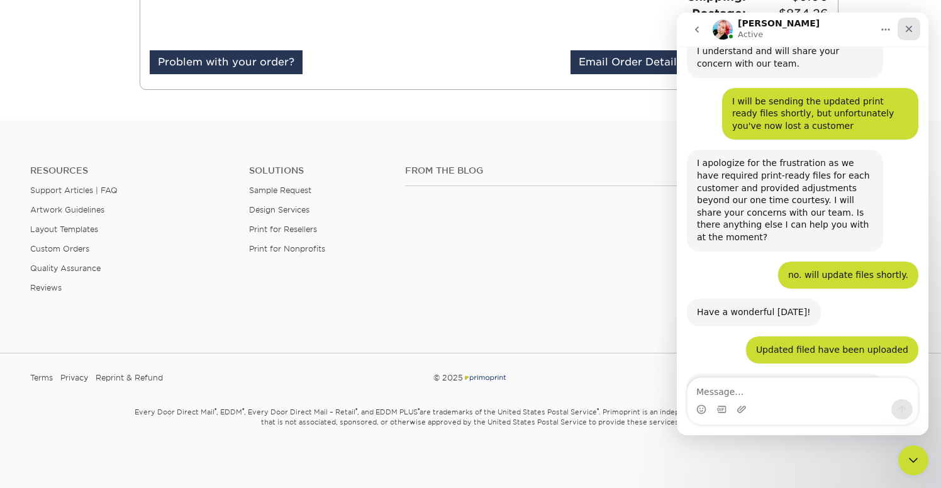
click at [904, 25] on icon "Close" at bounding box center [909, 29] width 10 height 10
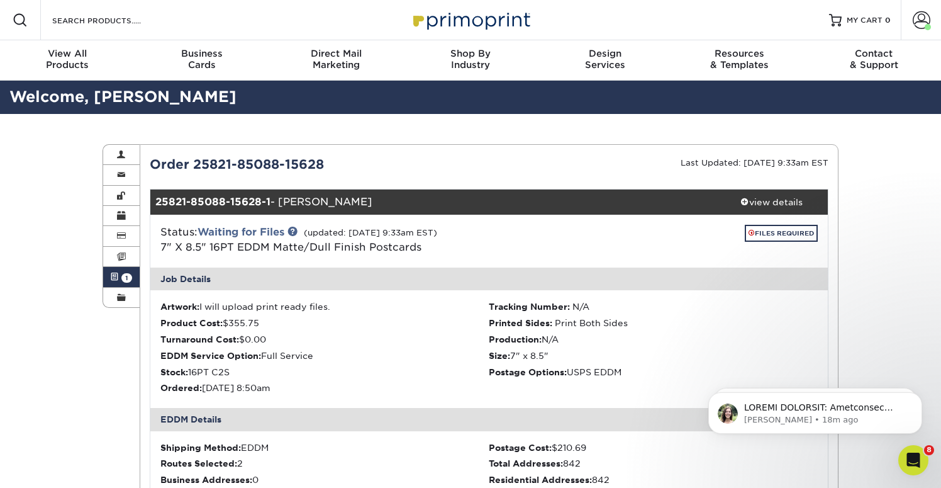
scroll to position [1515, 0]
click at [806, 406] on p "message notification from Julie, 19m ago. ACTION REQUIRED: Primoprint Order 258…" at bounding box center [825, 407] width 162 height 13
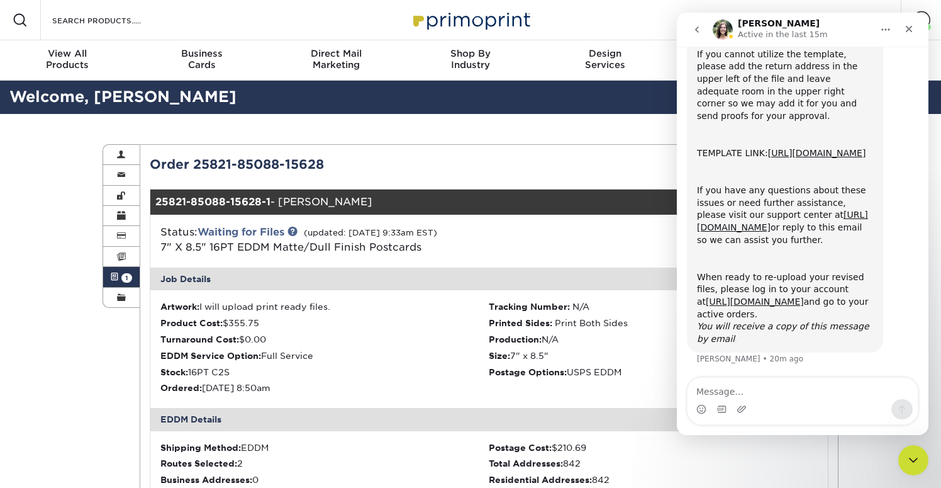
scroll to position [317, 0]
click at [812, 406] on div "Intercom messenger" at bounding box center [803, 409] width 230 height 20
click at [811, 393] on textarea "Message…" at bounding box center [803, 387] width 230 height 21
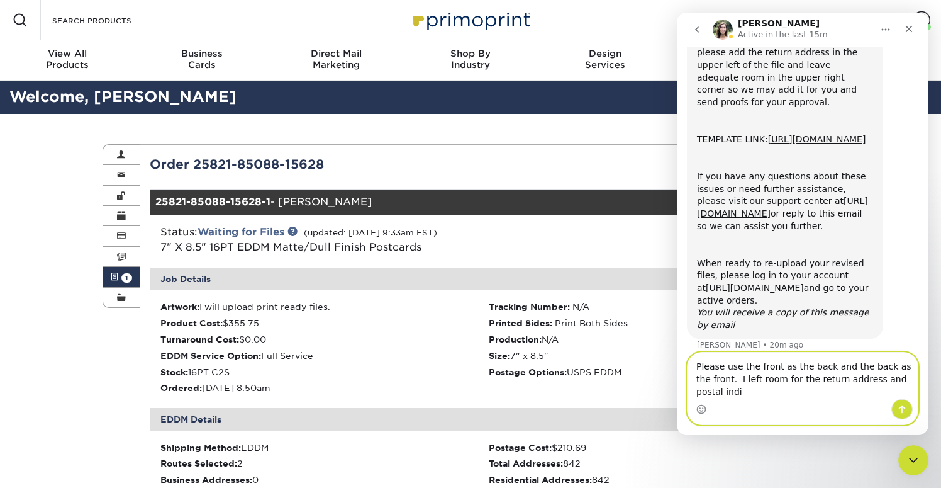
scroll to position [342, 0]
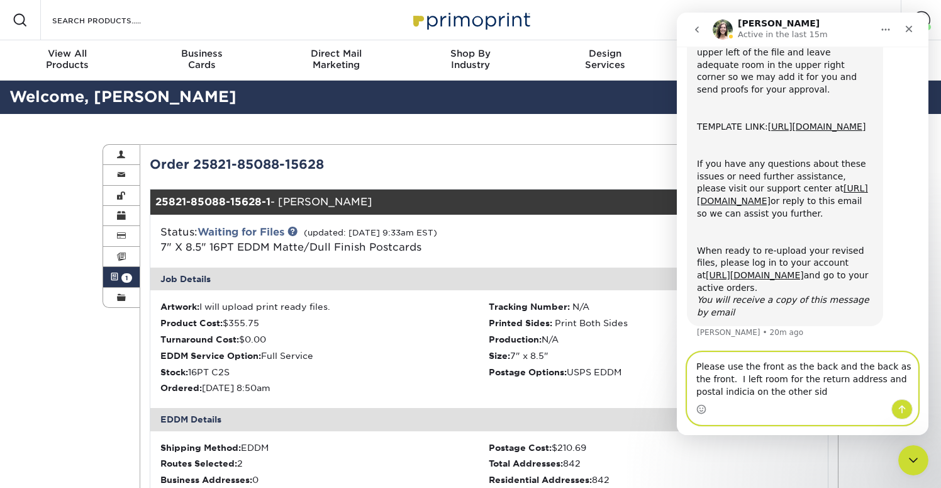
type textarea "Please use the front as the back and the back as the front. I left room for the…"
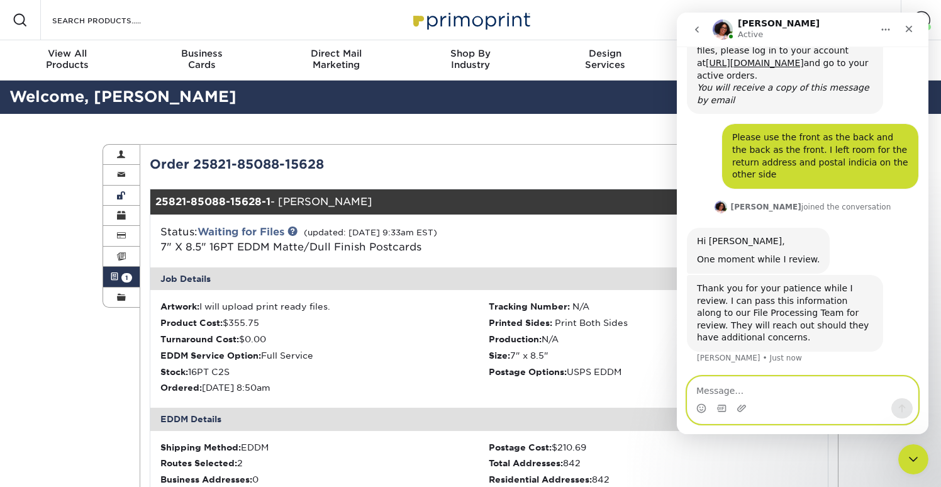
scroll to position [555, 0]
type textarea "ok"
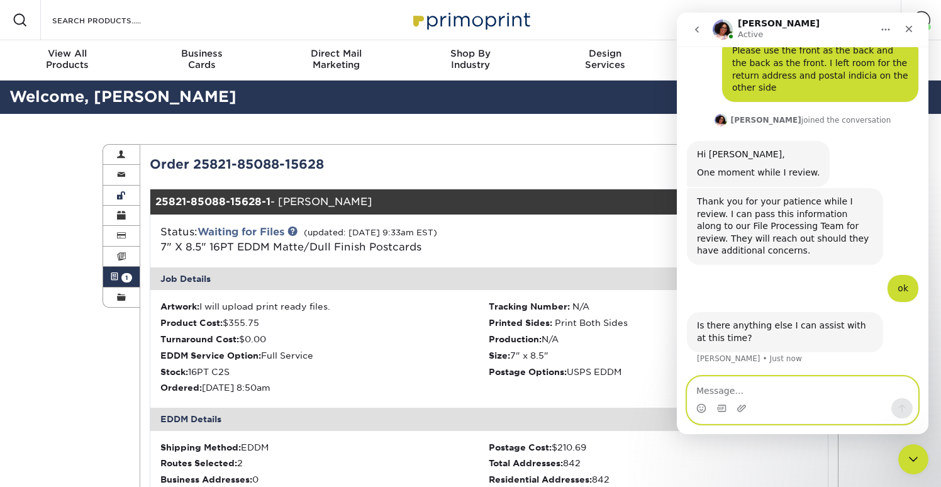
scroll to position [642, 0]
type textarea "no"
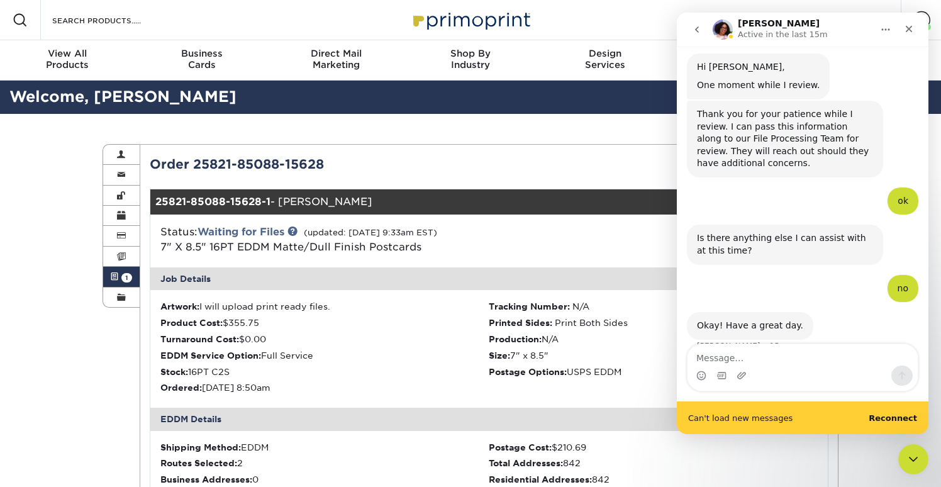
scroll to position [750, 0]
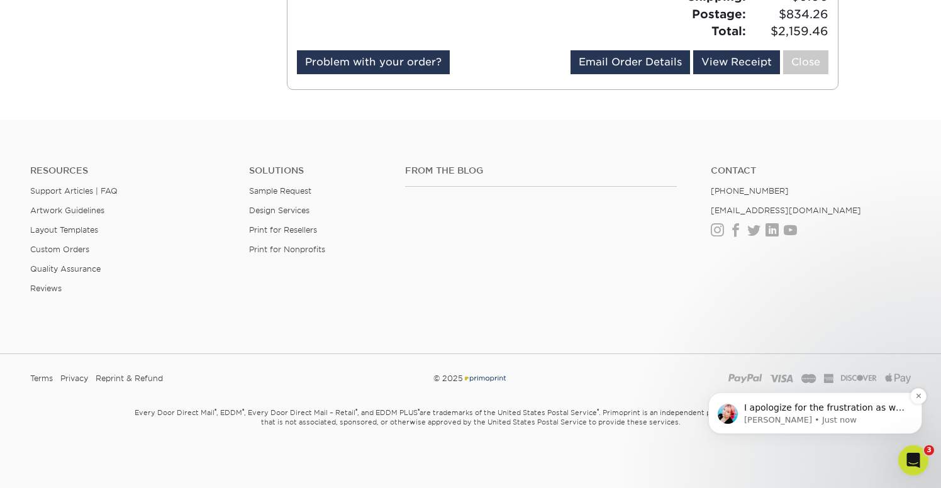
click at [830, 415] on p "[PERSON_NAME] • Just now" at bounding box center [825, 420] width 162 height 11
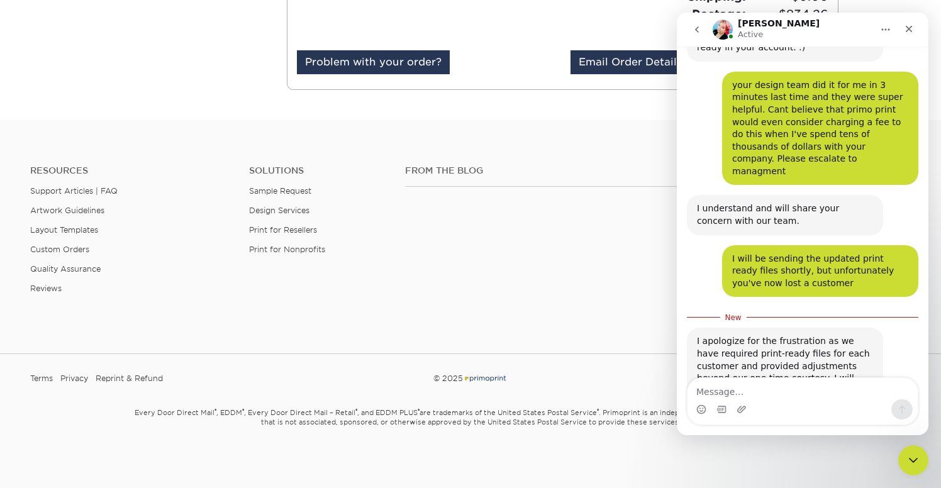
scroll to position [1320, 0]
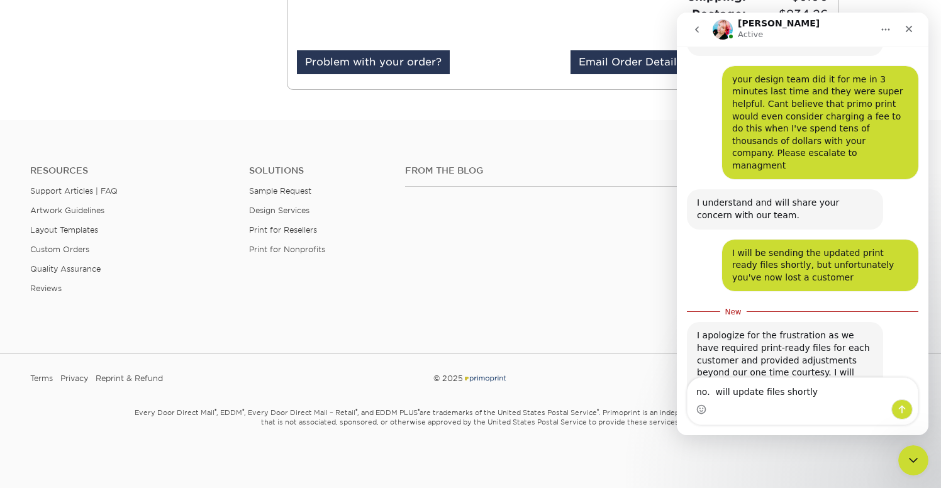
type textarea "no. will update files shortly."
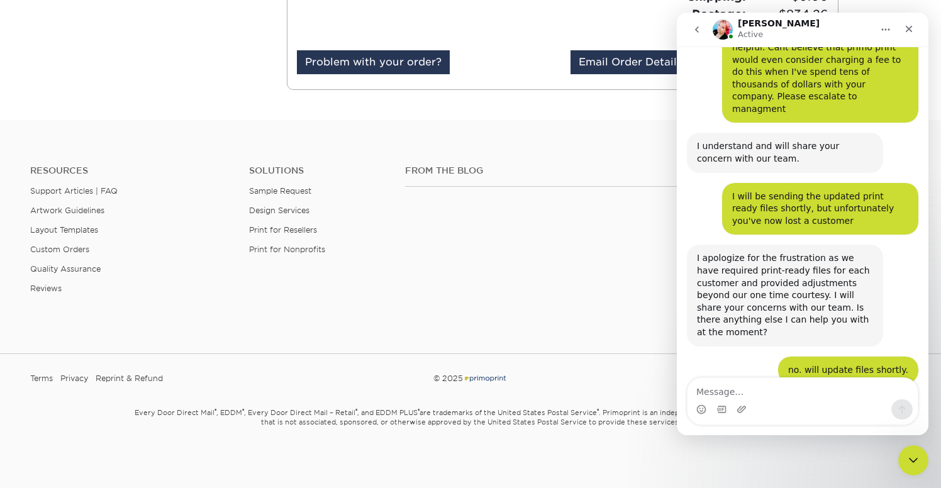
scroll to position [1374, 0]
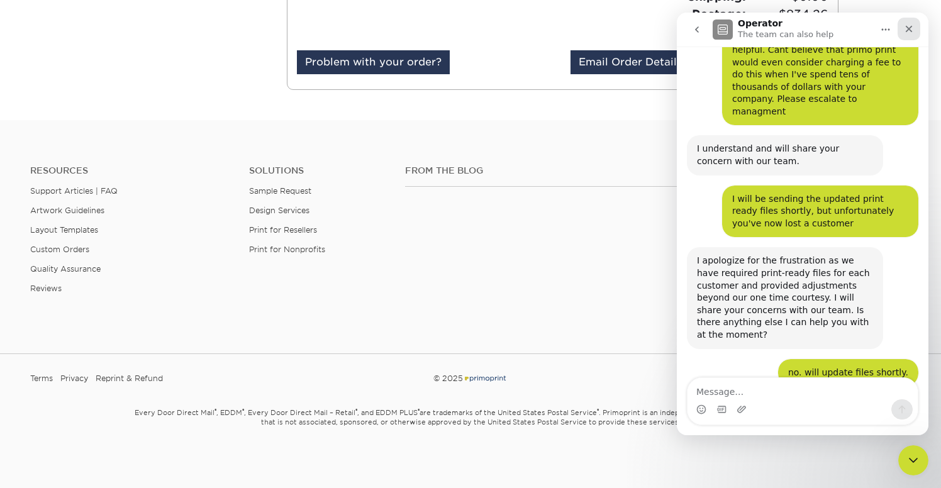
click at [910, 29] on icon "Close" at bounding box center [909, 29] width 10 height 10
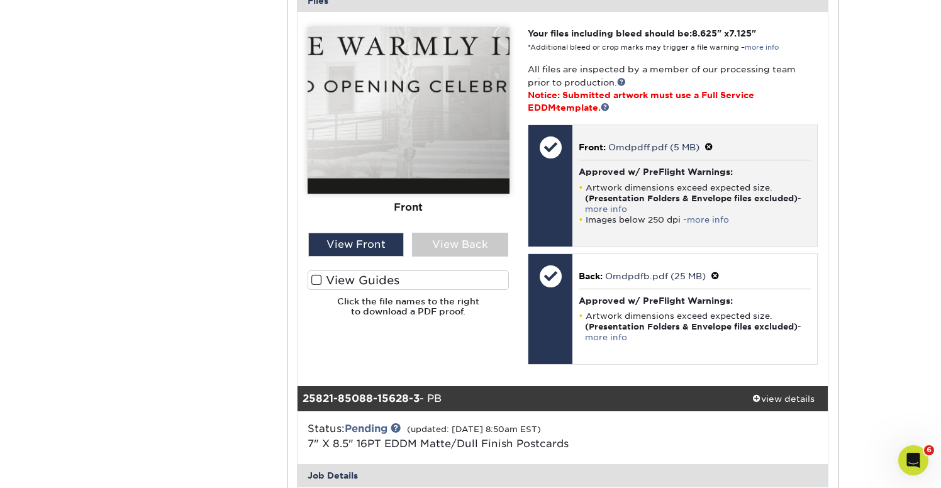
scroll to position [1230, 0]
